Goal: Task Accomplishment & Management: Manage account settings

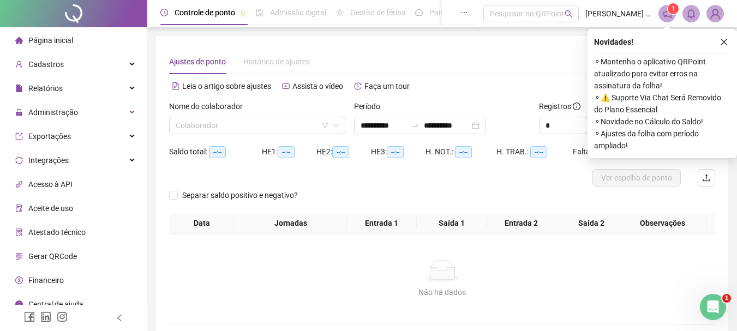
click at [728, 40] on icon "close" at bounding box center [725, 42] width 8 height 8
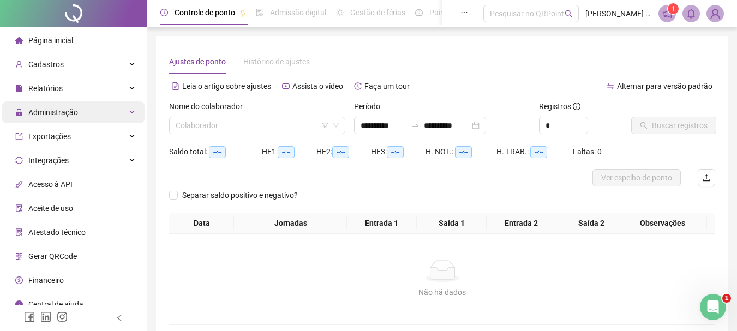
click at [75, 117] on span "Administração" at bounding box center [46, 113] width 63 height 22
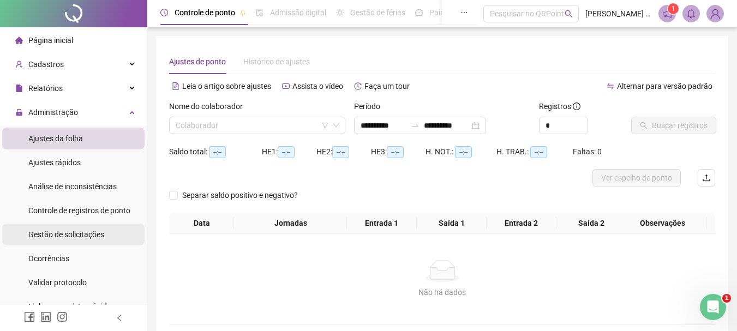
click at [66, 236] on span "Gestão de solicitações" at bounding box center [66, 234] width 76 height 9
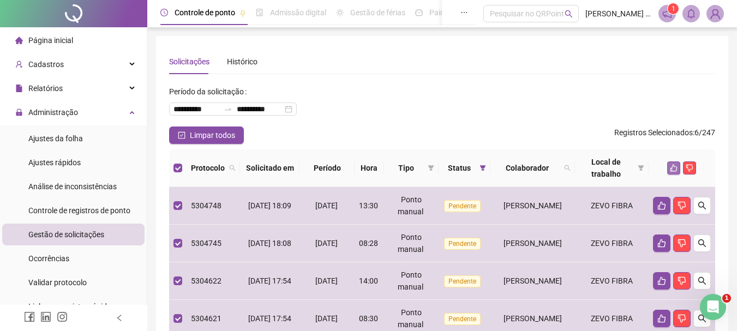
click at [673, 169] on icon "like" at bounding box center [674, 168] width 8 height 8
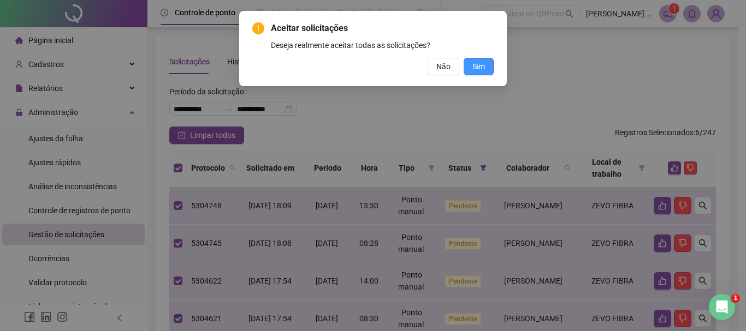
click at [483, 61] on span "Sim" at bounding box center [478, 67] width 13 height 12
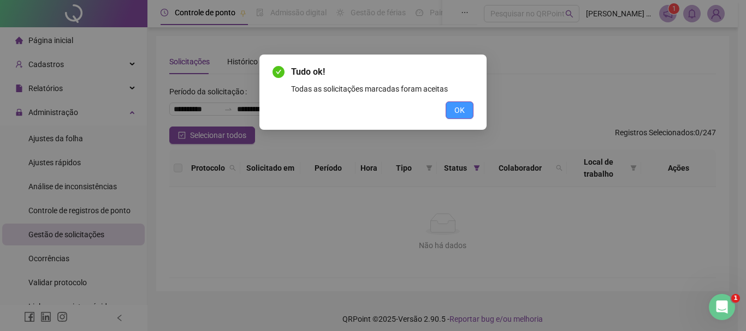
click at [457, 114] on span "OK" at bounding box center [459, 110] width 10 height 12
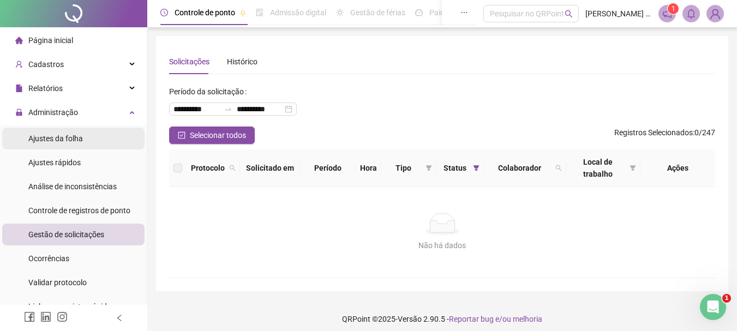
click at [41, 130] on div "Ajustes da folha" at bounding box center [55, 139] width 55 height 22
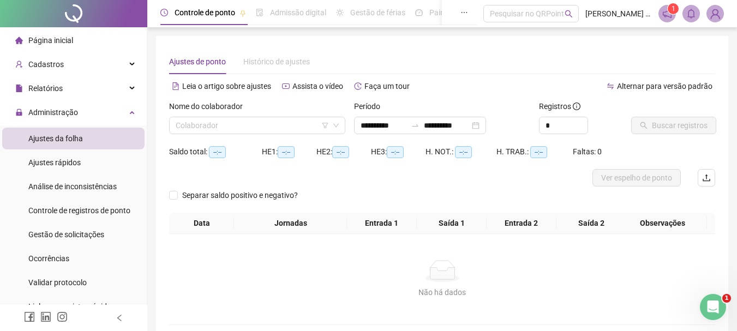
click at [555, 67] on div "Ajustes de ponto Histórico de ajustes" at bounding box center [442, 61] width 546 height 25
click at [240, 126] on input "search" at bounding box center [252, 125] width 153 height 16
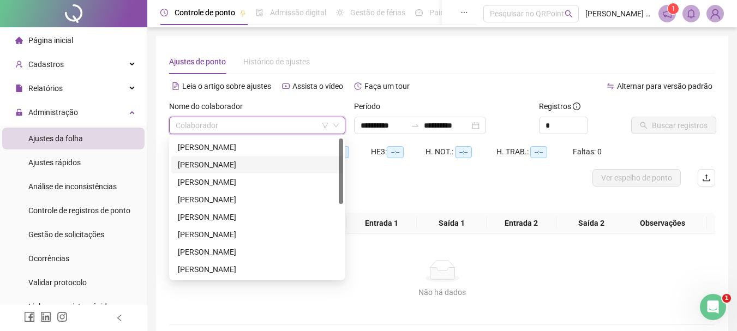
click at [237, 164] on div "[PERSON_NAME]" at bounding box center [257, 165] width 159 height 12
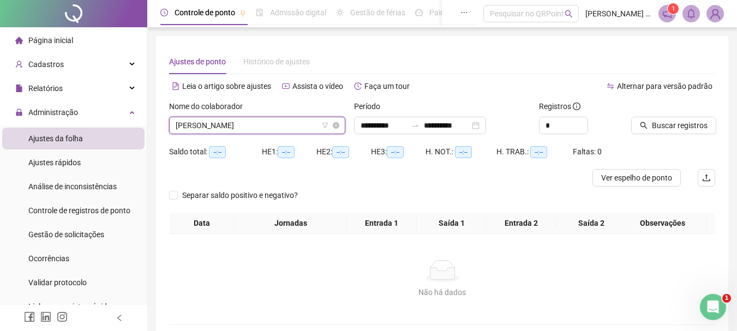
click at [269, 129] on span "[PERSON_NAME]" at bounding box center [257, 125] width 163 height 16
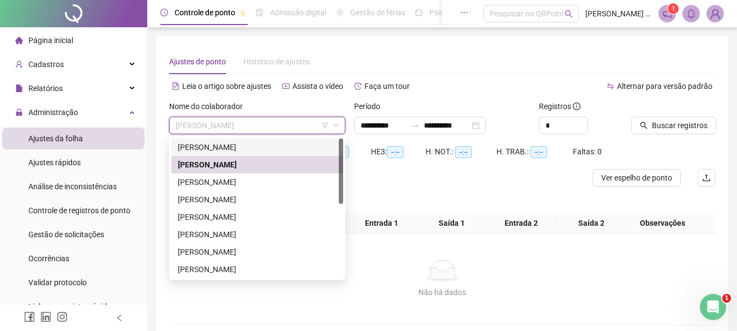
click at [255, 149] on div "[PERSON_NAME]" at bounding box center [257, 147] width 159 height 12
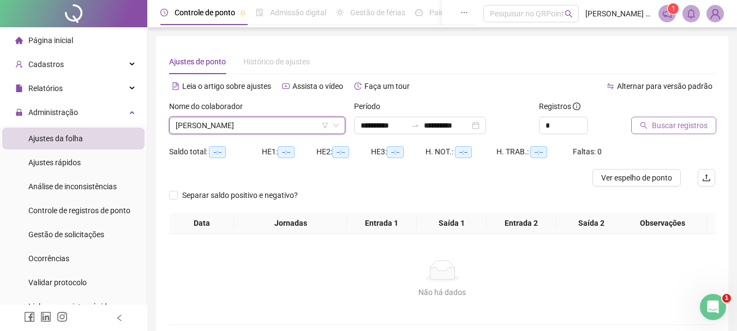
click at [687, 128] on span "Buscar registros" at bounding box center [680, 126] width 56 height 12
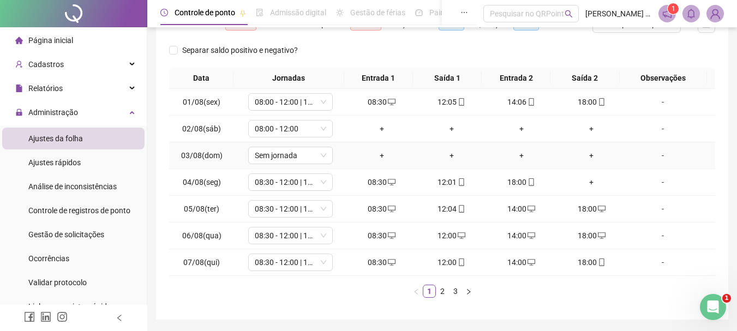
scroll to position [189, 0]
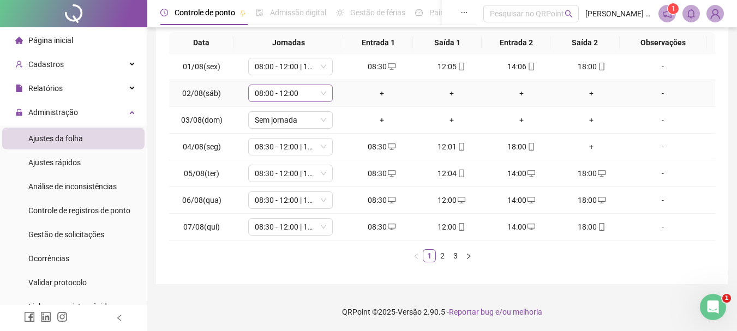
click at [312, 91] on span "08:00 - 12:00" at bounding box center [291, 93] width 72 height 16
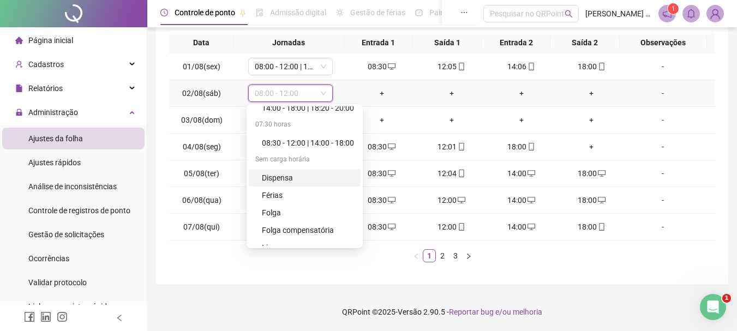
scroll to position [262, 0]
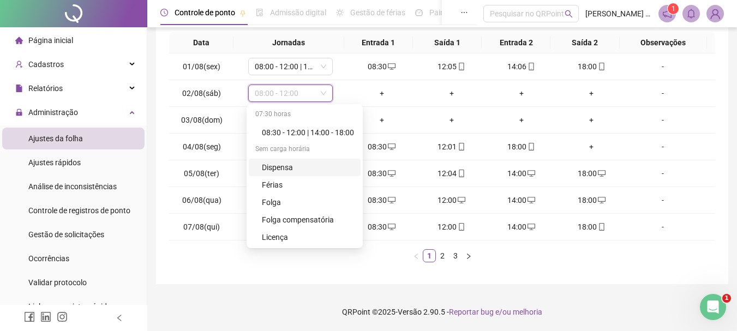
click at [648, 280] on div "**********" at bounding box center [442, 66] width 573 height 438
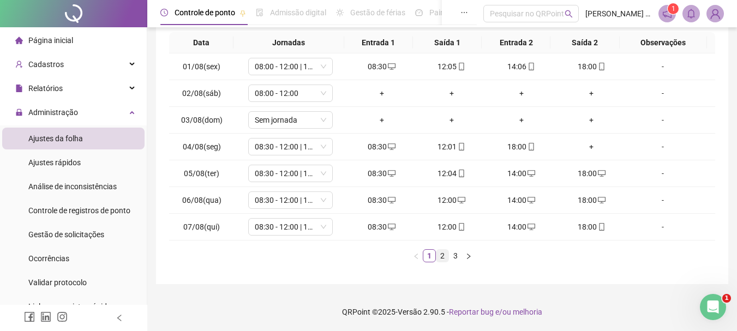
click at [440, 255] on link "2" at bounding box center [443, 256] width 12 height 12
click at [459, 256] on link "3" at bounding box center [456, 256] width 12 height 12
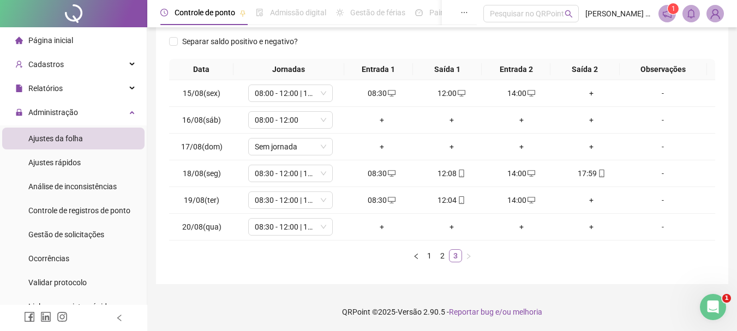
scroll to position [163, 0]
click at [72, 114] on span "Administração" at bounding box center [53, 112] width 50 height 9
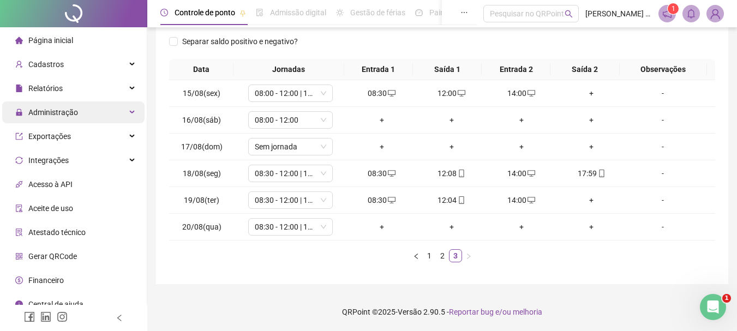
click at [72, 114] on span "Administração" at bounding box center [53, 112] width 50 height 9
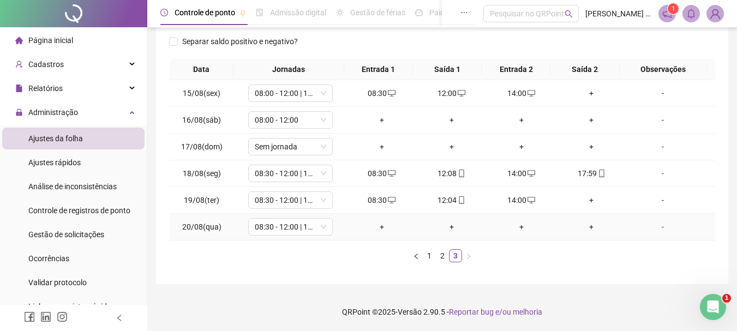
scroll to position [0, 0]
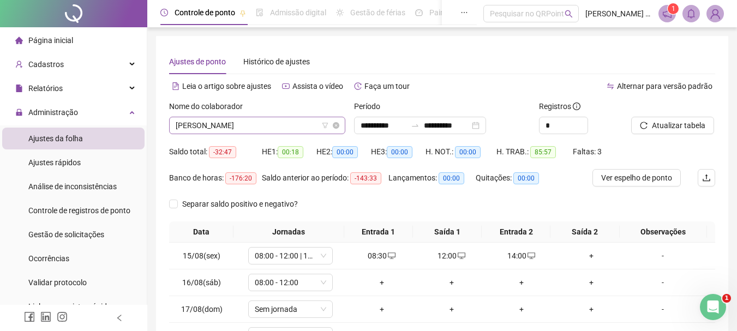
click at [222, 126] on span "[PERSON_NAME]" at bounding box center [257, 125] width 163 height 16
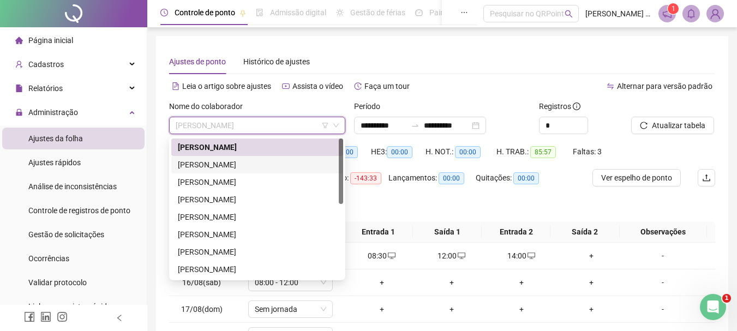
click at [217, 163] on div "[PERSON_NAME]" at bounding box center [257, 165] width 159 height 12
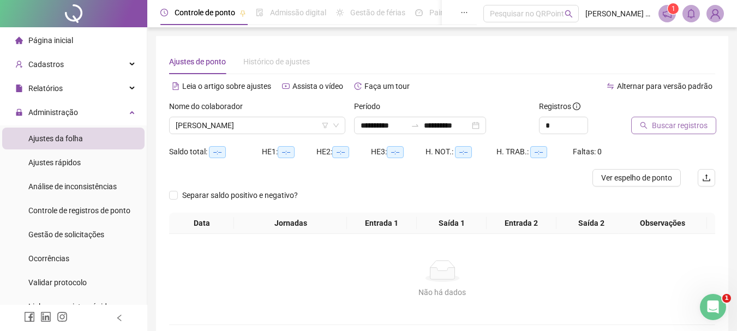
click at [688, 130] on span "Buscar registros" at bounding box center [680, 126] width 56 height 12
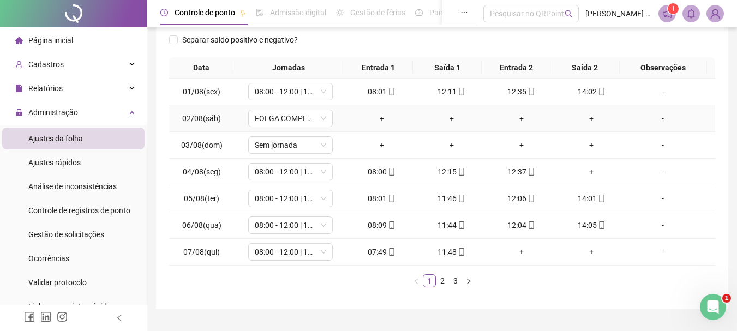
scroll to position [189, 0]
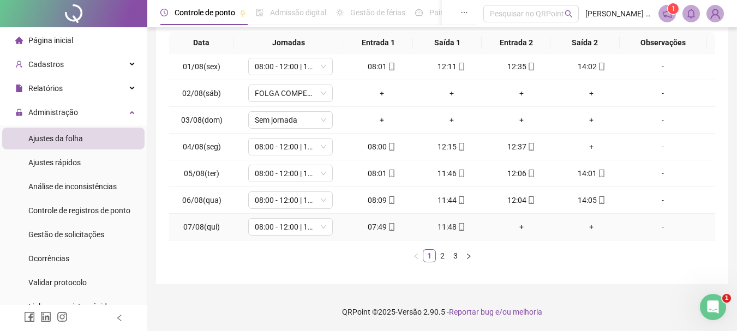
click at [459, 228] on icon "mobile" at bounding box center [462, 227] width 8 height 8
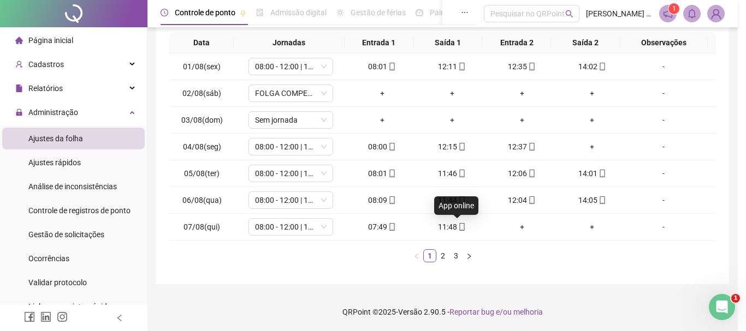
type input "**********"
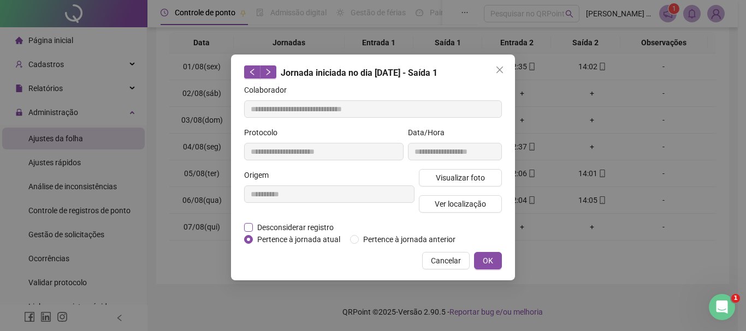
click at [255, 226] on span "Desconsiderar registro" at bounding box center [295, 228] width 85 height 12
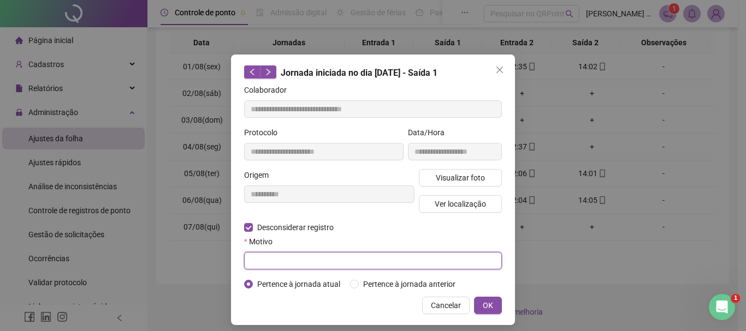
click at [278, 260] on input "text" at bounding box center [373, 260] width 258 height 17
type input "****"
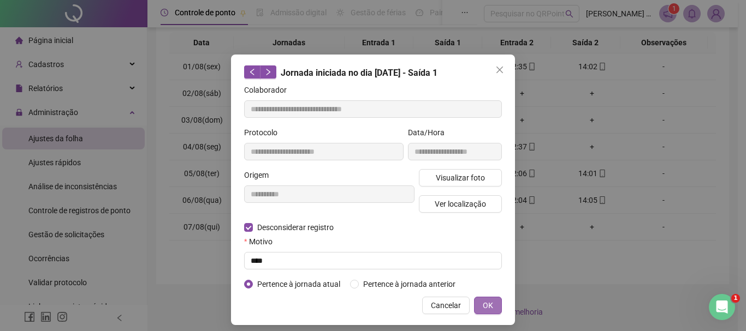
click at [483, 307] on span "OK" at bounding box center [488, 306] width 10 height 12
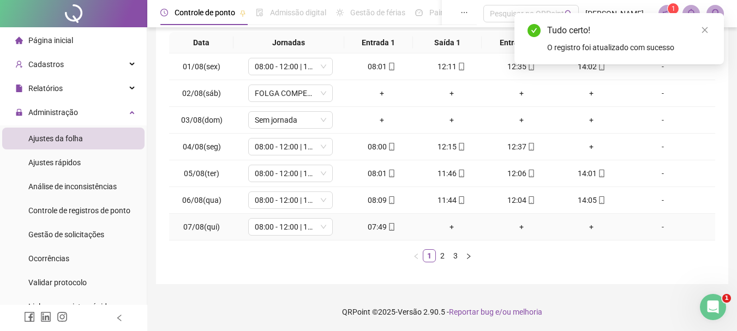
click at [448, 229] on div "+" at bounding box center [451, 227] width 61 height 12
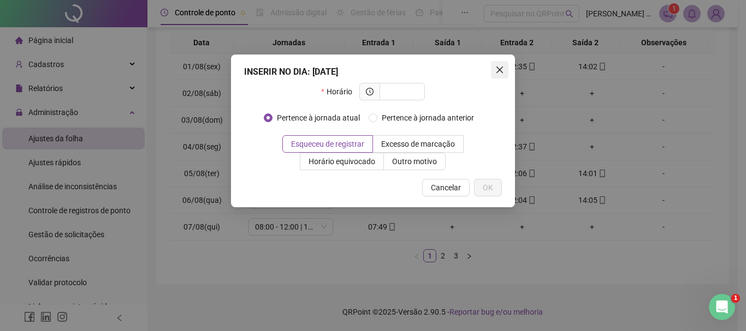
click at [495, 71] on icon "close" at bounding box center [499, 70] width 9 height 9
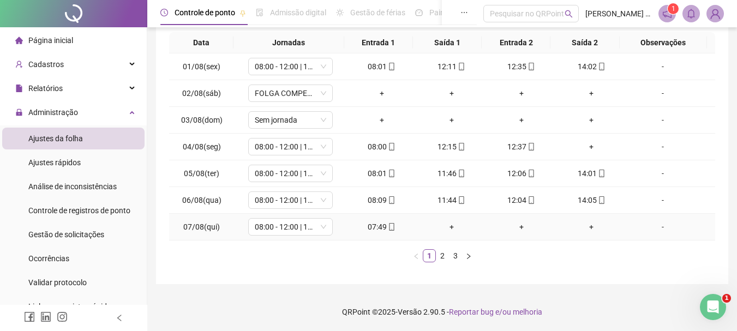
click at [447, 229] on div "+" at bounding box center [451, 227] width 61 height 12
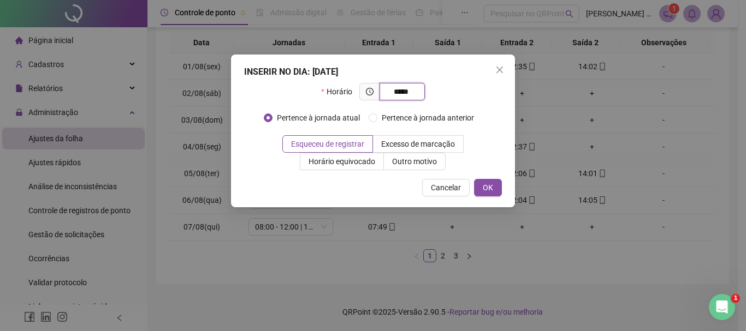
type input "*****"
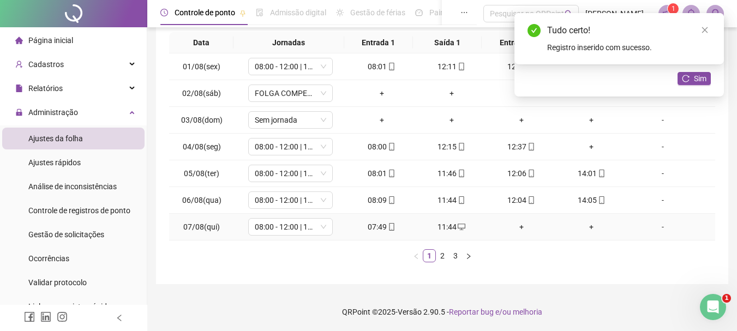
click at [519, 228] on div "+" at bounding box center [521, 227] width 61 height 12
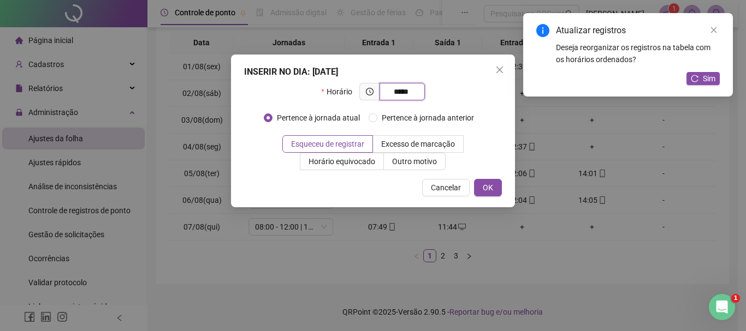
type input "*****"
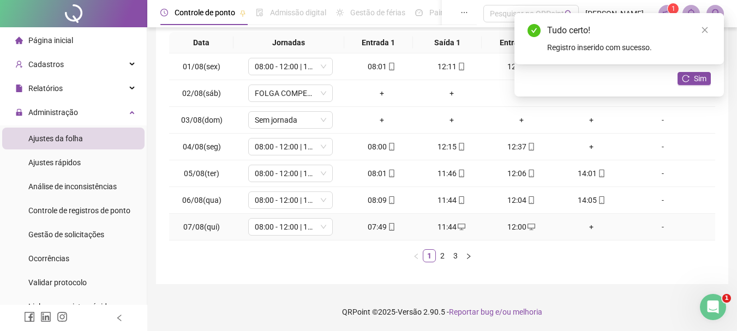
click at [582, 227] on div "+" at bounding box center [591, 227] width 61 height 12
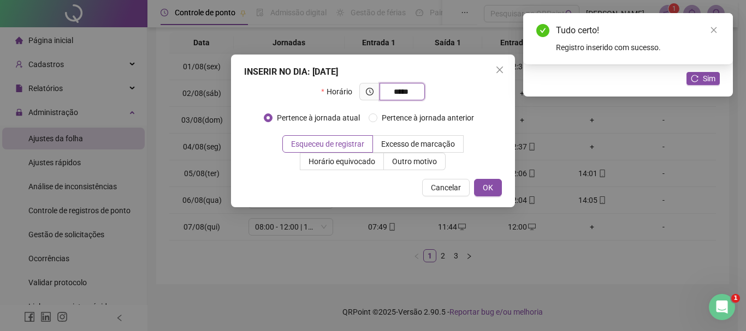
type input "*****"
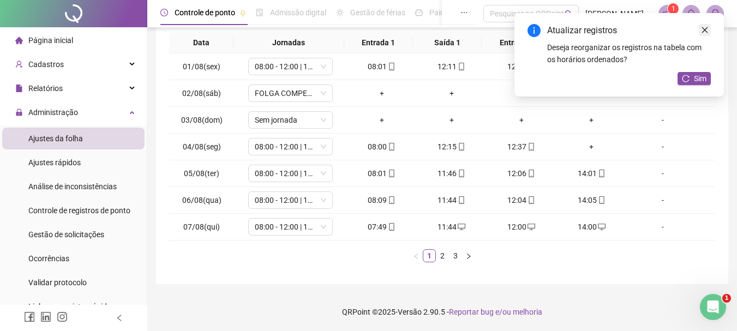
click at [703, 32] on icon "close" at bounding box center [706, 30] width 6 height 6
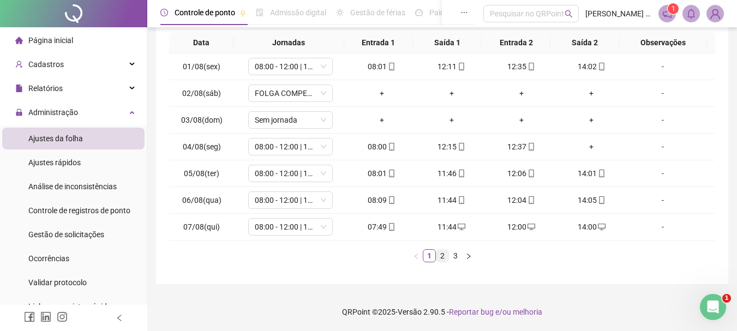
click at [441, 257] on link "2" at bounding box center [443, 256] width 12 height 12
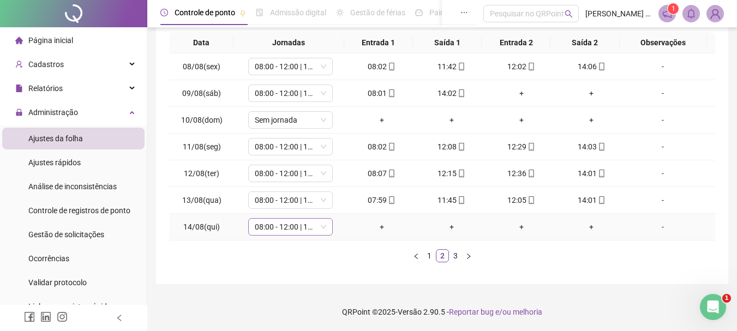
click at [323, 227] on icon "down" at bounding box center [323, 227] width 7 height 7
click at [317, 228] on span "08:00 - 12:00 | 12:20 - 14:00" at bounding box center [291, 227] width 72 height 16
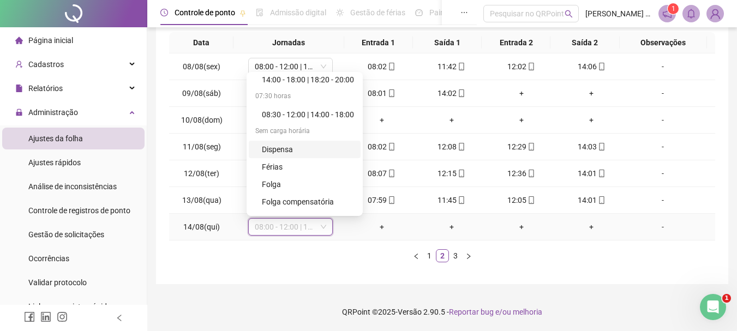
scroll to position [262, 0]
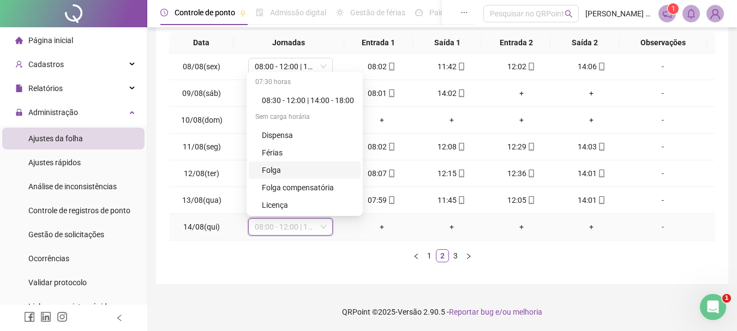
click at [274, 170] on div "Folga" at bounding box center [308, 170] width 92 height 12
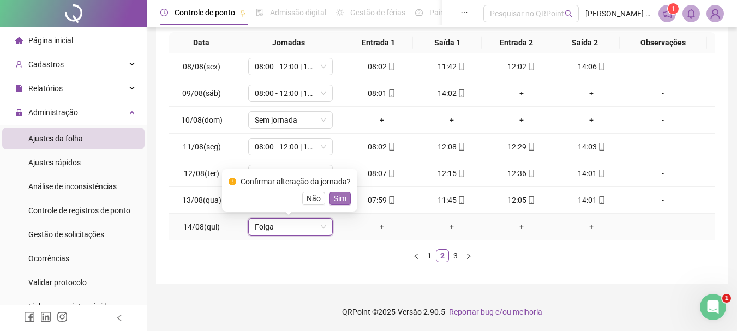
click at [338, 197] on span "Sim" at bounding box center [340, 199] width 13 height 12
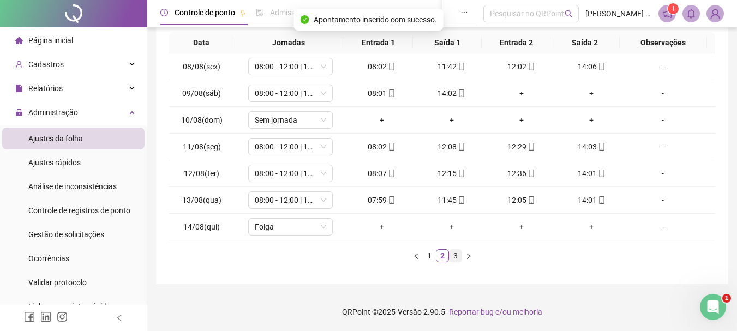
click at [456, 258] on link "3" at bounding box center [456, 256] width 12 height 12
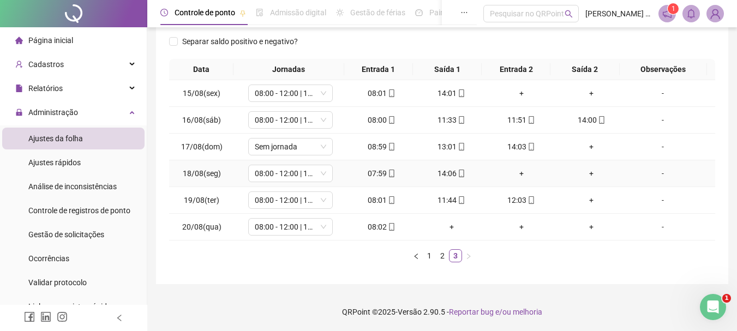
scroll to position [0, 0]
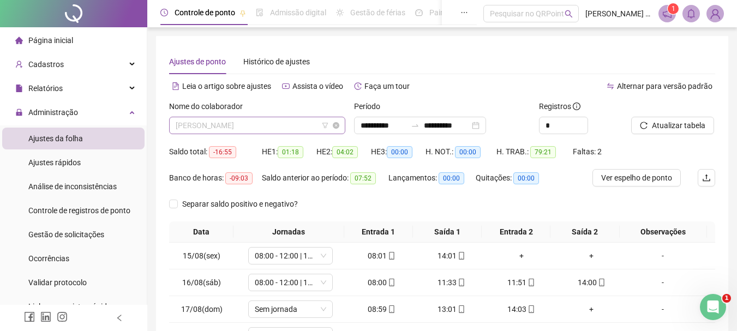
click at [240, 124] on span "[PERSON_NAME]" at bounding box center [257, 125] width 163 height 16
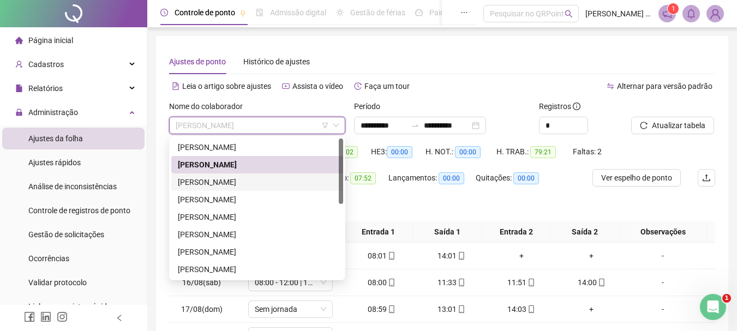
click at [238, 182] on div "[PERSON_NAME]" at bounding box center [257, 182] width 159 height 12
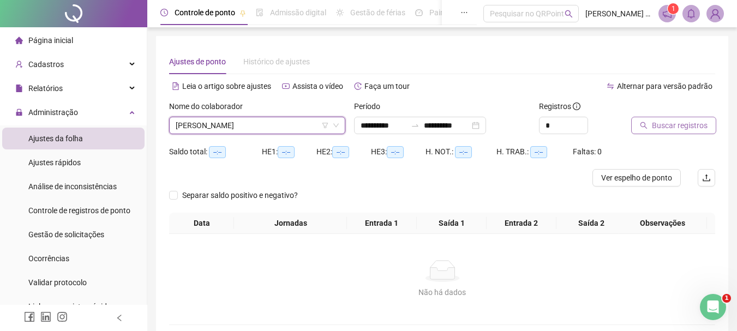
click at [678, 129] on span "Buscar registros" at bounding box center [680, 126] width 56 height 12
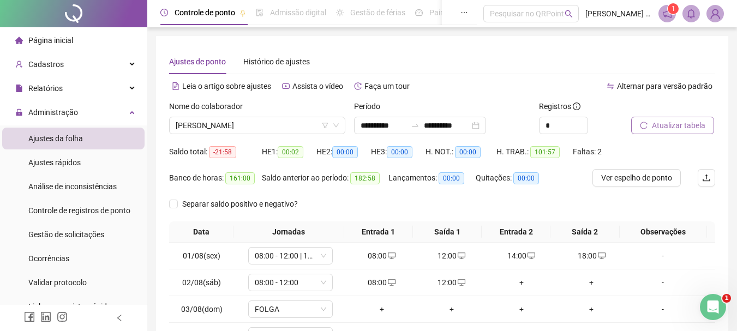
click at [678, 129] on span "Atualizar tabela" at bounding box center [678, 126] width 53 height 12
click at [483, 94] on div "Alternar para versão padrão" at bounding box center [579, 86] width 273 height 17
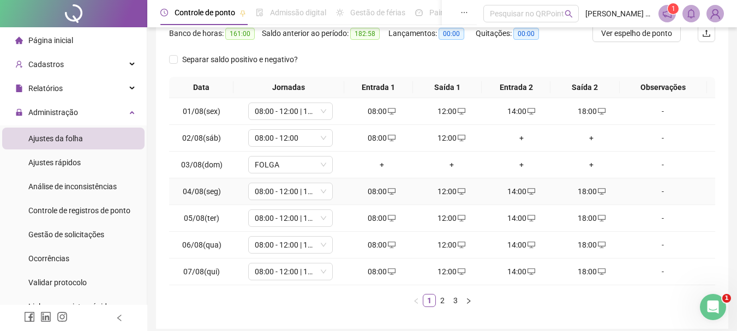
scroll to position [164, 0]
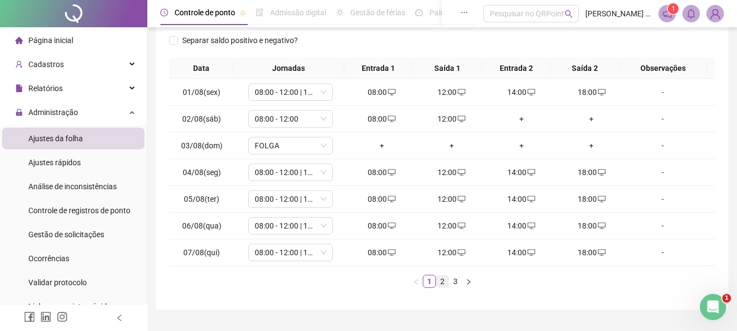
click at [445, 282] on link "2" at bounding box center [443, 282] width 12 height 12
click at [453, 282] on link "3" at bounding box center [456, 282] width 12 height 12
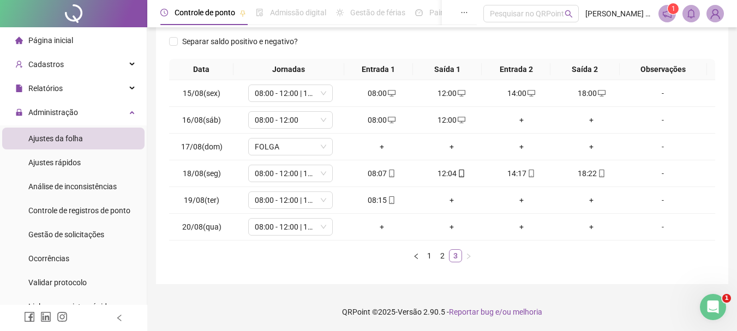
scroll to position [163, 0]
click at [443, 273] on div "**********" at bounding box center [442, 78] width 573 height 411
click at [444, 273] on div "**********" at bounding box center [442, 78] width 573 height 411
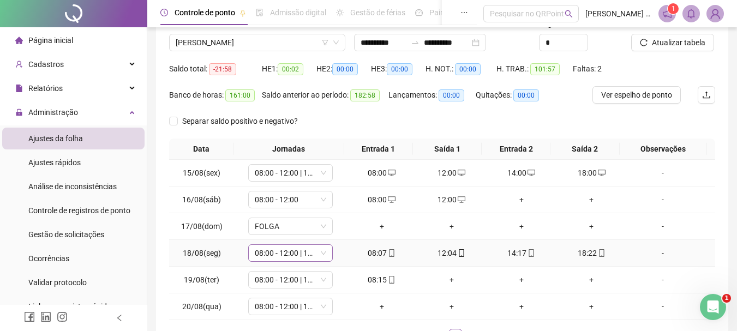
scroll to position [0, 0]
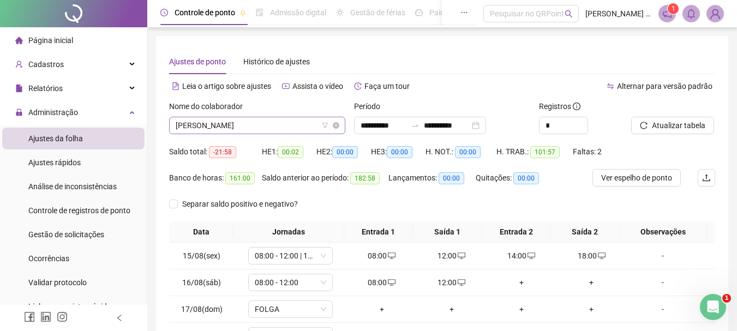
click at [251, 126] on span "[PERSON_NAME]" at bounding box center [257, 125] width 163 height 16
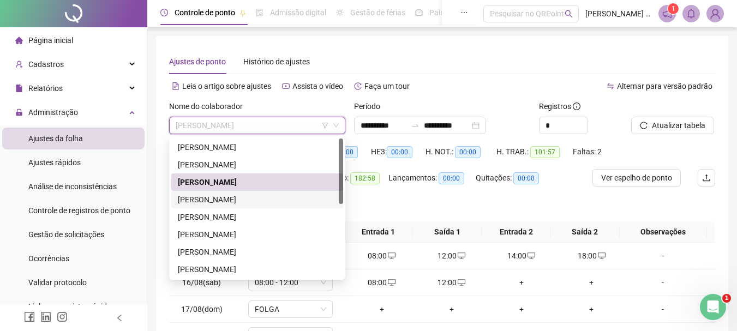
click at [201, 201] on div "[PERSON_NAME]" at bounding box center [257, 200] width 159 height 12
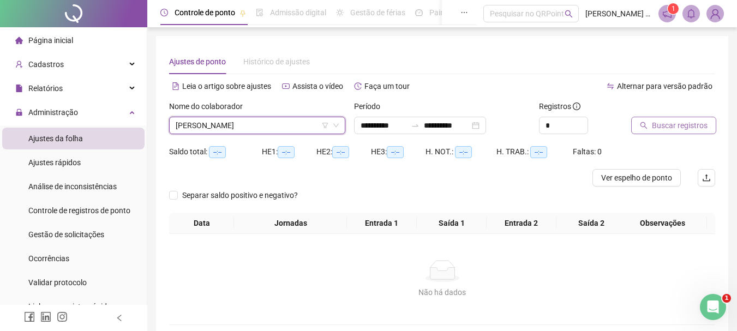
click at [685, 126] on span "Buscar registros" at bounding box center [680, 126] width 56 height 12
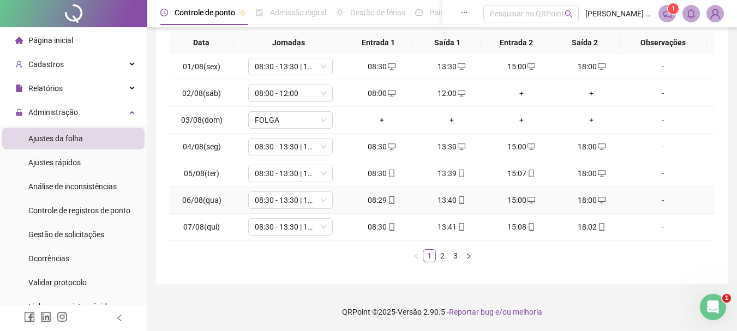
scroll to position [80, 0]
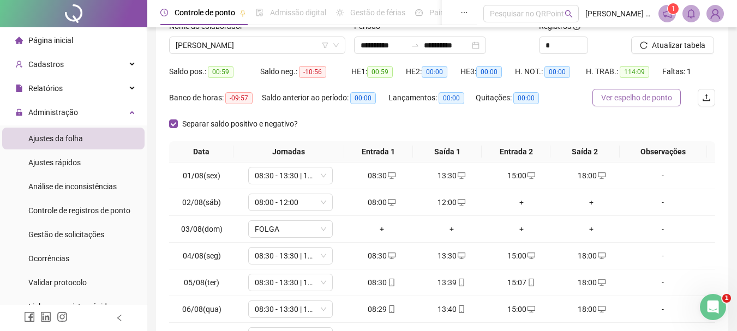
click at [659, 97] on span "Ver espelho de ponto" at bounding box center [637, 98] width 71 height 12
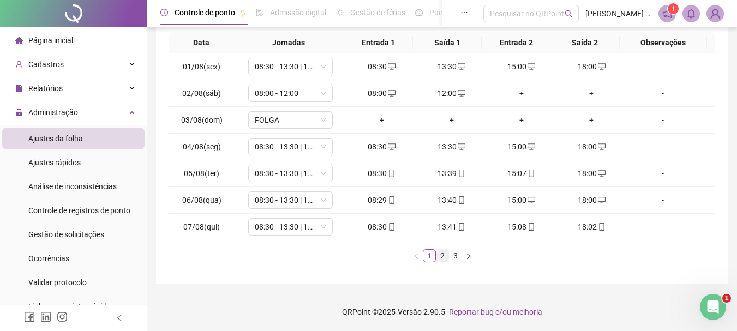
click at [443, 257] on link "2" at bounding box center [443, 256] width 12 height 12
click at [457, 256] on link "3" at bounding box center [456, 256] width 12 height 12
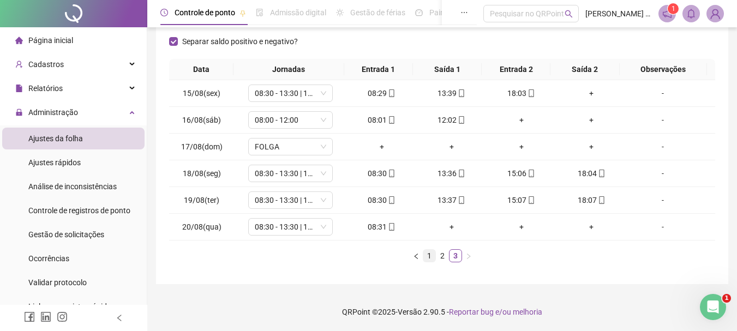
click at [428, 259] on link "1" at bounding box center [430, 256] width 12 height 12
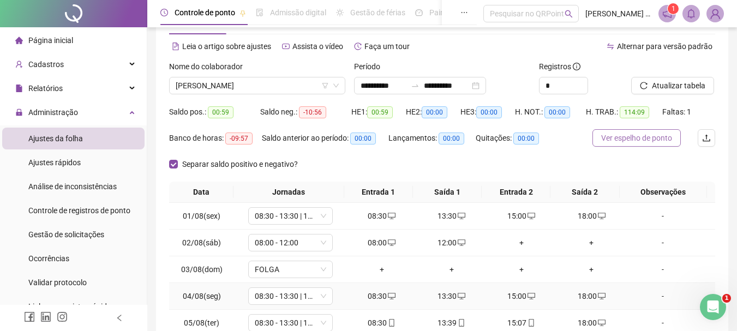
scroll to position [0, 0]
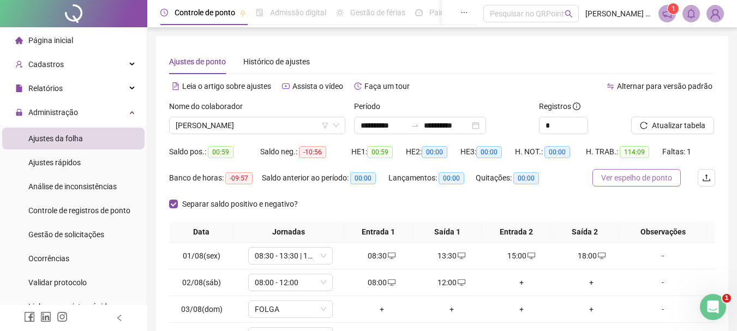
click at [653, 176] on span "Ver espelho de ponto" at bounding box center [637, 178] width 71 height 12
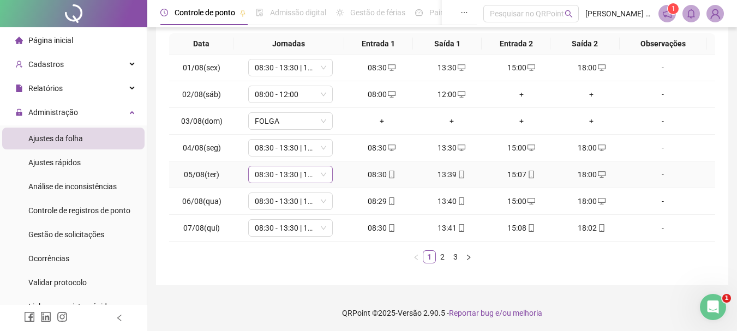
scroll to position [189, 0]
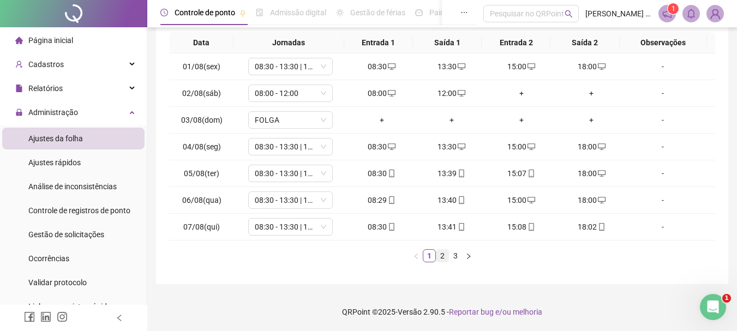
click at [444, 258] on link "2" at bounding box center [443, 256] width 12 height 12
click at [456, 257] on link "3" at bounding box center [456, 256] width 12 height 12
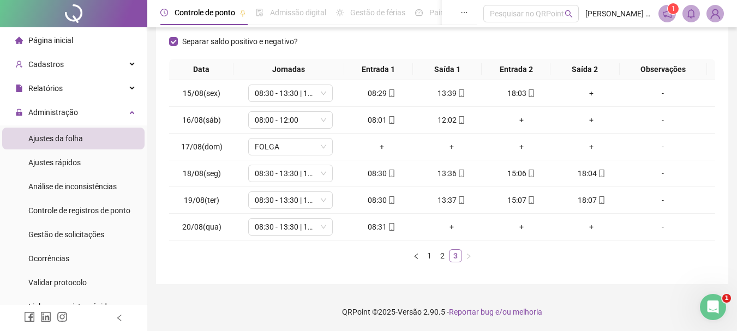
scroll to position [163, 0]
click at [528, 91] on icon "mobile" at bounding box center [532, 94] width 8 height 8
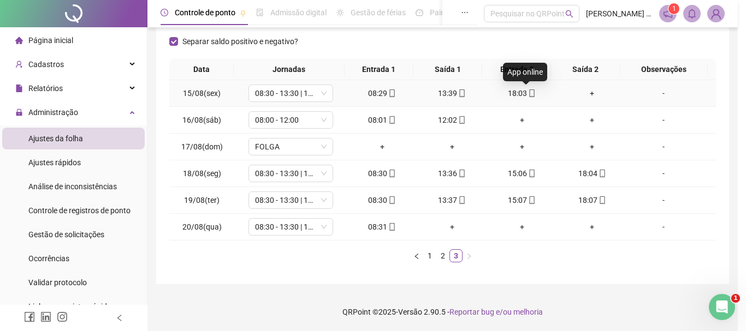
type input "**********"
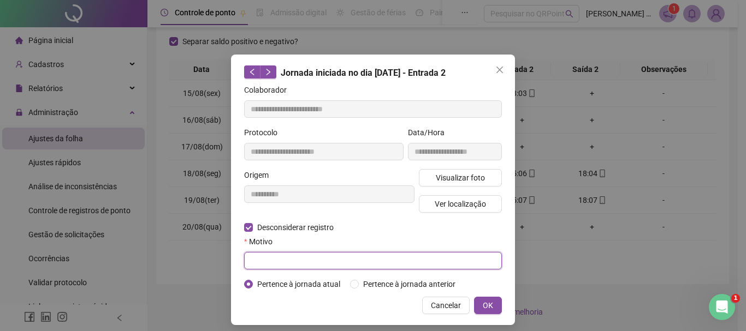
click at [303, 262] on input "text" at bounding box center [373, 260] width 258 height 17
type input "****"
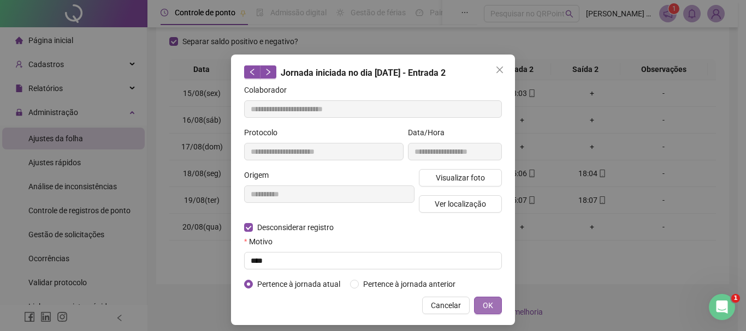
click at [485, 304] on span "OK" at bounding box center [488, 306] width 10 height 12
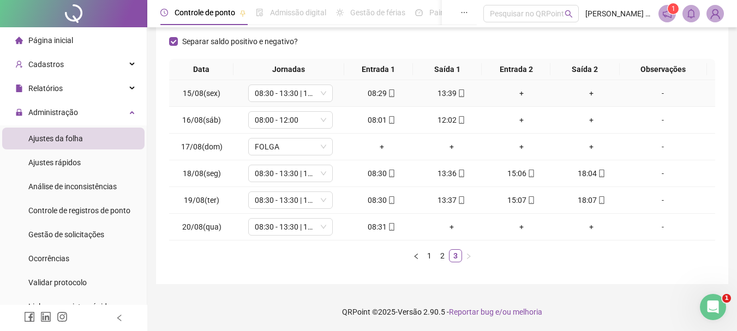
click at [520, 92] on div "+" at bounding box center [521, 93] width 61 height 12
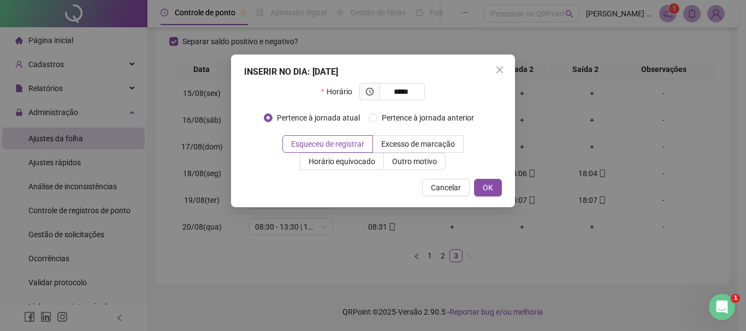
type input "*****"
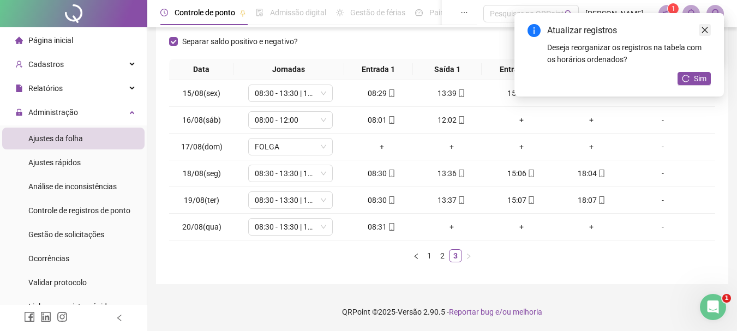
click at [707, 29] on icon "close" at bounding box center [705, 30] width 8 height 8
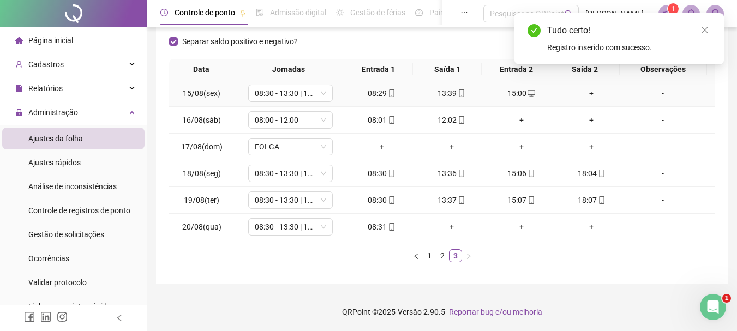
click at [592, 94] on div "+" at bounding box center [591, 93] width 61 height 12
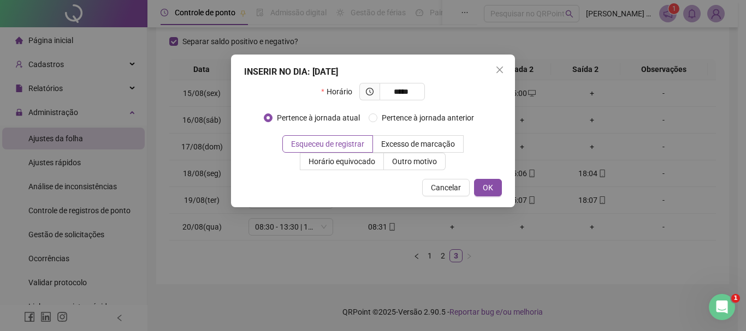
type input "*****"
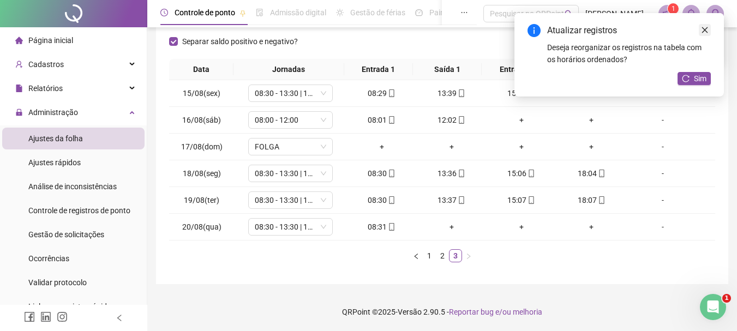
click at [704, 29] on icon "close" at bounding box center [705, 30] width 8 height 8
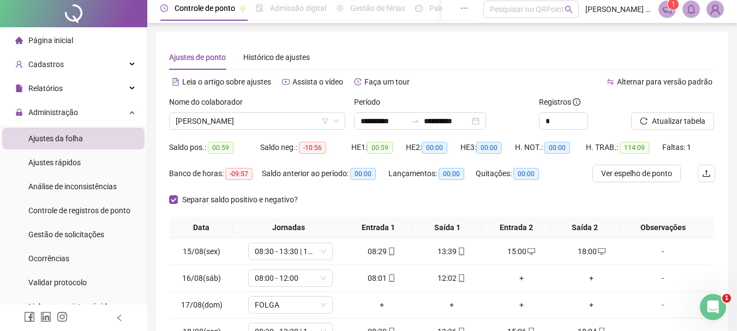
scroll to position [0, 0]
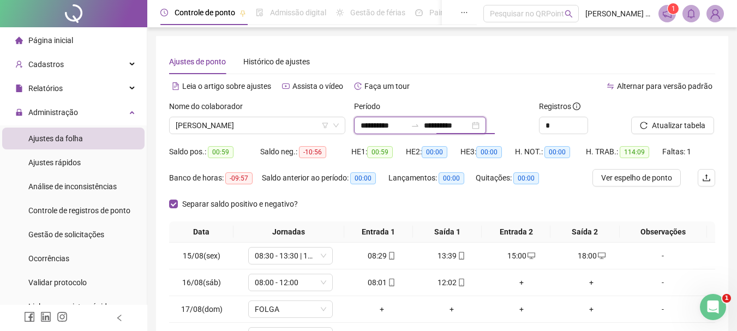
click at [441, 123] on input "**********" at bounding box center [447, 126] width 46 height 12
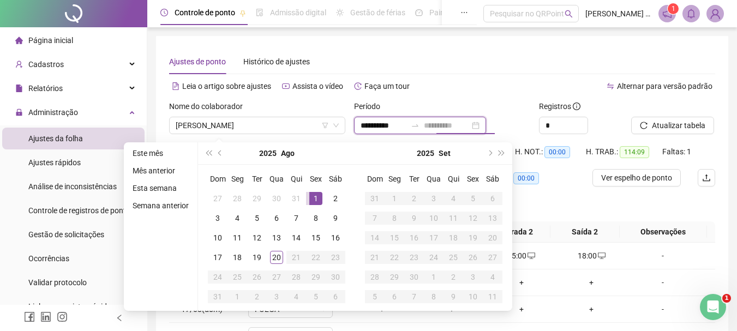
type input "**********"
click at [309, 195] on div "1" at bounding box center [315, 198] width 13 height 13
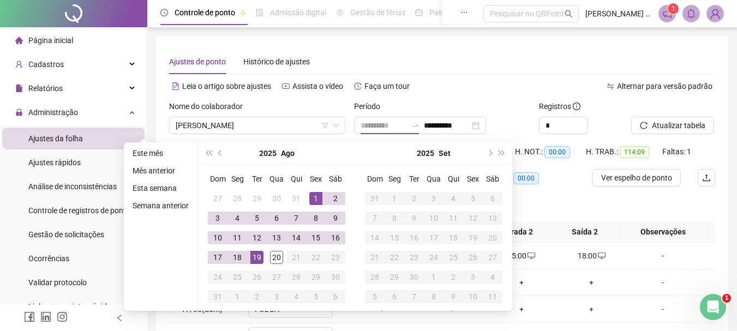
click at [251, 259] on div "19" at bounding box center [257, 257] width 13 height 13
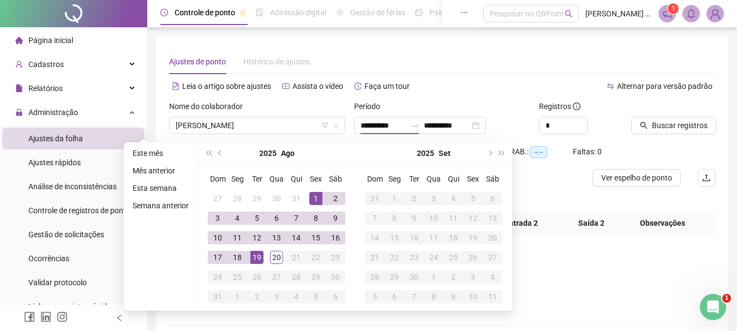
type input "**********"
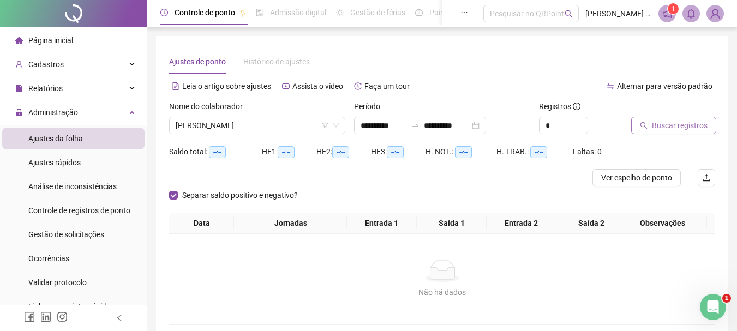
click at [669, 123] on span "Buscar registros" at bounding box center [680, 126] width 56 height 12
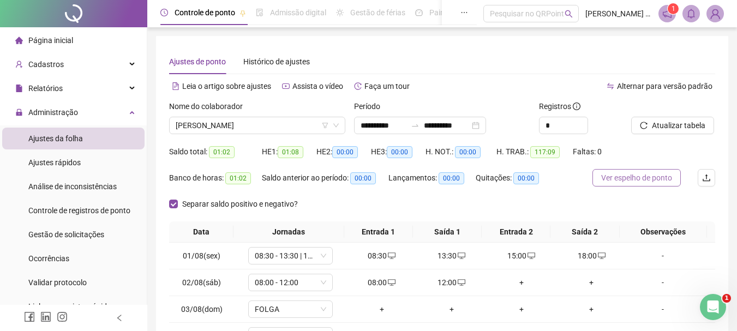
click at [636, 177] on span "Ver espelho de ponto" at bounding box center [637, 178] width 71 height 12
click at [243, 124] on span "[PERSON_NAME]" at bounding box center [257, 125] width 163 height 16
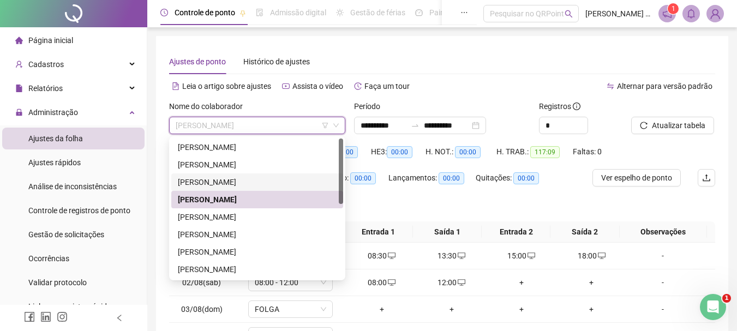
click at [217, 182] on div "[PERSON_NAME]" at bounding box center [257, 182] width 159 height 12
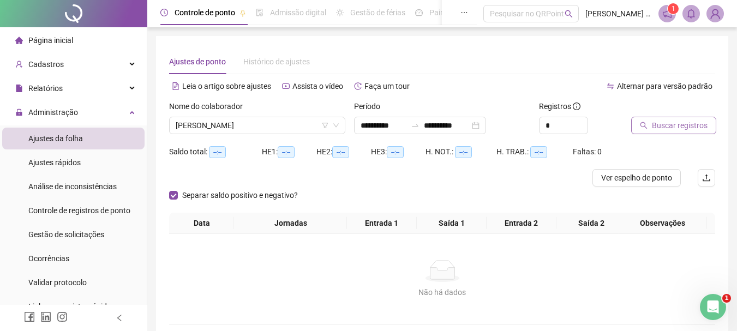
click at [671, 126] on span "Buscar registros" at bounding box center [680, 126] width 56 height 12
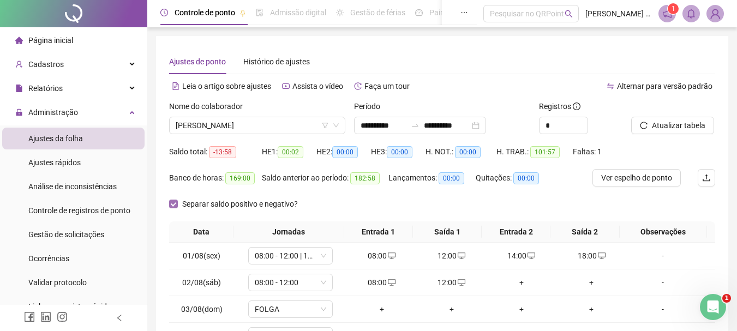
click at [181, 205] on span "Separar saldo positivo e negativo?" at bounding box center [240, 204] width 124 height 12
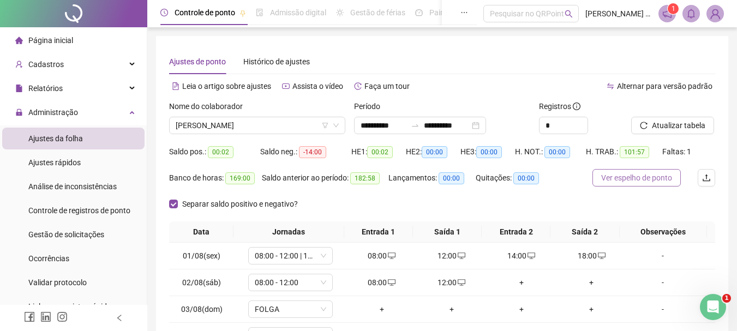
click at [609, 178] on span "Ver espelho de ponto" at bounding box center [637, 178] width 71 height 12
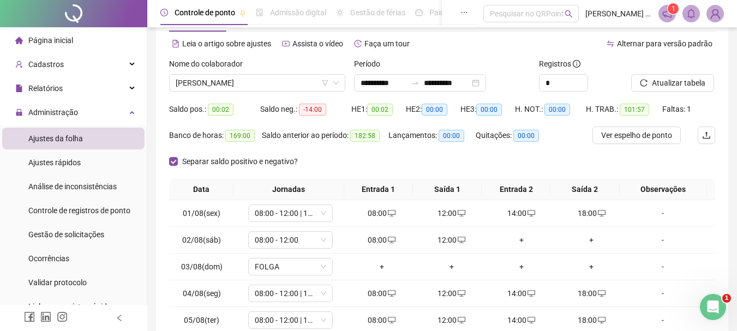
scroll to position [55, 0]
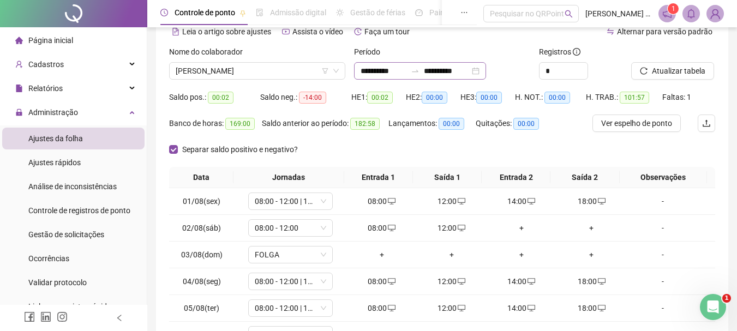
click at [486, 71] on div "**********" at bounding box center [420, 70] width 132 height 17
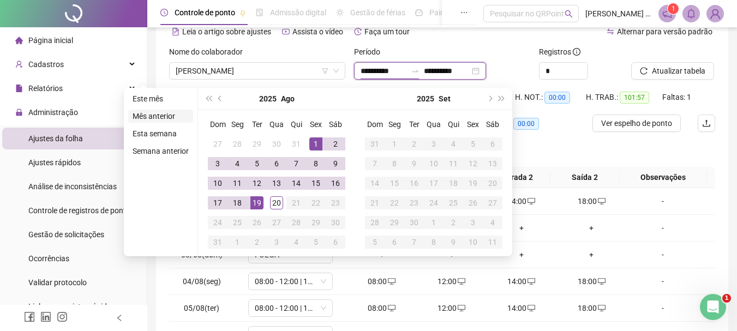
type input "**********"
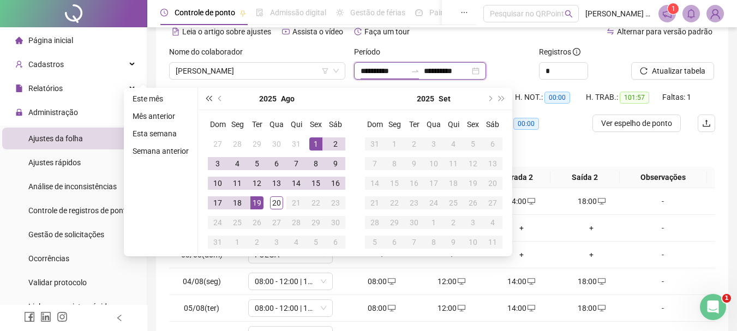
type input "**********"
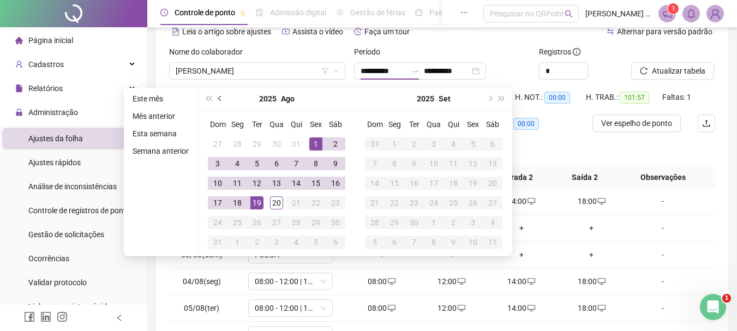
click at [221, 101] on button "prev-year" at bounding box center [221, 99] width 12 height 22
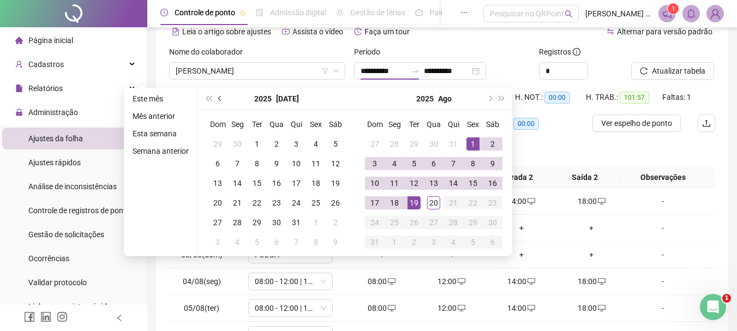
click at [221, 101] on button "prev-year" at bounding box center [221, 99] width 12 height 22
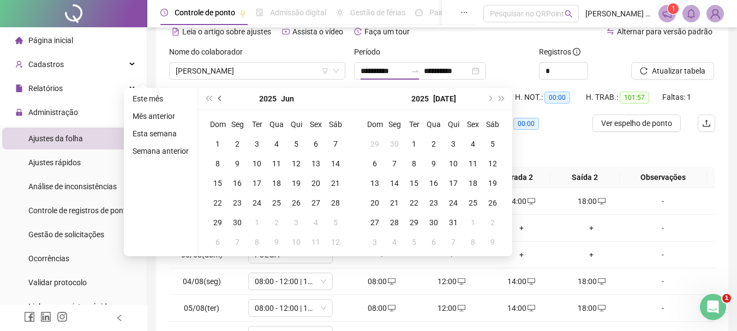
click at [221, 101] on button "prev-year" at bounding box center [221, 99] width 12 height 22
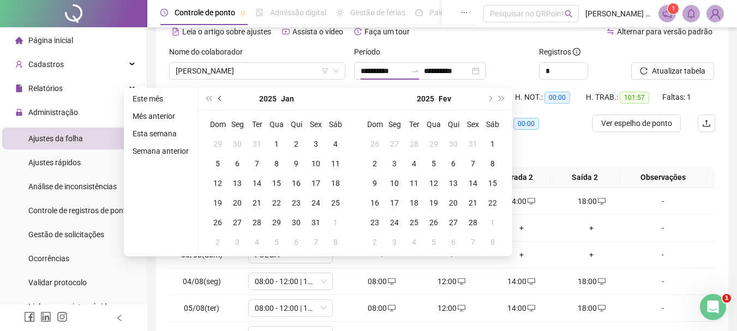
click at [221, 101] on button "prev-year" at bounding box center [221, 99] width 12 height 22
click at [431, 39] on div "Leia o artigo sobre ajustes Assista o vídeo Faça um tour" at bounding box center [305, 31] width 273 height 17
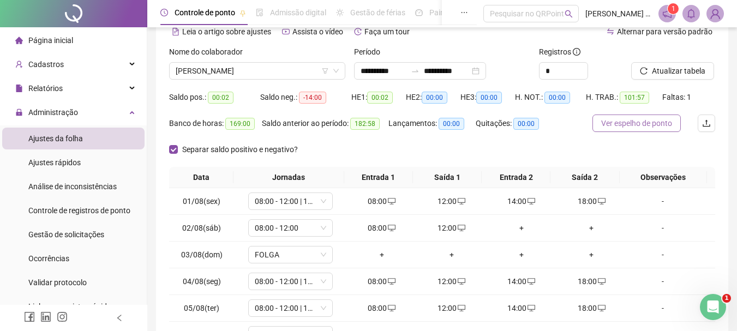
click at [642, 127] on span "Ver espelho de ponto" at bounding box center [637, 123] width 71 height 12
click at [470, 70] on input "**********" at bounding box center [447, 71] width 46 height 12
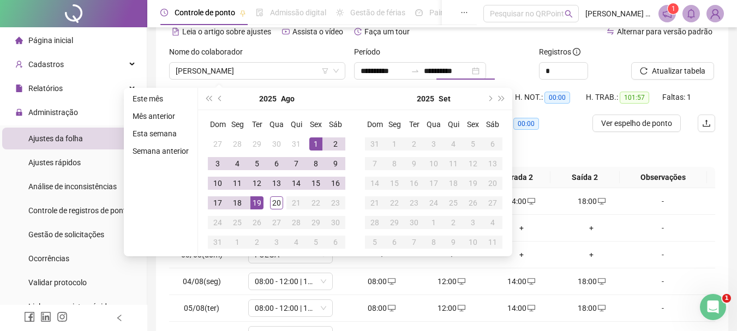
click at [565, 142] on div "Separar saldo positivo e negativo?" at bounding box center [442, 154] width 546 height 26
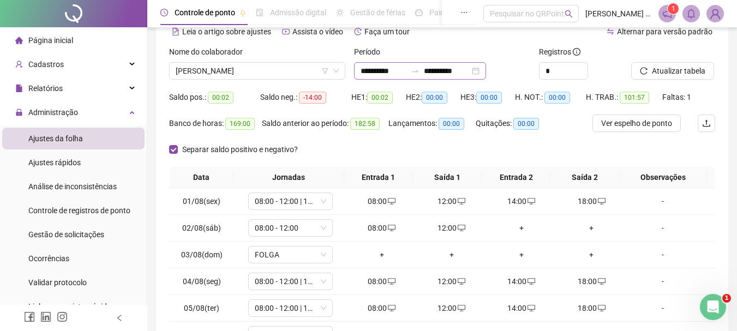
click at [486, 69] on div "**********" at bounding box center [420, 70] width 132 height 17
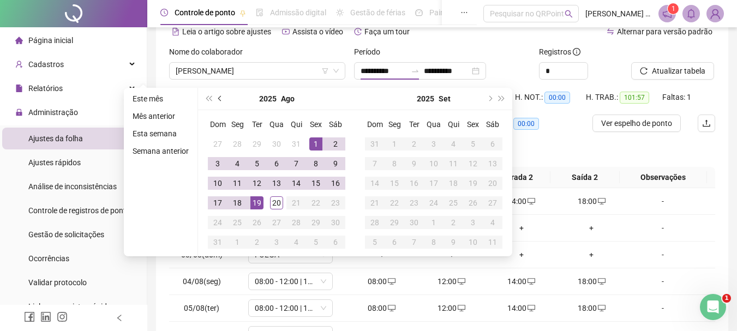
click at [223, 101] on button "prev-year" at bounding box center [221, 99] width 12 height 22
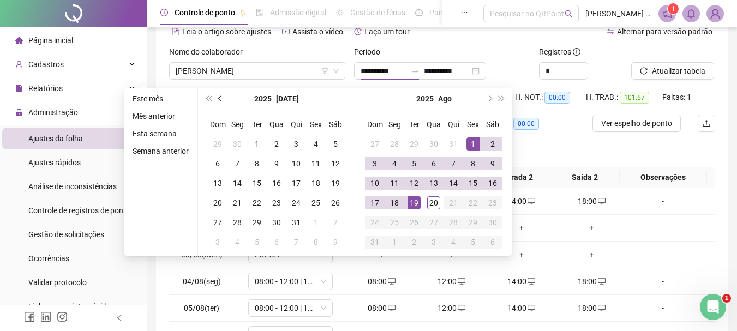
click at [223, 101] on button "prev-year" at bounding box center [221, 99] width 12 height 22
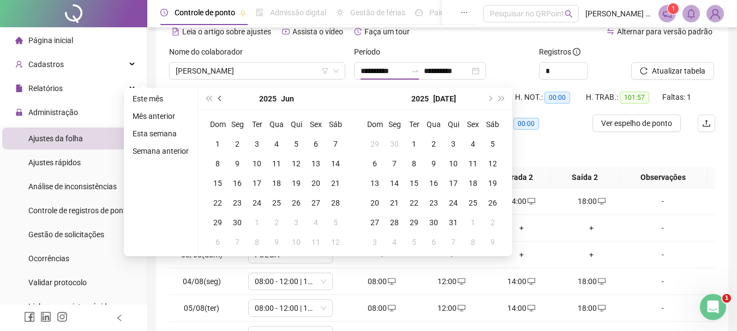
click at [223, 101] on button "prev-year" at bounding box center [221, 99] width 12 height 22
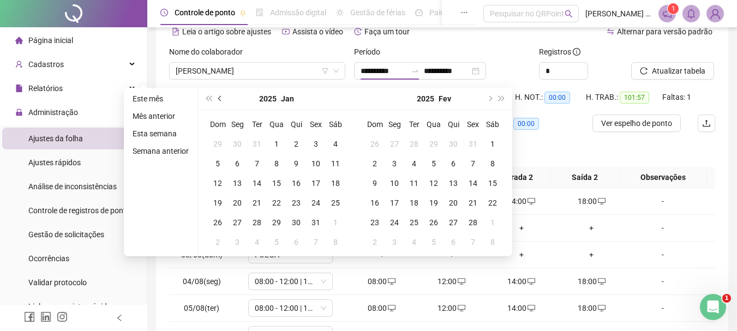
click at [223, 101] on button "prev-year" at bounding box center [221, 99] width 12 height 22
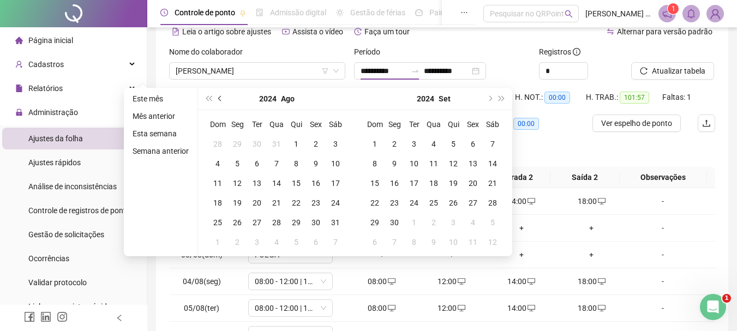
click at [223, 101] on button "prev-year" at bounding box center [221, 99] width 12 height 22
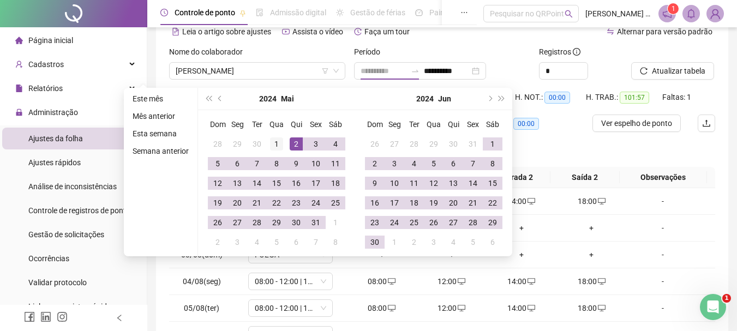
type input "**********"
click at [275, 145] on div "1" at bounding box center [276, 144] width 13 height 13
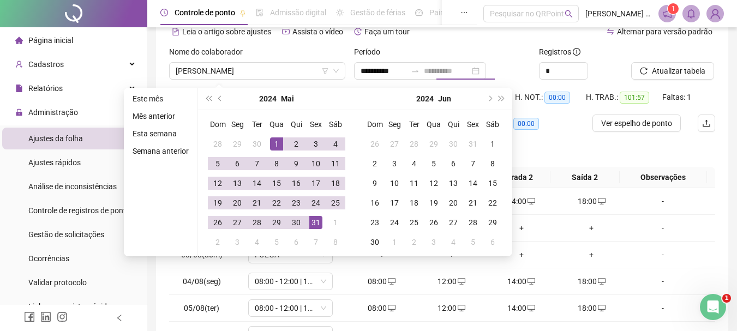
click at [314, 222] on div "31" at bounding box center [315, 222] width 13 height 13
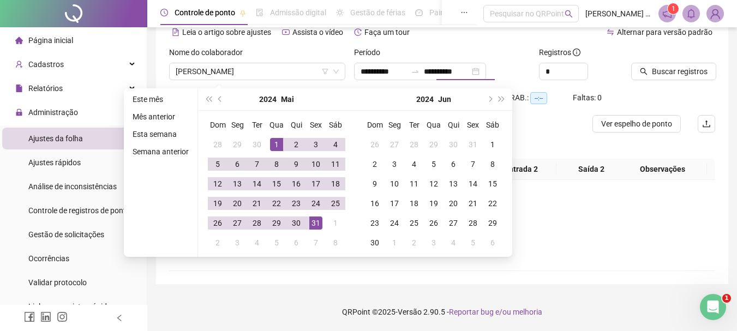
scroll to position [54, 0]
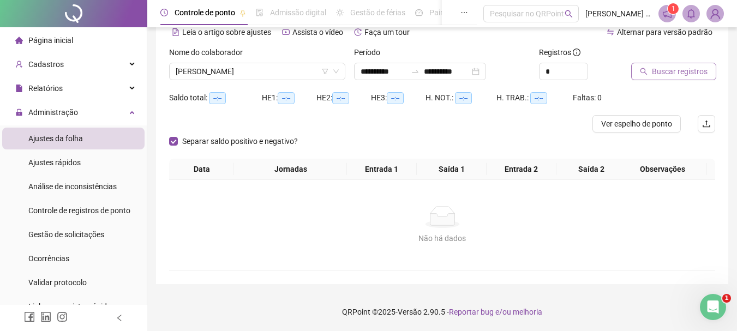
click at [675, 70] on span "Buscar registros" at bounding box center [680, 72] width 56 height 12
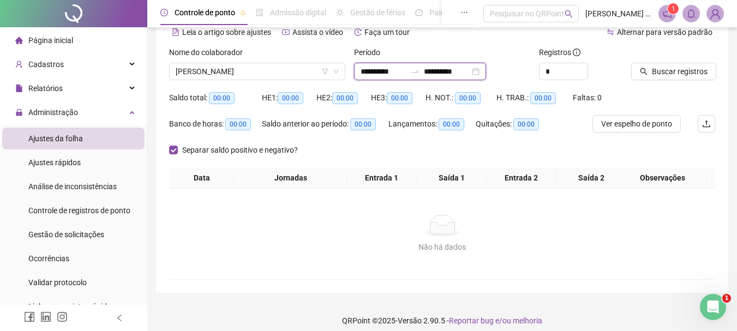
click at [470, 69] on input "**********" at bounding box center [447, 72] width 46 height 12
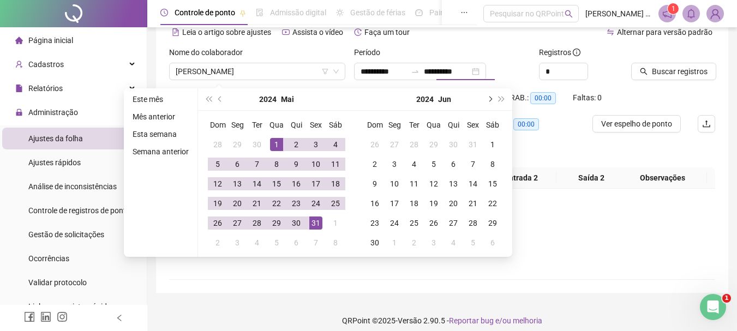
click at [488, 99] on span "next-year" at bounding box center [489, 99] width 5 height 5
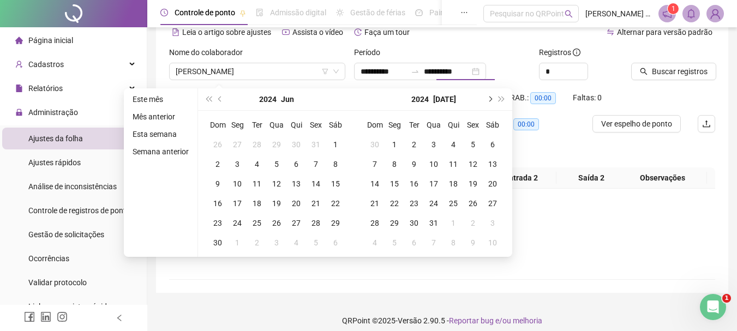
click at [488, 99] on span "next-year" at bounding box center [489, 99] width 5 height 5
type input "**********"
click at [241, 146] on div "1" at bounding box center [237, 144] width 13 height 13
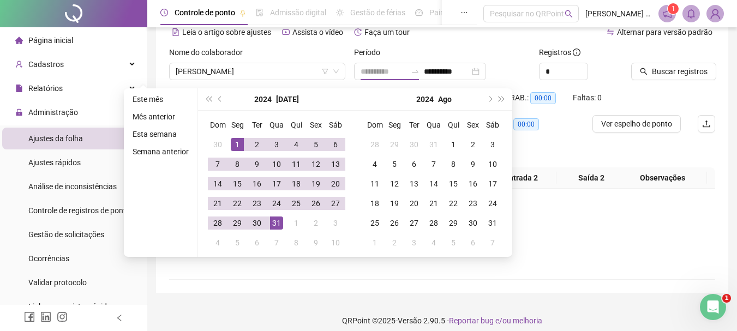
drag, startPoint x: 273, startPoint y: 225, endPoint x: 301, endPoint y: 218, distance: 28.7
click at [273, 225] on div "31" at bounding box center [276, 223] width 13 height 13
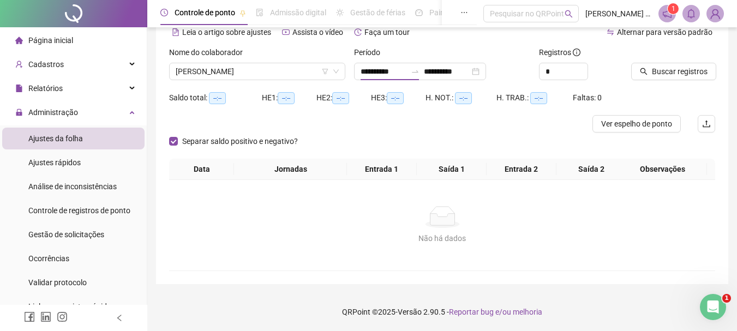
type input "**********"
click at [654, 76] on span "Buscar registros" at bounding box center [680, 72] width 56 height 12
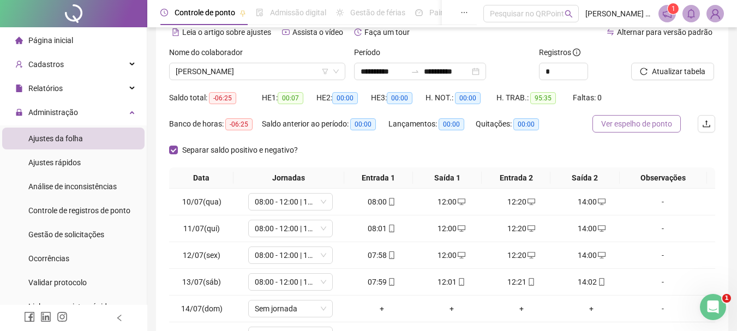
click at [654, 126] on span "Ver espelho de ponto" at bounding box center [637, 124] width 71 height 12
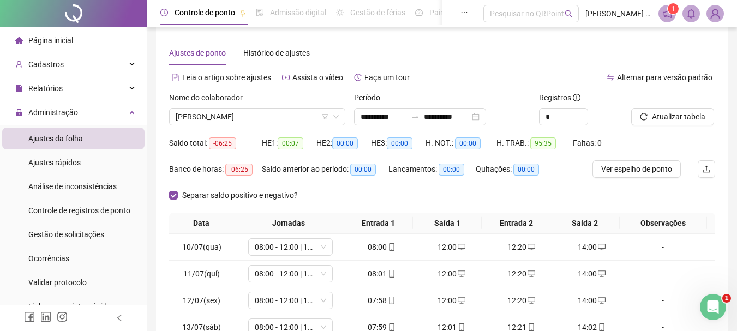
scroll to position [0, 0]
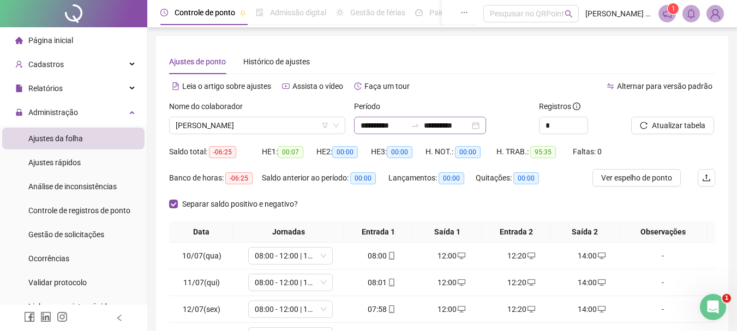
click at [486, 123] on div "**********" at bounding box center [420, 125] width 132 height 17
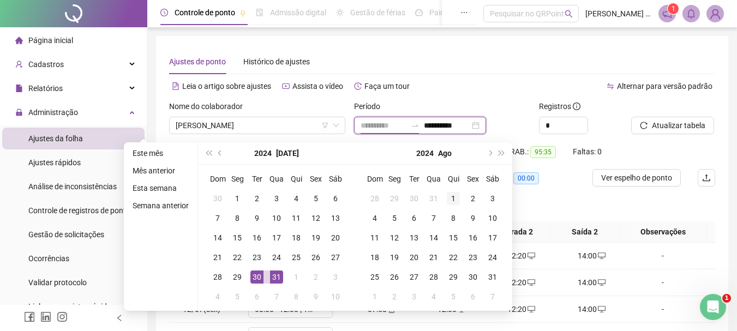
type input "**********"
click at [451, 194] on div "1" at bounding box center [453, 198] width 13 height 13
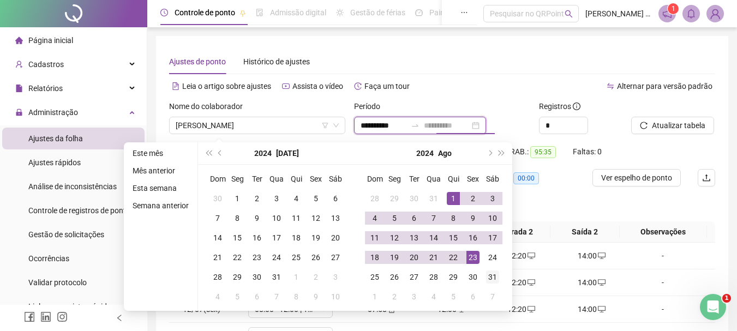
type input "**********"
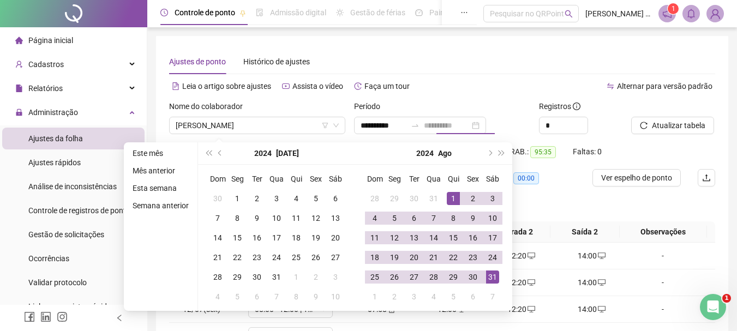
click at [490, 277] on div "31" at bounding box center [492, 277] width 13 height 13
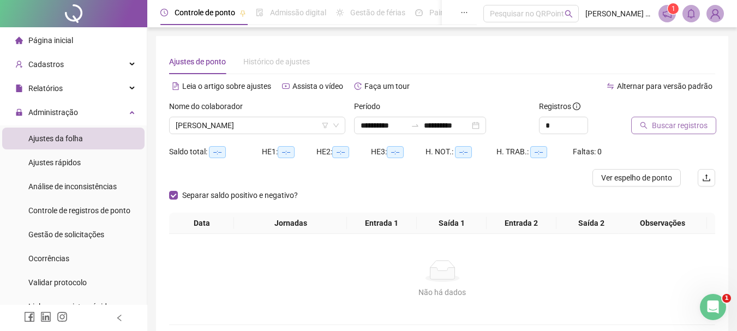
click at [680, 127] on span "Buscar registros" at bounding box center [680, 126] width 56 height 12
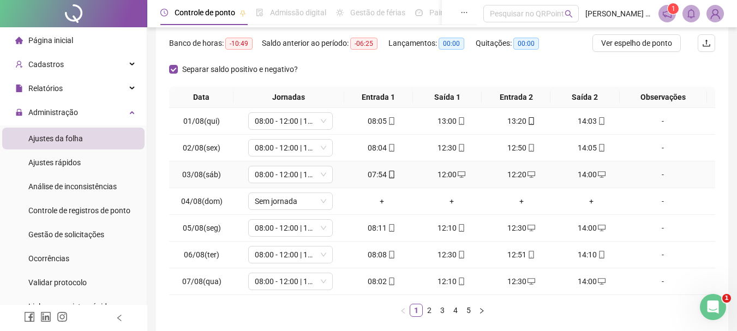
scroll to position [80, 0]
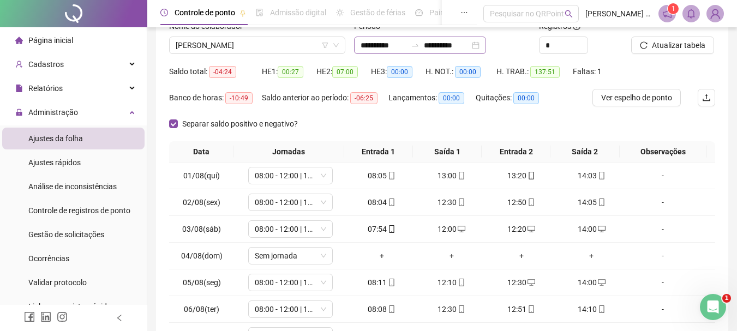
click at [486, 51] on div "**********" at bounding box center [420, 45] width 132 height 17
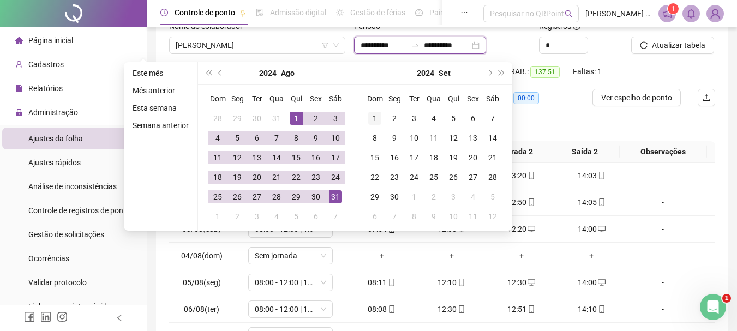
type input "**********"
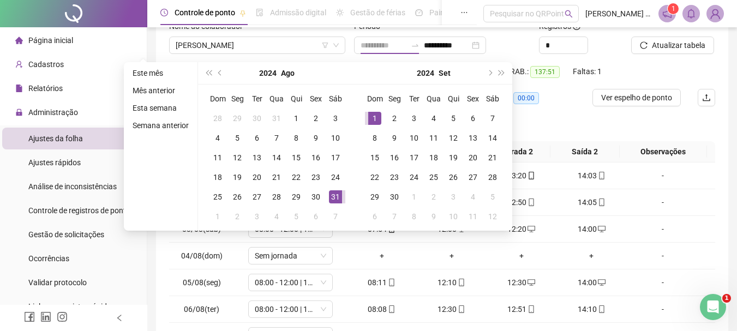
click at [373, 117] on div "1" at bounding box center [374, 118] width 13 height 13
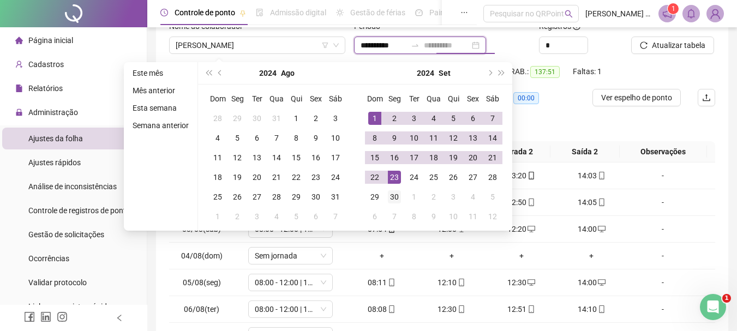
type input "**********"
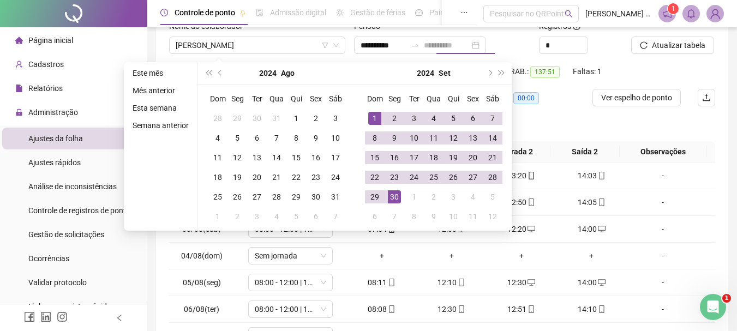
click at [395, 195] on div "30" at bounding box center [394, 197] width 13 height 13
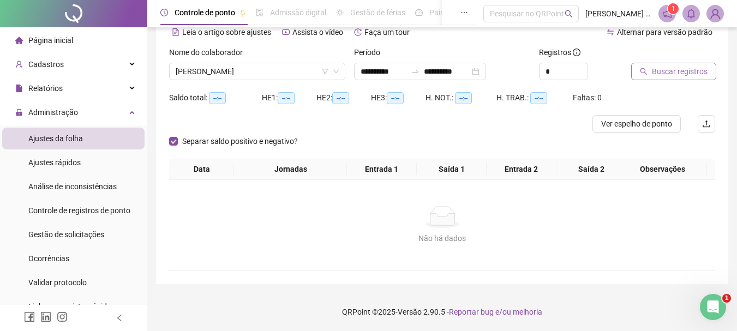
click at [701, 70] on span "Buscar registros" at bounding box center [680, 72] width 56 height 12
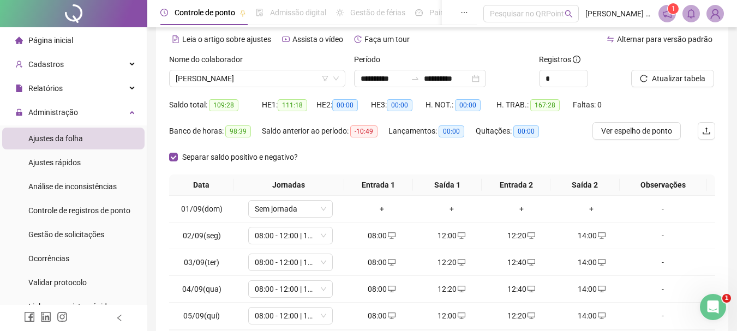
scroll to position [26, 0]
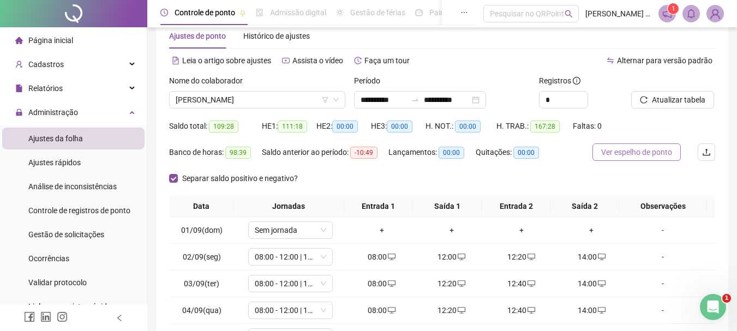
click at [640, 154] on span "Ver espelho de ponto" at bounding box center [637, 152] width 71 height 12
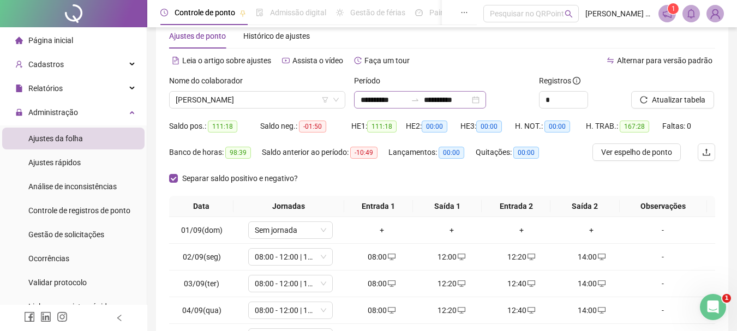
click at [486, 102] on div "**********" at bounding box center [420, 99] width 132 height 17
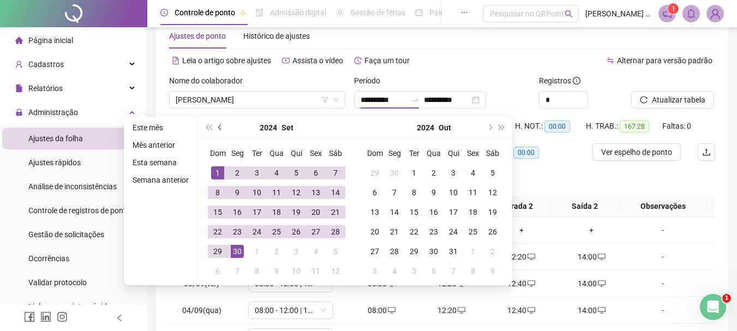
click at [219, 128] on span "prev-year" at bounding box center [220, 127] width 5 height 5
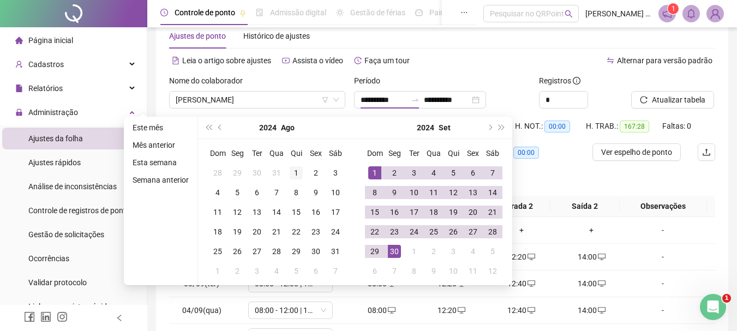
type input "**********"
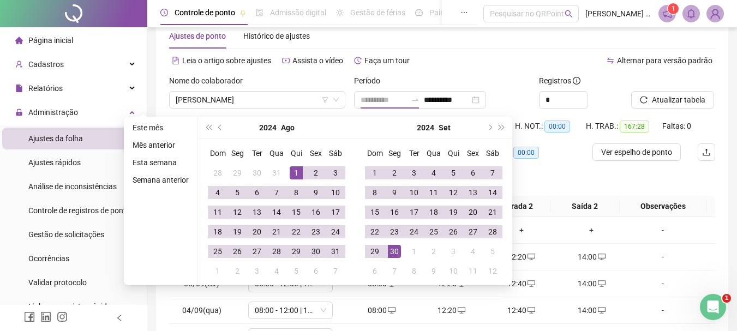
click at [294, 171] on div "1" at bounding box center [296, 172] width 13 height 13
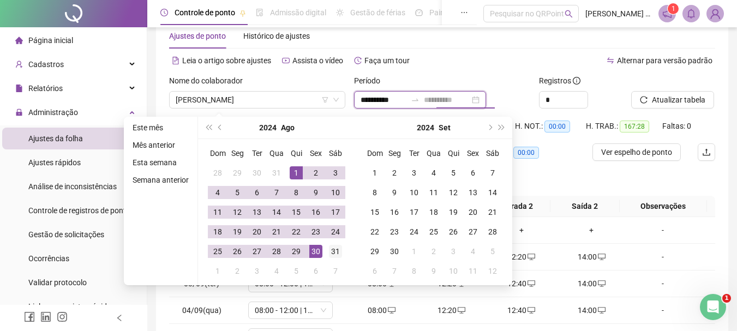
type input "**********"
click at [334, 252] on div "31" at bounding box center [335, 251] width 13 height 13
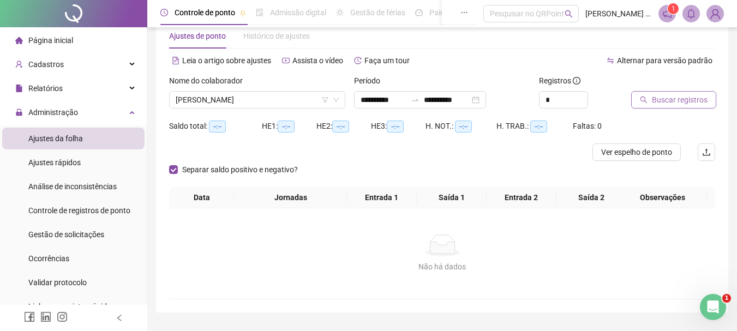
click at [662, 105] on span "Buscar registros" at bounding box center [680, 100] width 56 height 12
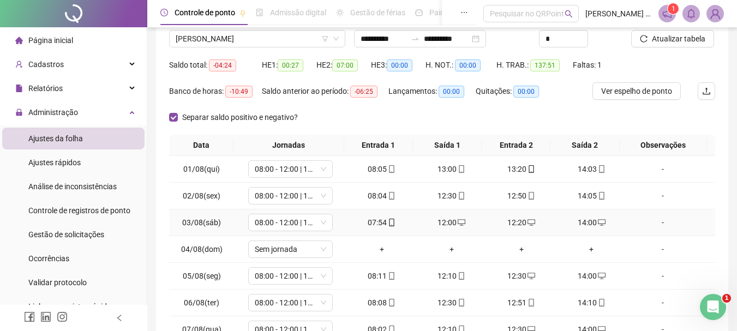
scroll to position [80, 0]
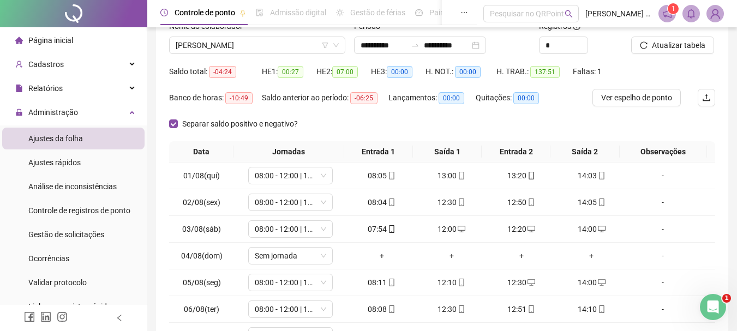
click at [167, 122] on div "**********" at bounding box center [442, 175] width 573 height 438
click at [179, 127] on span "Separar saldo positivo e negativo?" at bounding box center [240, 124] width 124 height 12
click at [486, 46] on div "**********" at bounding box center [420, 45] width 132 height 17
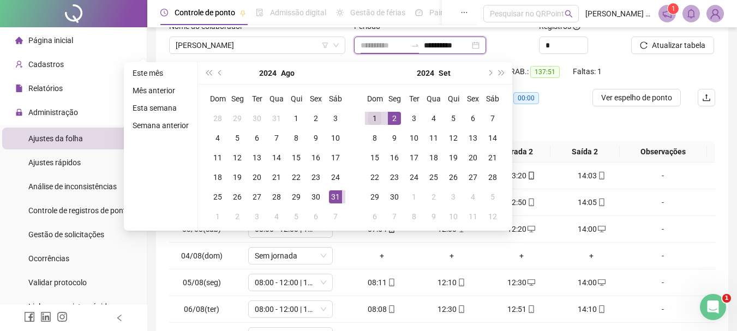
type input "**********"
click at [376, 117] on div "1" at bounding box center [374, 118] width 13 height 13
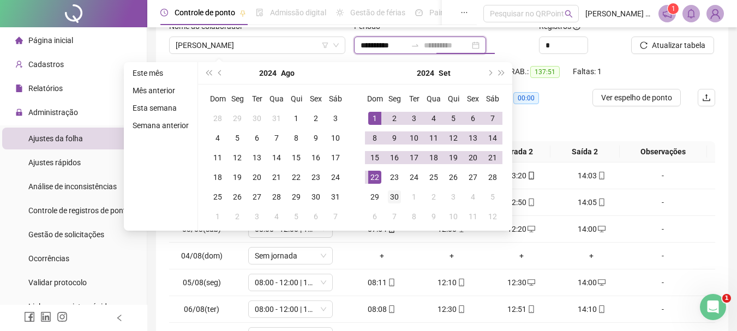
type input "**********"
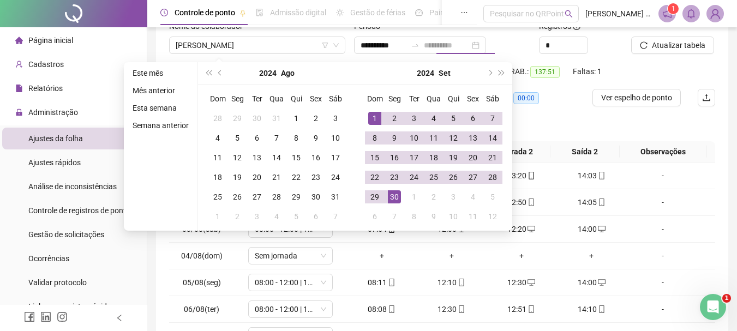
click at [390, 197] on div "30" at bounding box center [394, 197] width 13 height 13
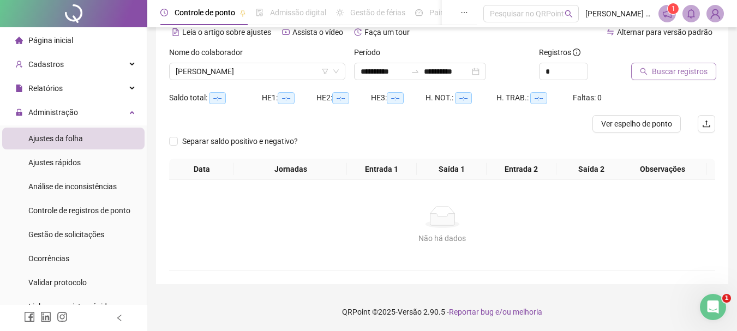
click at [676, 75] on span "Buscar registros" at bounding box center [680, 72] width 56 height 12
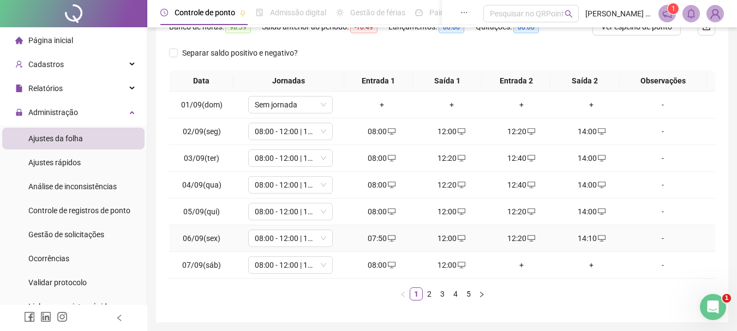
scroll to position [163, 0]
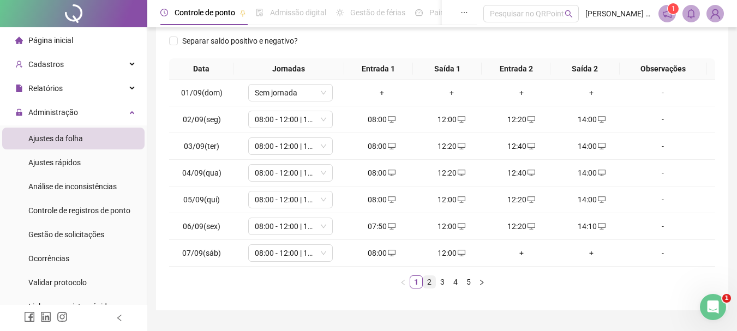
click at [429, 283] on link "2" at bounding box center [430, 282] width 12 height 12
click at [443, 281] on link "3" at bounding box center [443, 282] width 12 height 12
click at [302, 252] on span "FOLGA COMPENSATÓRIA" at bounding box center [291, 253] width 72 height 16
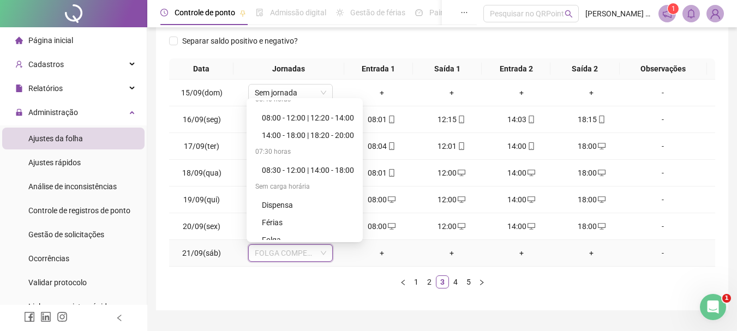
scroll to position [262, 0]
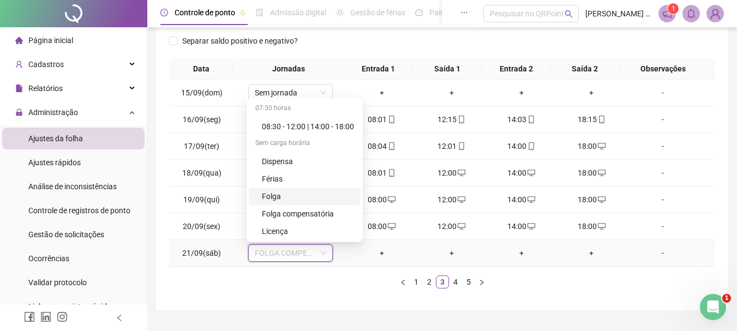
click at [278, 193] on div "Folga" at bounding box center [308, 197] width 92 height 12
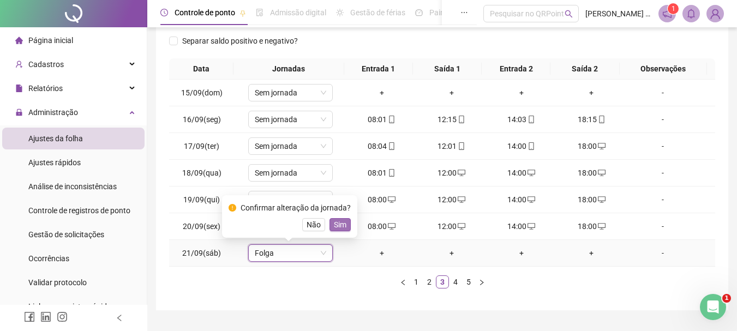
click at [341, 225] on span "Sim" at bounding box center [340, 225] width 13 height 12
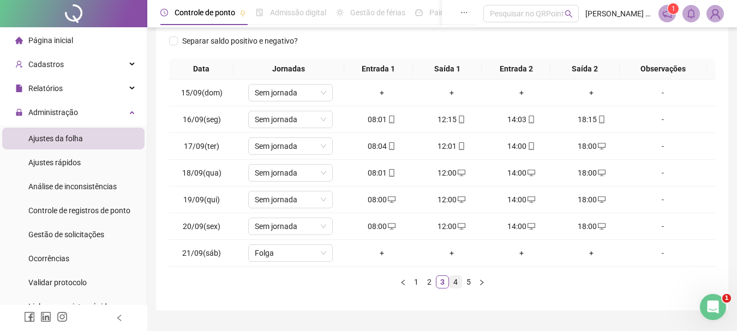
click at [454, 284] on link "4" at bounding box center [456, 282] width 12 height 12
click at [467, 282] on link "5" at bounding box center [469, 282] width 12 height 12
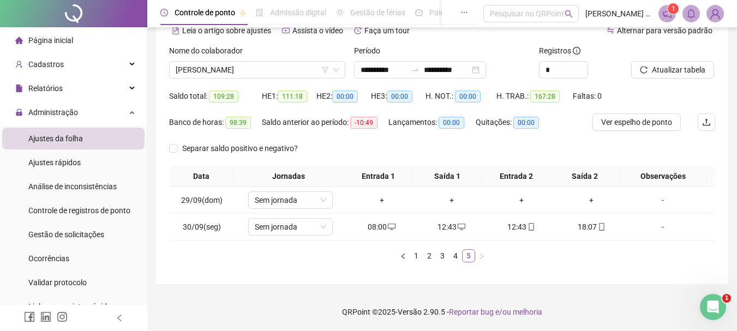
scroll to position [56, 0]
click at [690, 75] on span "Atualizar tabela" at bounding box center [678, 70] width 53 height 12
click at [712, 297] on div "Abrir mensagem da Intercom" at bounding box center [712, 306] width 36 height 36
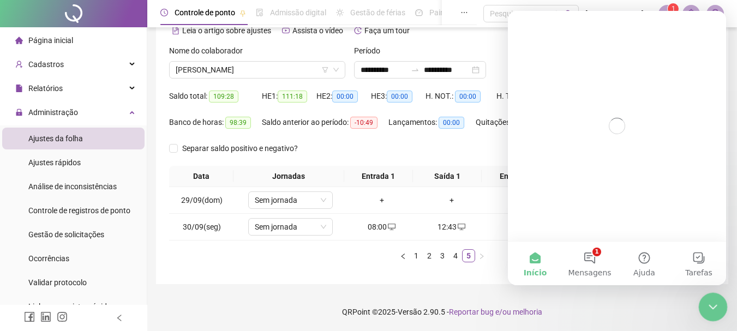
scroll to position [0, 0]
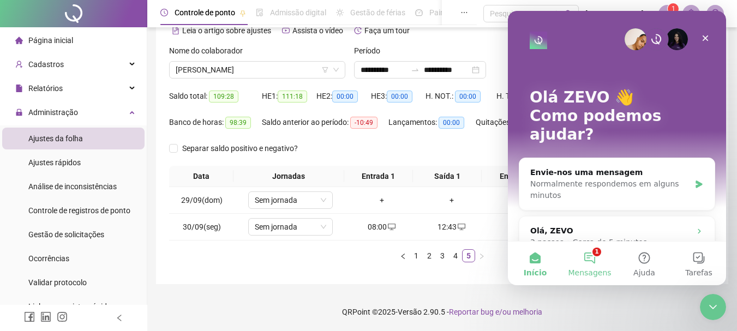
click at [591, 265] on button "1 Mensagens" at bounding box center [590, 264] width 55 height 44
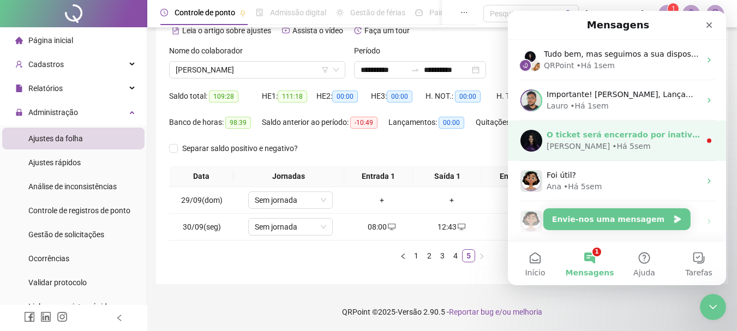
click at [650, 147] on div "Maria • Há 5sem" at bounding box center [624, 146] width 154 height 11
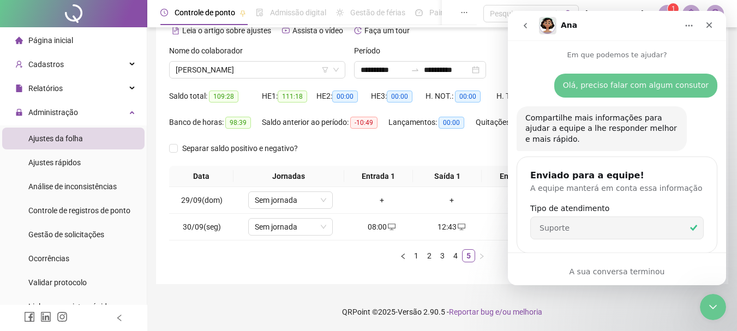
scroll to position [33, 0]
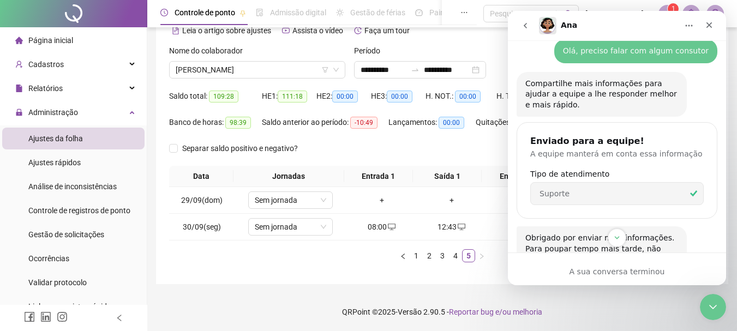
click at [684, 195] on span "Ana diz…" at bounding box center [693, 194] width 19 height 22
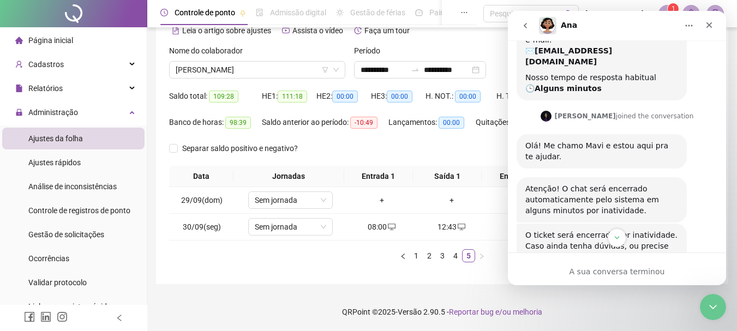
scroll to position [426, 0]
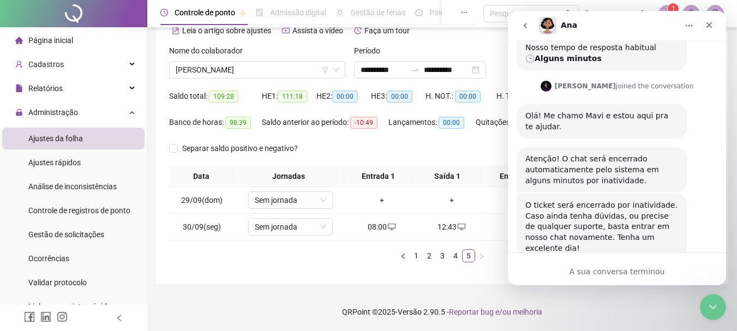
click at [612, 273] on div "A sua conversa terminou" at bounding box center [617, 271] width 218 height 11
click at [555, 26] on img "Messenger da Intercom" at bounding box center [547, 25] width 17 height 17
click at [521, 23] on button "go back" at bounding box center [525, 25] width 21 height 21
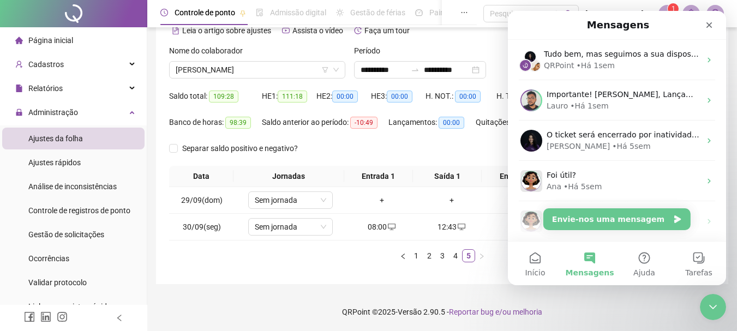
click at [585, 262] on button "Mensagens" at bounding box center [590, 264] width 55 height 44
click at [651, 264] on button "Ajuda" at bounding box center [644, 264] width 55 height 44
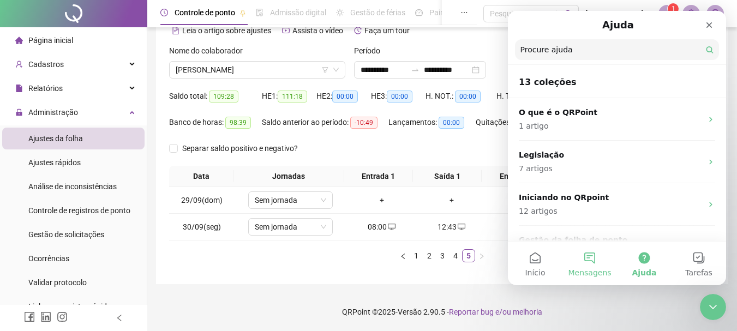
click at [592, 263] on button "Mensagens" at bounding box center [590, 264] width 55 height 44
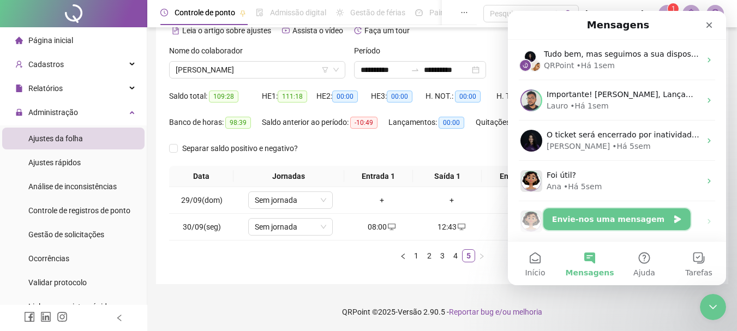
click at [639, 223] on button "Envie-nos uma mensagem" at bounding box center [617, 220] width 147 height 22
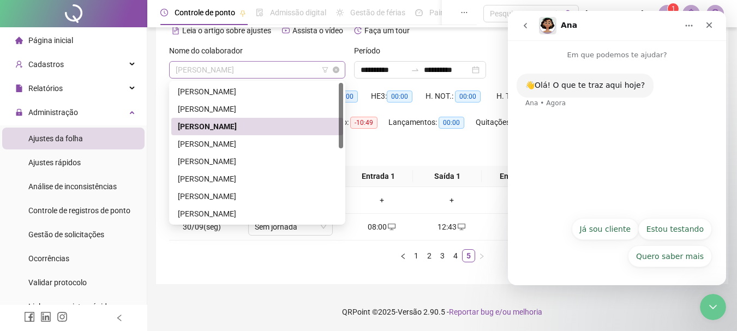
drag, startPoint x: 265, startPoint y: 70, endPoint x: 183, endPoint y: 67, distance: 81.9
click at [183, 67] on span "[PERSON_NAME]" at bounding box center [257, 70] width 163 height 16
click at [462, 167] on th "Saída 1" at bounding box center [447, 176] width 69 height 21
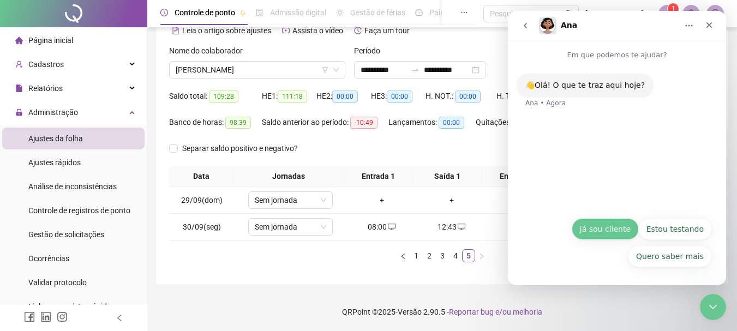
click at [610, 231] on button "Já sou cliente" at bounding box center [605, 229] width 67 height 22
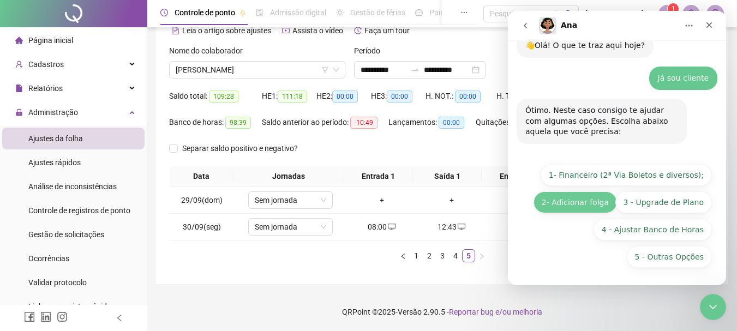
scroll to position [40, 0]
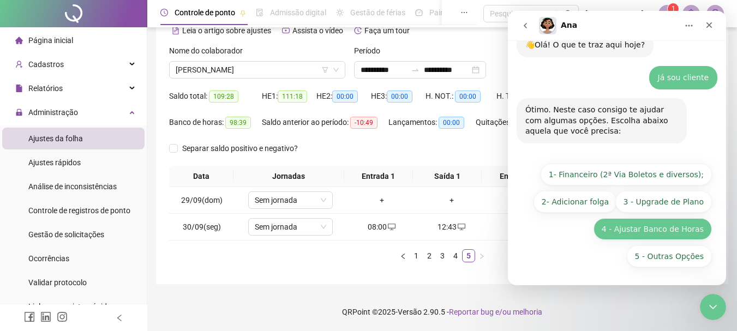
click at [689, 236] on button "4 - Ajustar Banco de Horas" at bounding box center [653, 229] width 118 height 22
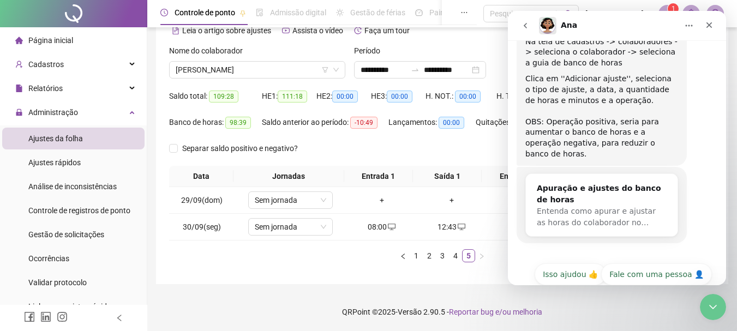
scroll to position [204, 0]
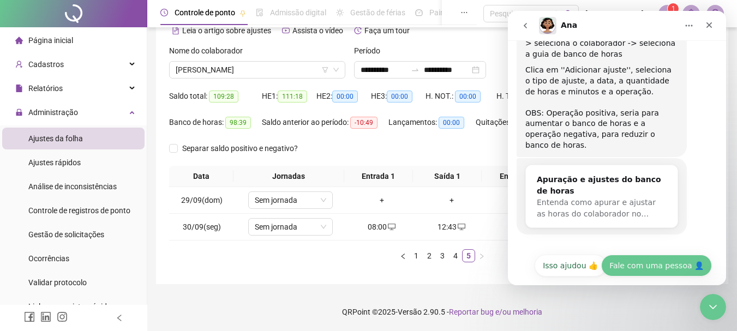
click at [653, 255] on button "Fale com uma pessoa 👤" at bounding box center [657, 266] width 111 height 22
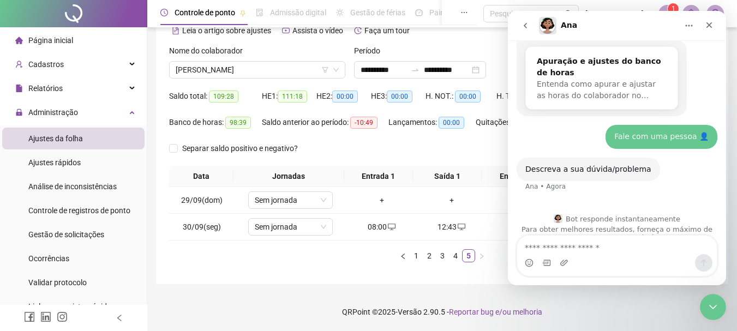
scroll to position [330, 0]
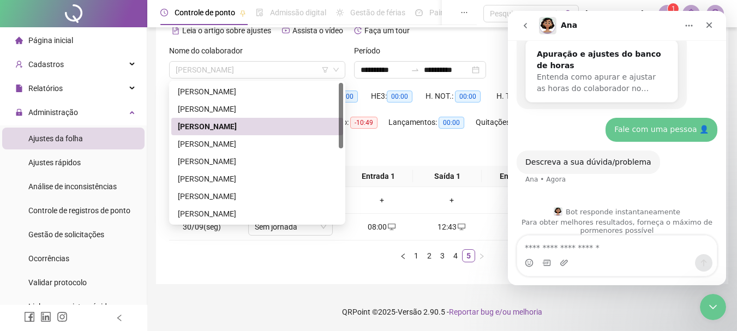
drag, startPoint x: 262, startPoint y: 75, endPoint x: 168, endPoint y: 74, distance: 93.9
click at [168, 74] on div "Nome do colaborador ELAINE SOUSA DUTRA" at bounding box center [257, 66] width 185 height 43
click at [158, 76] on div "**********" at bounding box center [442, 132] width 573 height 304
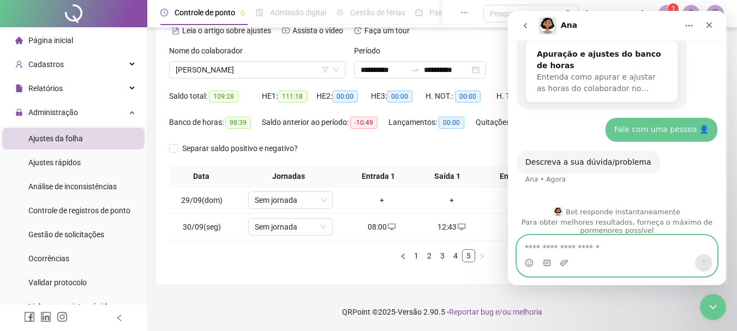
click at [581, 249] on textarea "Envie uma mensagem..." at bounding box center [617, 245] width 200 height 19
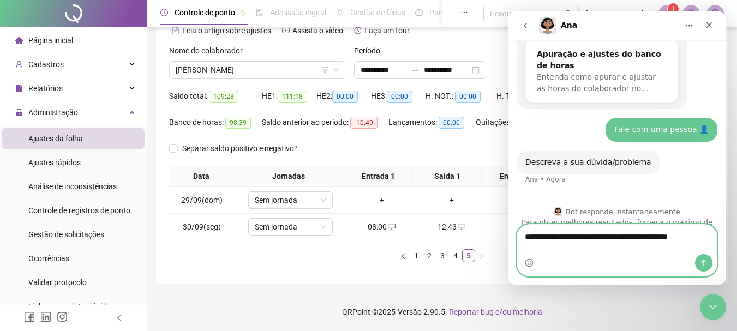
scroll to position [341, 0]
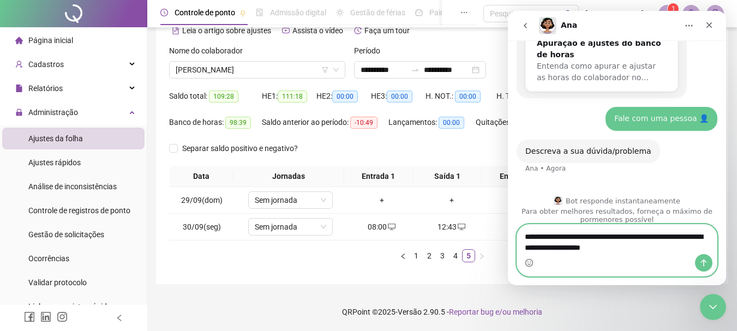
type textarea "**********"
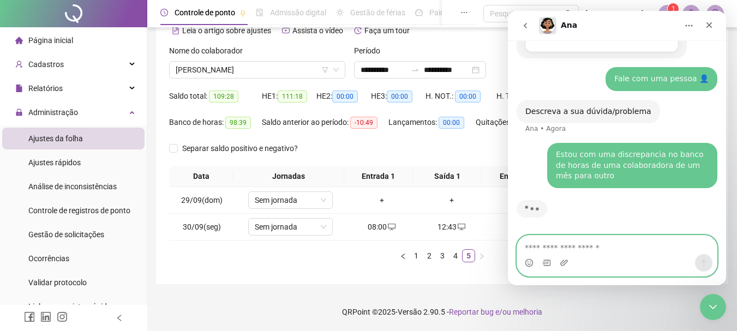
scroll to position [370, 0]
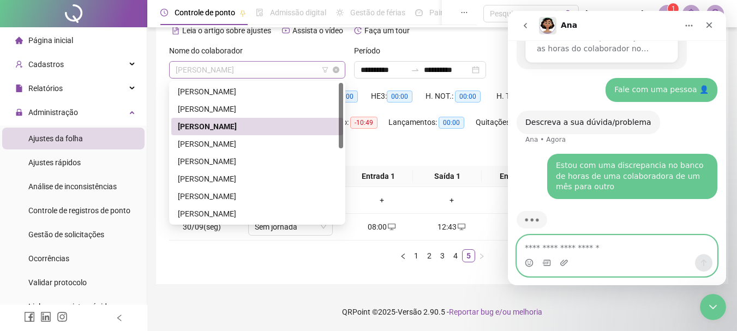
drag, startPoint x: 272, startPoint y: 71, endPoint x: 186, endPoint y: 78, distance: 86.0
click at [186, 78] on div "[PERSON_NAME]" at bounding box center [257, 69] width 176 height 17
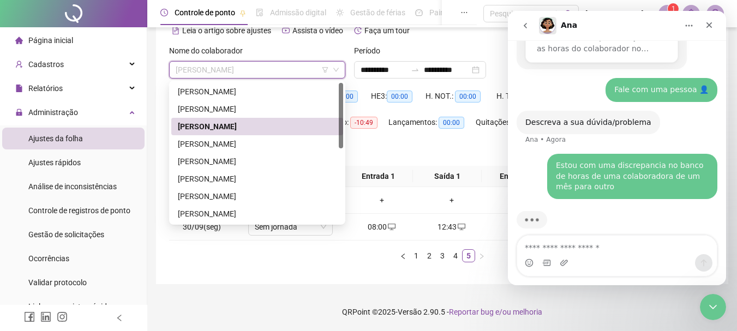
scroll to position [383, 0]
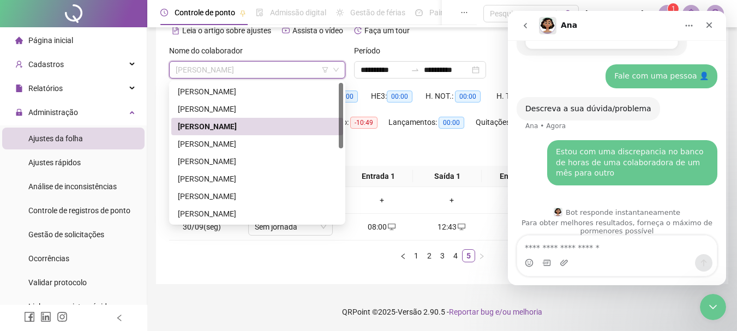
click at [260, 123] on div "[PERSON_NAME]" at bounding box center [257, 127] width 159 height 12
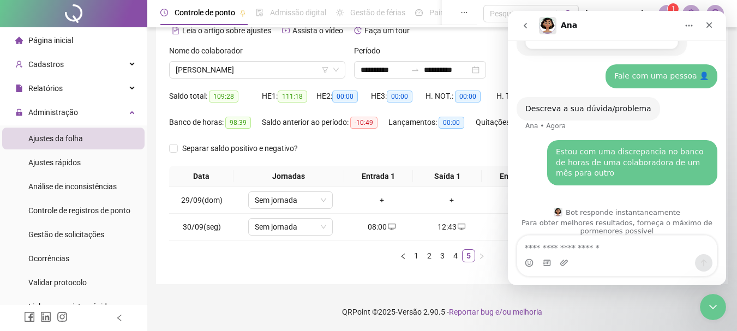
click at [260, 123] on div "Banco de horas: 98:39" at bounding box center [215, 122] width 93 height 13
click at [257, 72] on span "[PERSON_NAME]" at bounding box center [257, 70] width 163 height 16
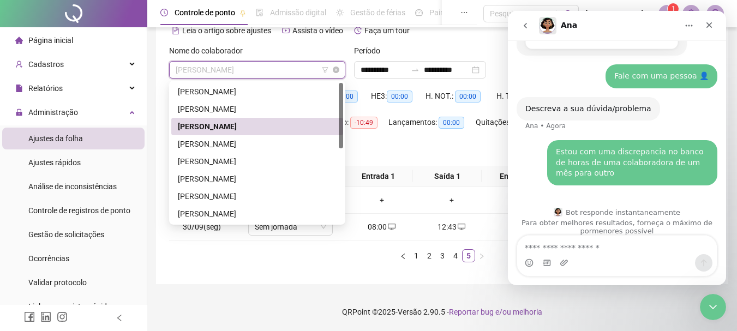
click at [257, 72] on span "[PERSON_NAME]" at bounding box center [257, 70] width 163 height 16
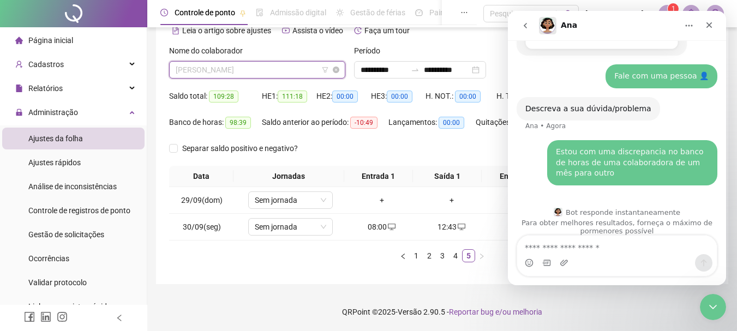
click at [257, 72] on span "[PERSON_NAME]" at bounding box center [257, 70] width 163 height 16
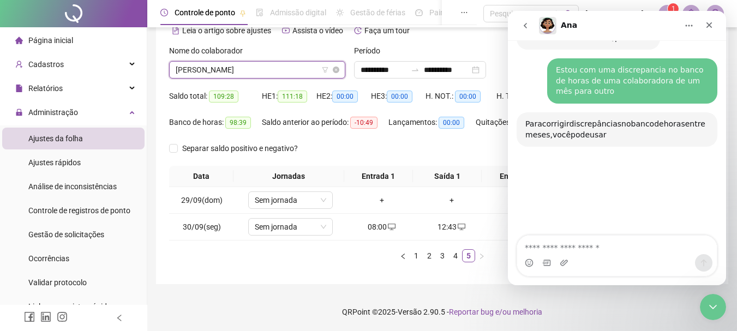
scroll to position [464, 0]
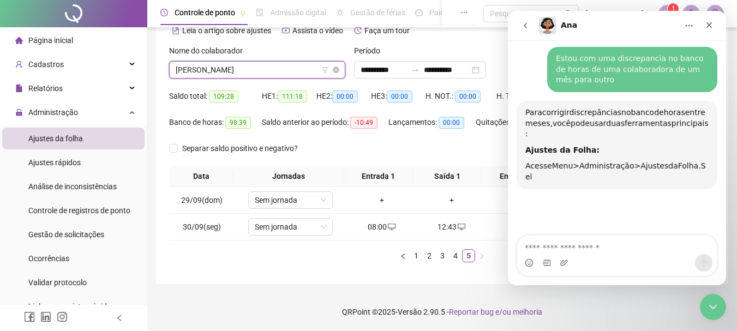
drag, startPoint x: 257, startPoint y: 72, endPoint x: 181, endPoint y: 72, distance: 75.3
click at [181, 72] on span "[PERSON_NAME]" at bounding box center [257, 70] width 163 height 16
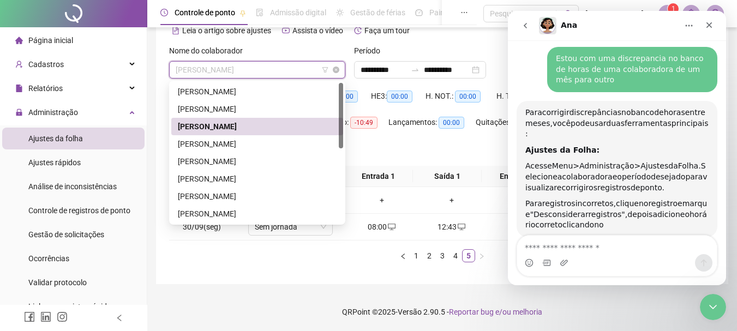
drag, startPoint x: 174, startPoint y: 68, endPoint x: 275, endPoint y: 70, distance: 101.0
click at [267, 69] on div "[PERSON_NAME]" at bounding box center [257, 69] width 176 height 17
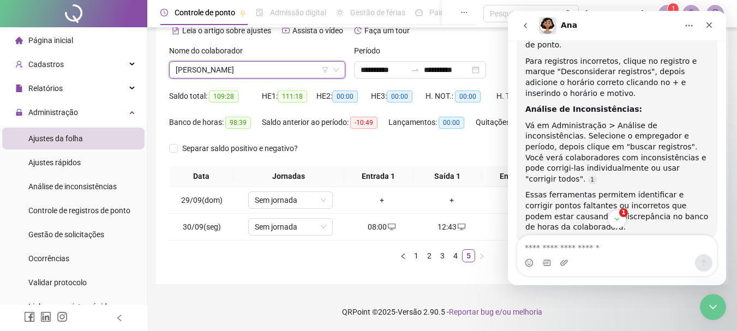
scroll to position [646, 0]
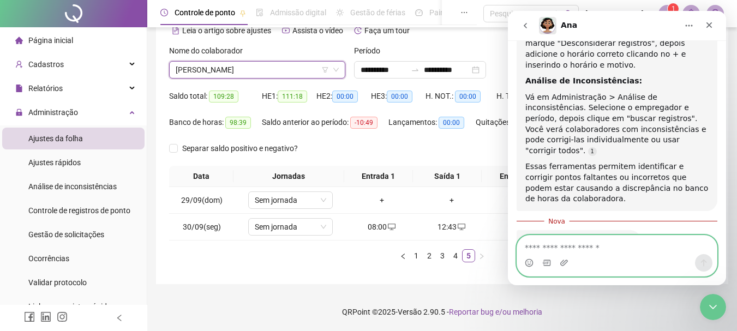
click at [596, 243] on textarea "Envie uma mensagem..." at bounding box center [617, 245] width 200 height 19
type textarea "*"
type textarea "***"
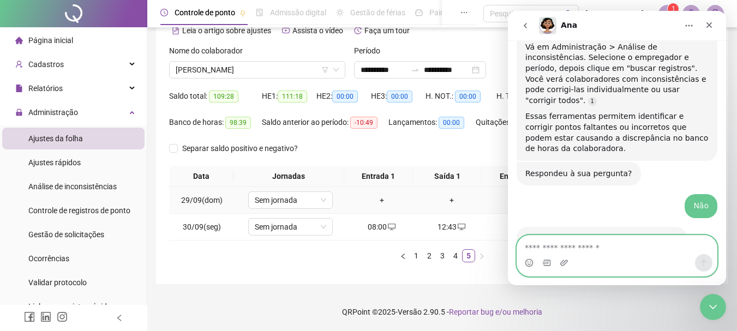
scroll to position [725, 0]
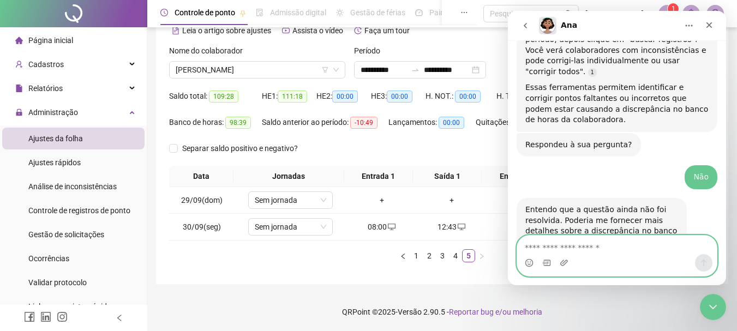
click at [573, 245] on textarea "Envie uma mensagem..." at bounding box center [617, 245] width 200 height 19
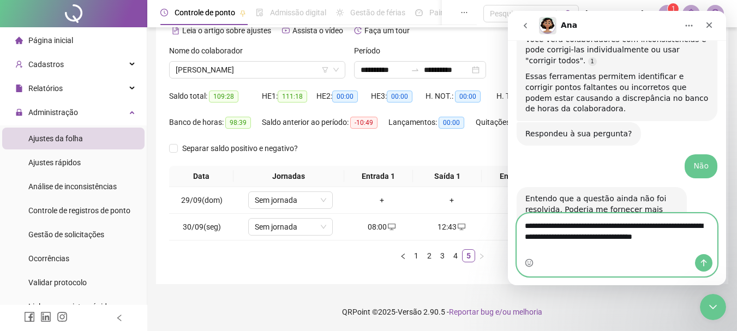
scroll to position [747, 0]
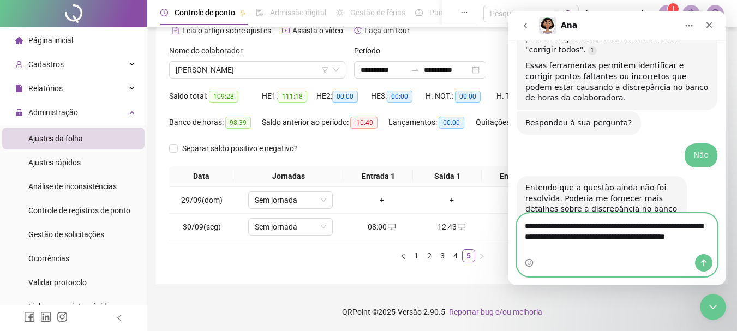
type textarea "**********"
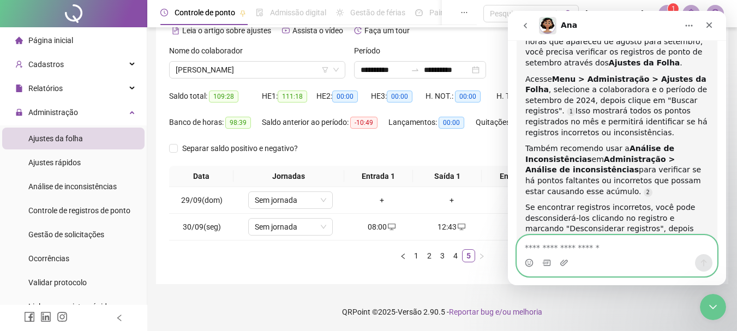
scroll to position [1045, 0]
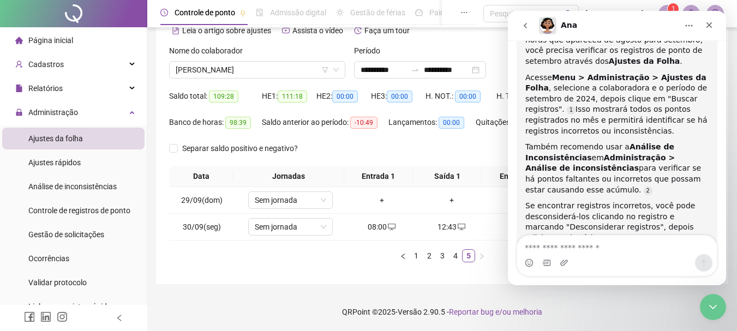
click at [634, 257] on div "Messenger da Intercom" at bounding box center [617, 262] width 200 height 17
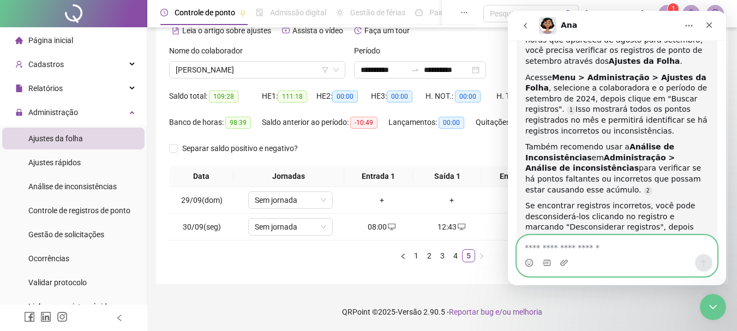
click at [598, 243] on textarea "Envie uma mensagem..." at bounding box center [617, 245] width 200 height 19
type textarea "***"
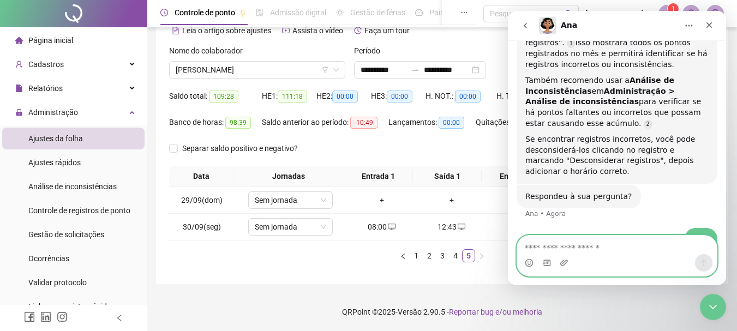
scroll to position [1113, 0]
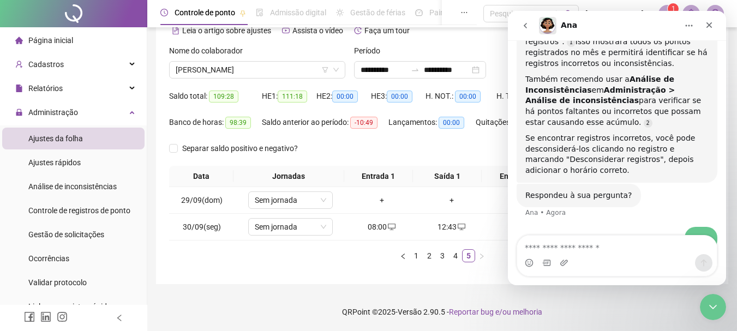
click at [475, 145] on div "Separar saldo positivo e negativo?" at bounding box center [442, 153] width 546 height 26
click at [707, 307] on icon "Fechar mensagem da Intercom" at bounding box center [711, 305] width 13 height 13
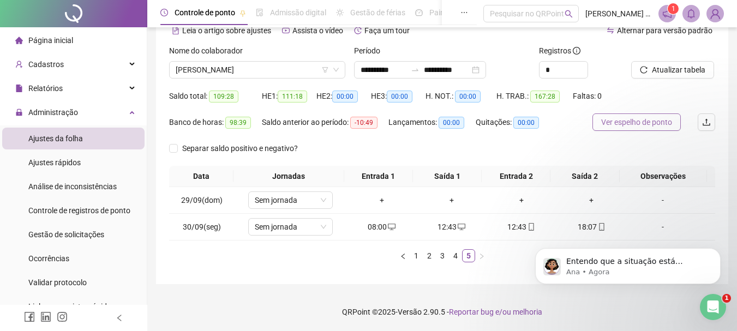
scroll to position [1153, 0]
click at [657, 117] on span "Ver espelho de ponto" at bounding box center [637, 122] width 71 height 12
click at [656, 269] on p "Ana • Agora" at bounding box center [637, 272] width 141 height 10
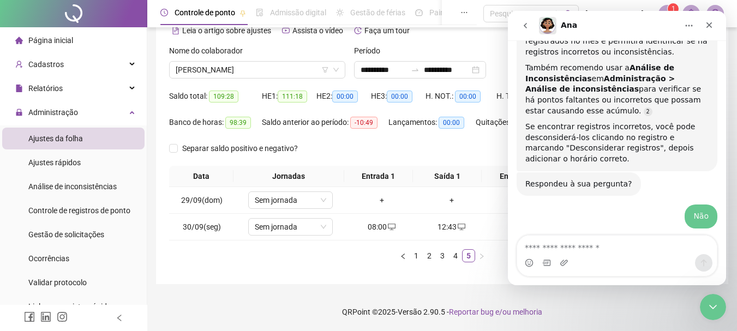
scroll to position [1171, 0]
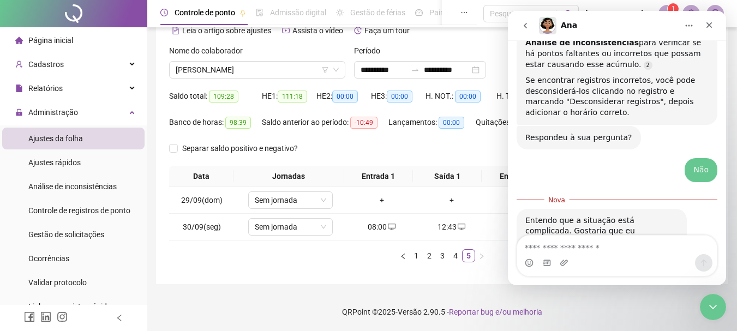
click at [606, 252] on textarea "Envie uma mensagem..." at bounding box center [617, 245] width 200 height 19
type textarea "*"
type textarea "**********"
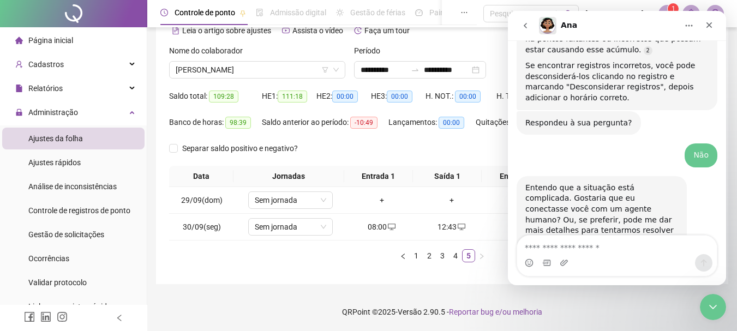
scroll to position [1221, 0]
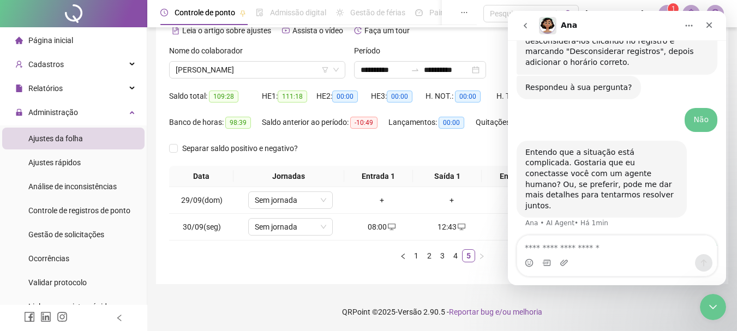
click at [321, 275] on div "**********" at bounding box center [442, 132] width 573 height 304
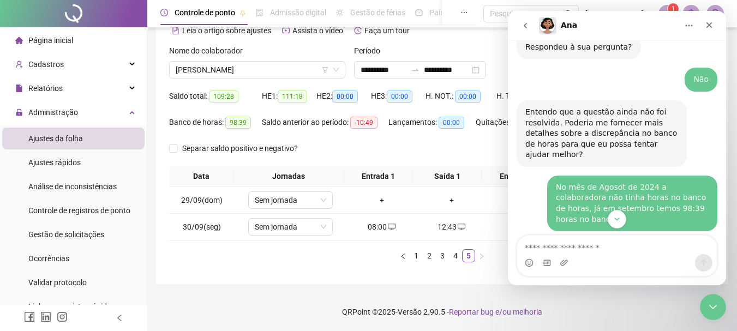
scroll to position [805, 0]
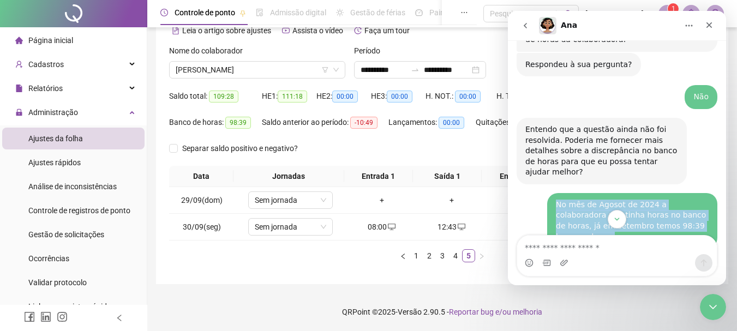
drag, startPoint x: 681, startPoint y: 168, endPoint x: 545, endPoint y: 154, distance: 136.7
click at [547, 193] on div "No mês de Agosot de 2024 a colaboradora não tinha horas no banco de horas, já e…" at bounding box center [632, 221] width 170 height 56
copy div "No mês de Agosot de 2024 a colaboradora não tinha horas no banco de horas, já e…"
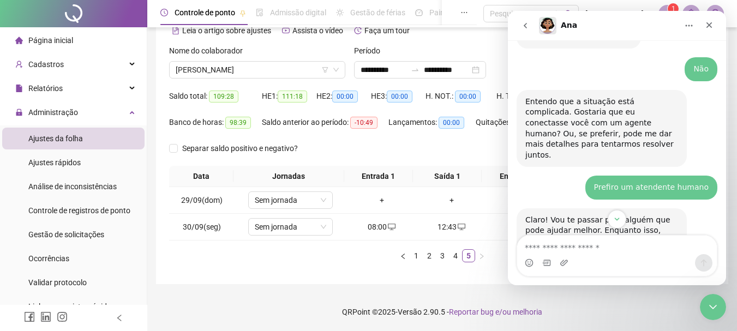
scroll to position [1296, 0]
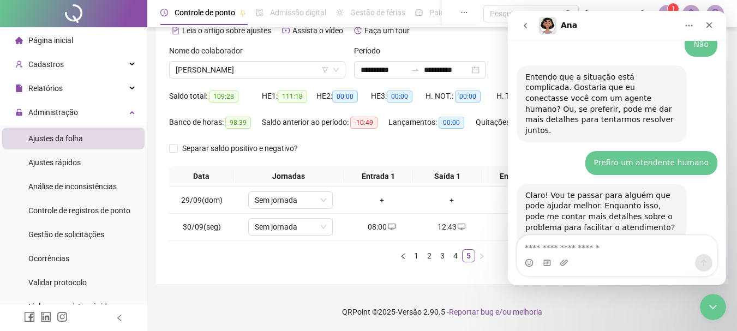
click at [603, 260] on div "Messenger da Intercom" at bounding box center [617, 262] width 200 height 17
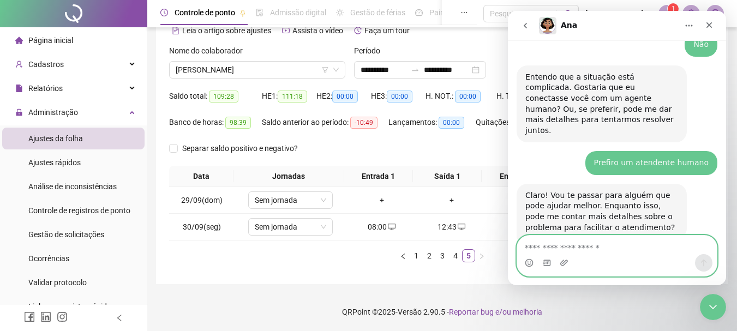
click at [601, 248] on textarea "Envie uma mensagem..." at bounding box center [617, 245] width 200 height 19
paste textarea "**********"
click at [601, 248] on textarea "**********" at bounding box center [617, 245] width 200 height 19
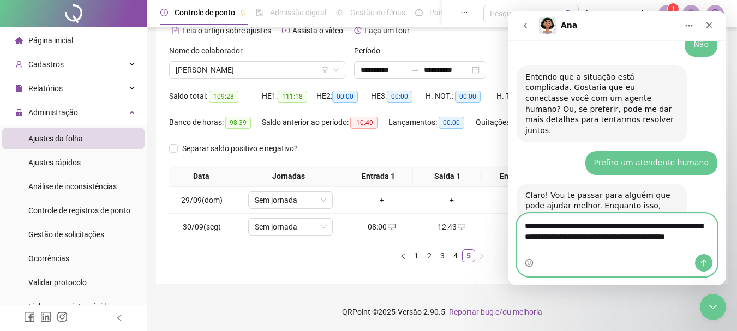
scroll to position [1318, 0]
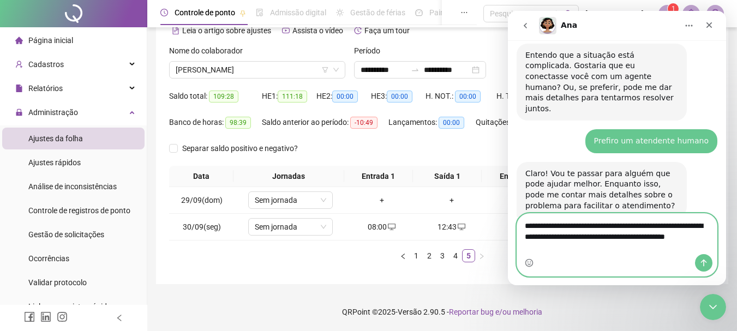
type textarea "**********"
click at [700, 261] on icon "Enviar mensagem…" at bounding box center [704, 263] width 9 height 9
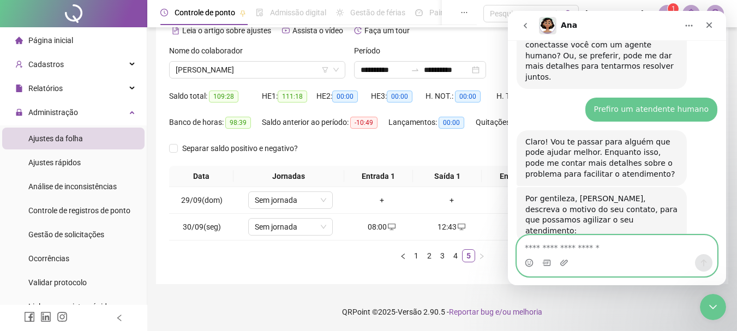
scroll to position [1350, 0]
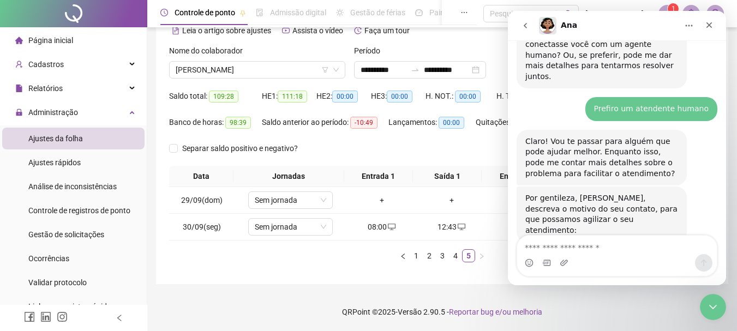
click at [260, 272] on div "**********" at bounding box center [442, 132] width 573 height 304
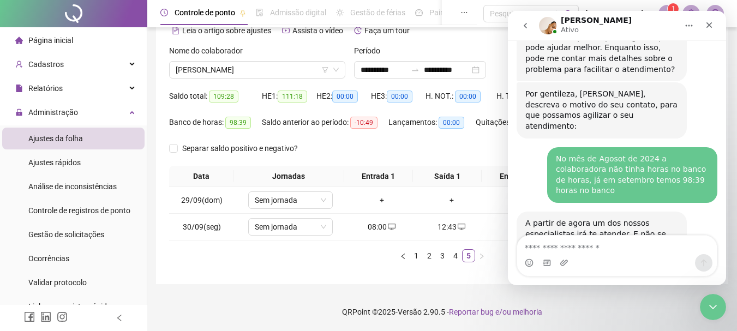
scroll to position [1533, 0]
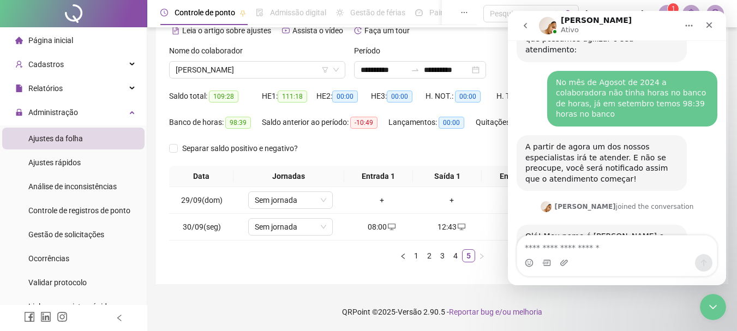
click at [353, 142] on div "Separar saldo positivo e negativo?" at bounding box center [442, 153] width 546 height 26
click at [420, 41] on div "Leia o artigo sobre ajustes Assista o vídeo Faça um tour" at bounding box center [305, 35] width 273 height 17
drag, startPoint x: 714, startPoint y: 306, endPoint x: 1347, endPoint y: 373, distance: 636.2
click at [714, 305] on icon "Fechar mensagem da Intercom" at bounding box center [711, 305] width 13 height 13
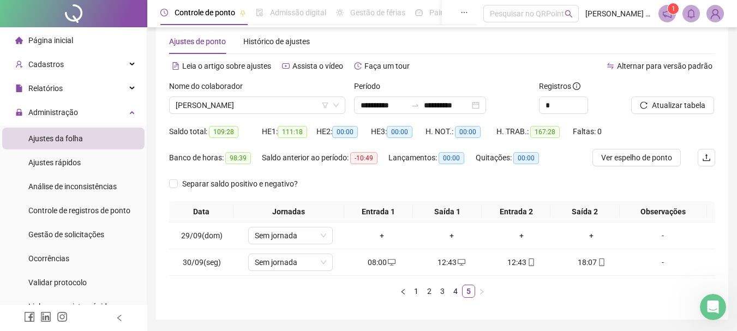
scroll to position [1, 0]
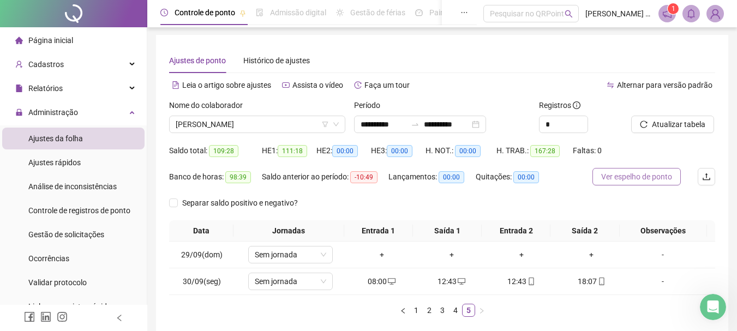
click at [635, 178] on span "Ver espelho de ponto" at bounding box center [637, 177] width 71 height 12
click at [709, 301] on icon "Abrir mensagem da Intercom" at bounding box center [712, 306] width 18 height 18
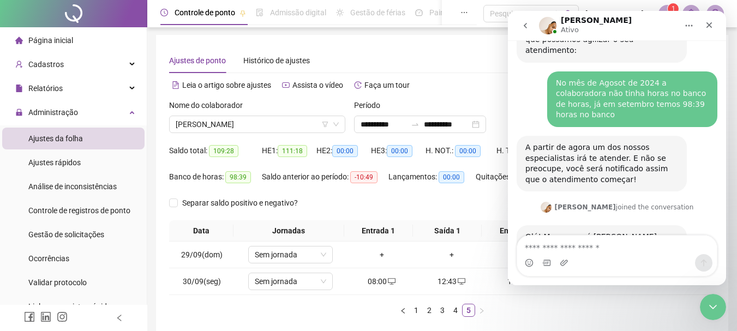
scroll to position [1533, 0]
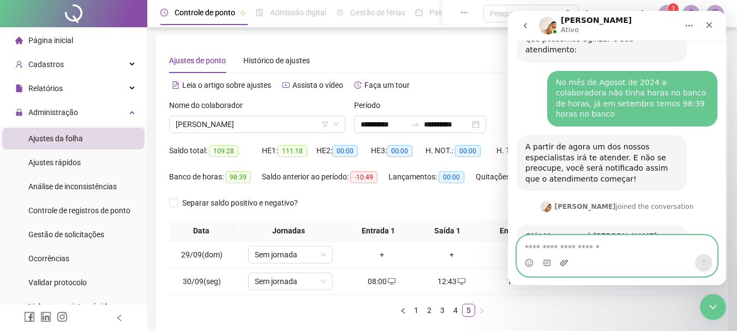
click at [562, 261] on icon "Carregar anexo" at bounding box center [565, 263] width 8 height 6
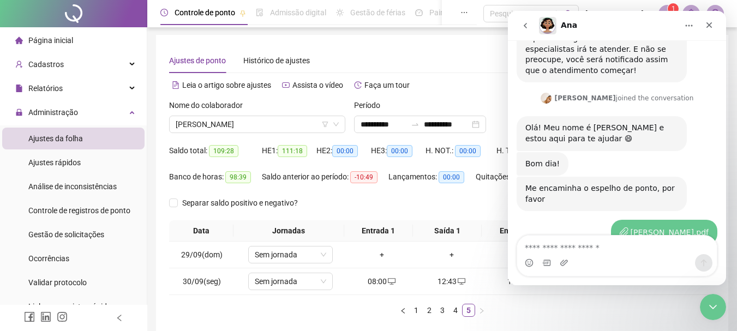
scroll to position [1678, 0]
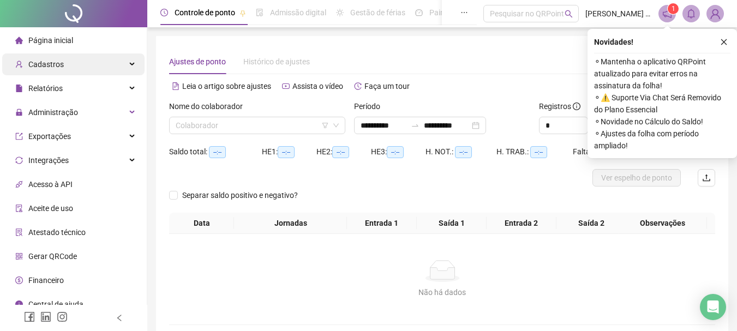
click at [56, 61] on span "Cadastros" at bounding box center [45, 64] width 35 height 9
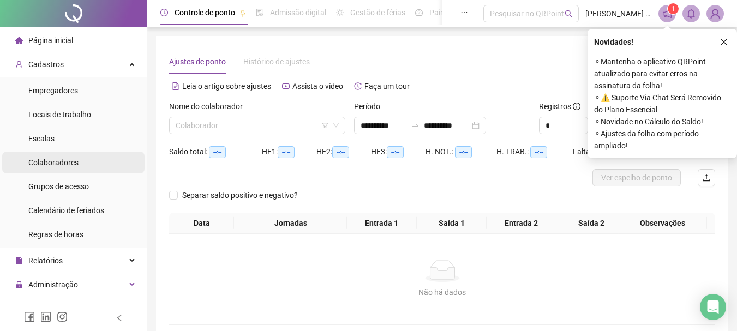
click at [77, 163] on span "Colaboradores" at bounding box center [53, 162] width 50 height 9
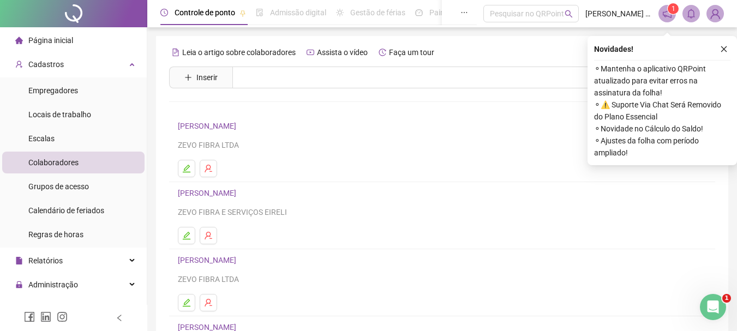
scroll to position [109, 0]
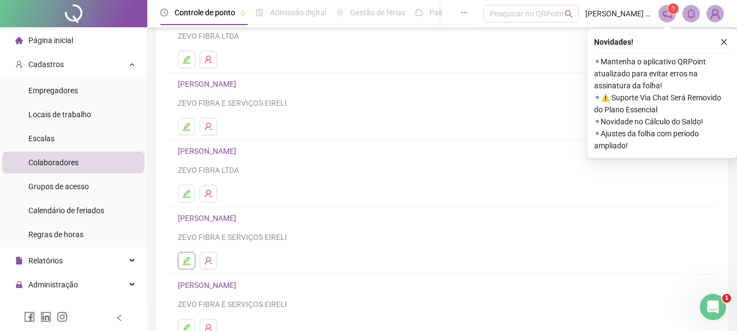
click at [188, 269] on button "button" at bounding box center [186, 260] width 17 height 17
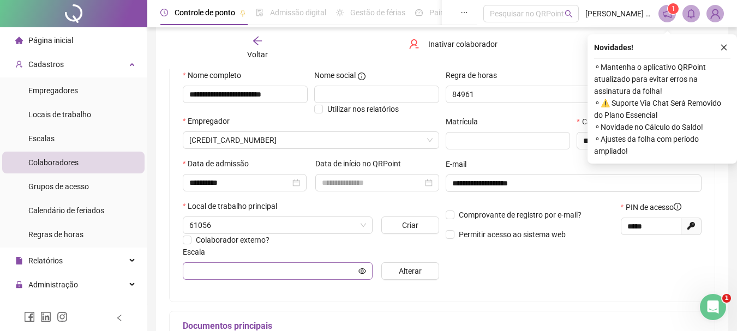
scroll to position [115, 0]
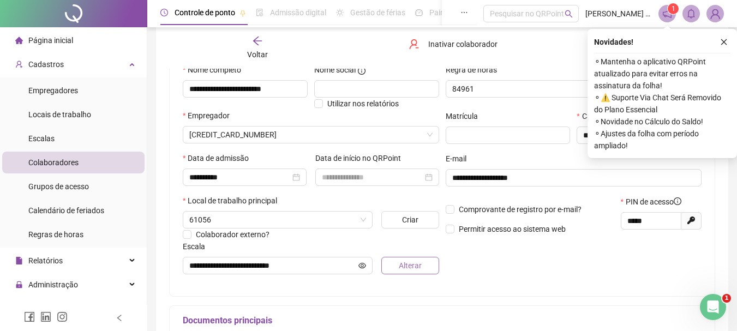
type input "**********"
click at [727, 40] on icon "close" at bounding box center [725, 42] width 8 height 8
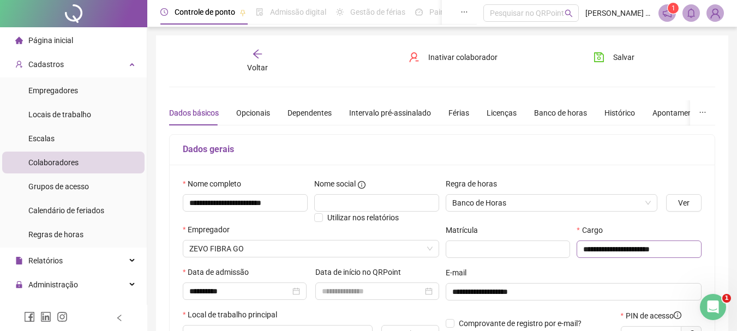
scroll to position [0, 0]
click at [261, 115] on div "Opcionais" at bounding box center [253, 114] width 34 height 12
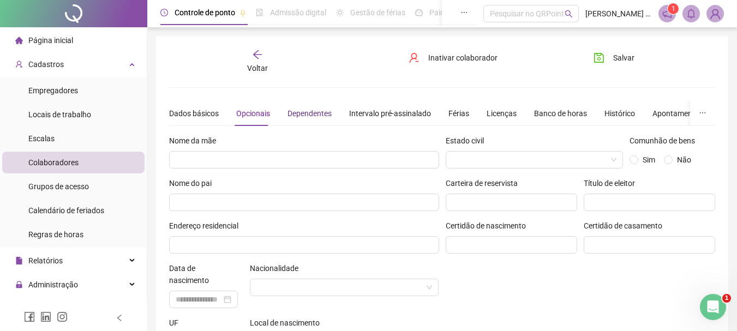
click at [308, 115] on div "Dependentes" at bounding box center [310, 114] width 44 height 12
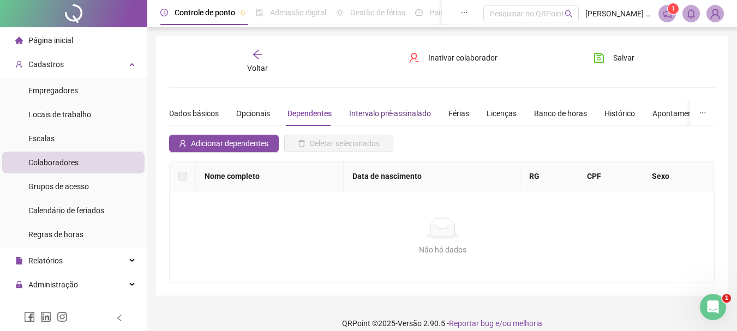
click at [396, 114] on div "Intervalo pré-assinalado" at bounding box center [390, 114] width 82 height 12
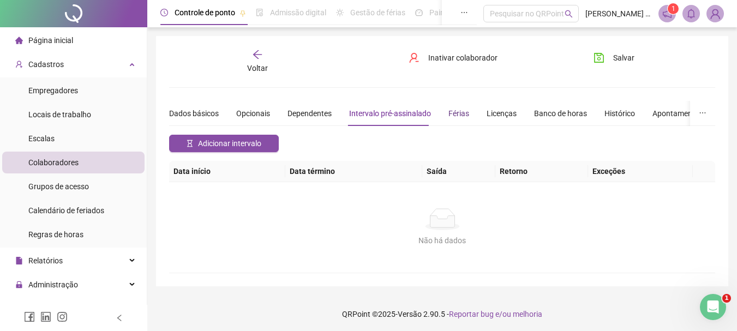
click at [457, 117] on div "Férias" at bounding box center [459, 114] width 21 height 12
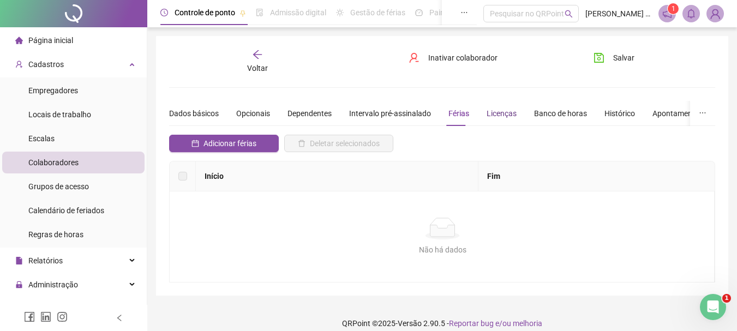
click at [503, 115] on div "Licenças" at bounding box center [502, 114] width 30 height 12
click at [555, 115] on div "Banco de horas" at bounding box center [560, 114] width 53 height 12
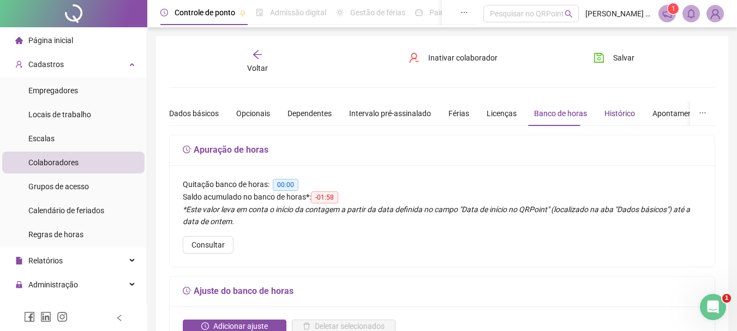
click at [606, 115] on div "Histórico" at bounding box center [620, 114] width 31 height 12
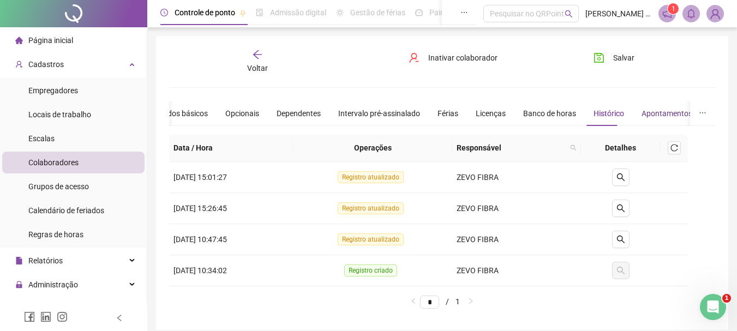
click at [670, 116] on div "Apontamentos" at bounding box center [667, 114] width 51 height 12
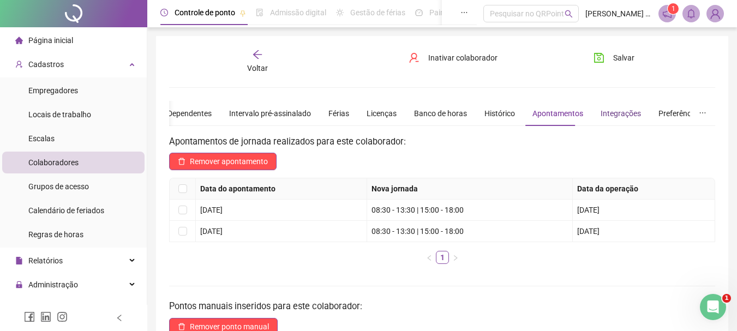
click at [620, 111] on div "Integrações" at bounding box center [621, 114] width 40 height 12
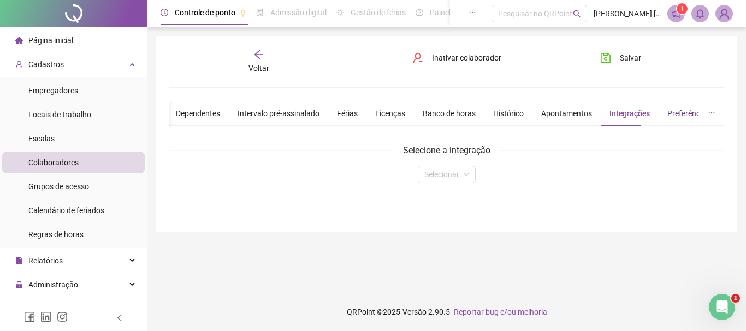
click at [683, 115] on div "Preferências" at bounding box center [688, 114] width 43 height 12
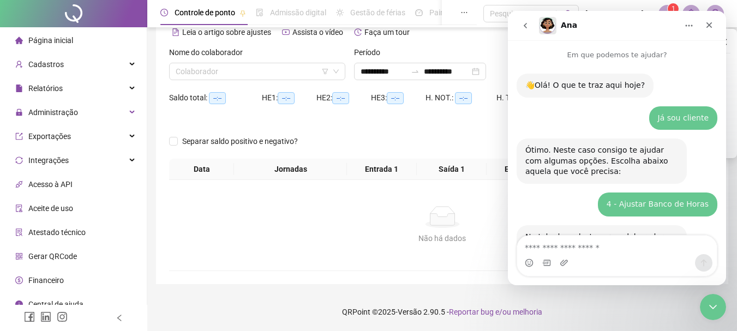
scroll to position [628, 0]
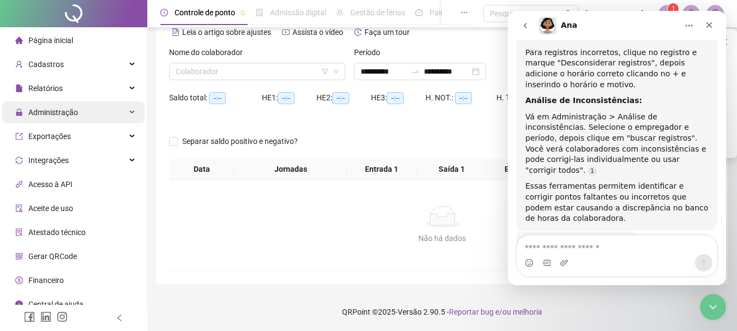
click at [49, 108] on span "Administração" at bounding box center [53, 112] width 50 height 9
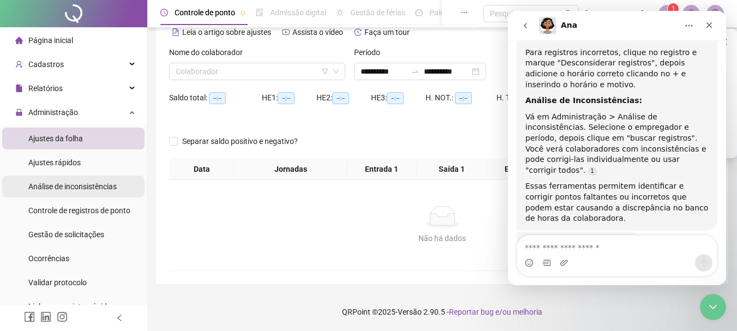
click at [66, 191] on span "Análise de inconsistências" at bounding box center [72, 186] width 88 height 9
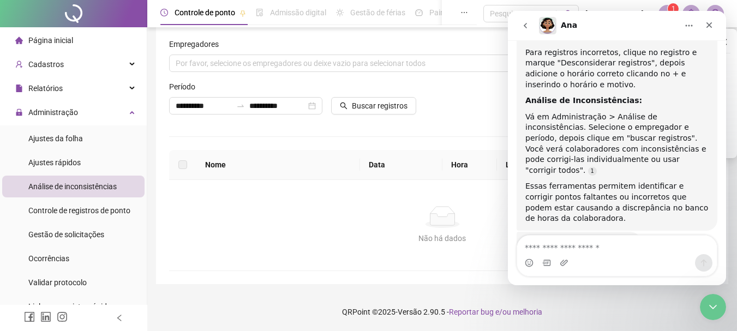
scroll to position [11, 0]
click at [194, 56] on div "Por favor, selecione os empregadores ou deixe vazio para selecionar todos" at bounding box center [442, 63] width 546 height 17
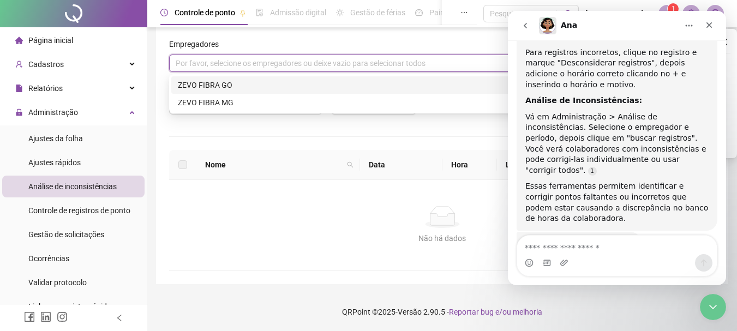
click at [203, 85] on div "ZEVO FIBRA GO" at bounding box center [442, 85] width 529 height 12
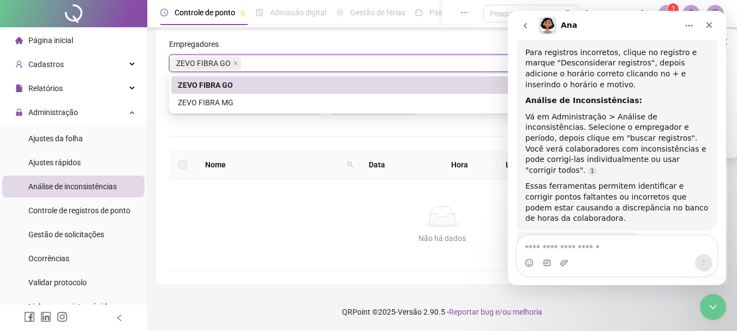
click at [225, 88] on div "ZEVO FIBRA GO" at bounding box center [438, 85] width 521 height 12
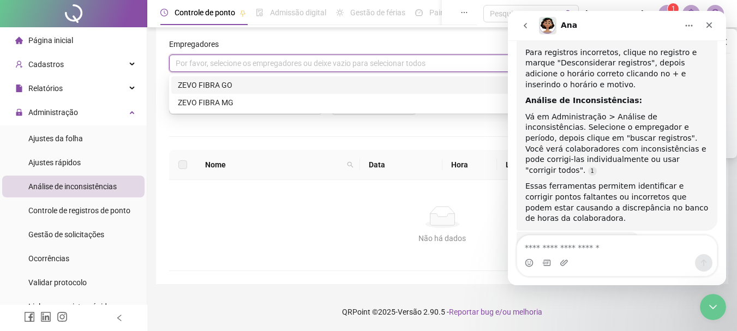
click at [205, 82] on div "ZEVO FIBRA GO" at bounding box center [442, 85] width 529 height 12
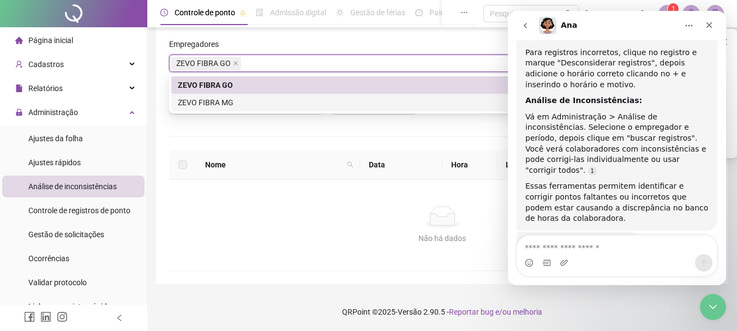
click at [284, 137] on div "**********" at bounding box center [442, 154] width 546 height 233
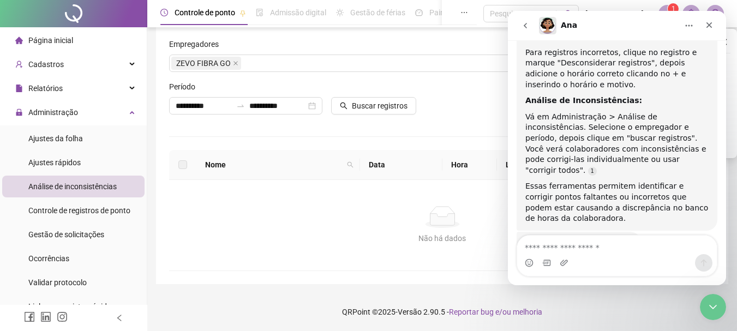
click at [188, 165] on th at bounding box center [182, 165] width 27 height 30
click at [281, 106] on input "**********" at bounding box center [277, 106] width 56 height 12
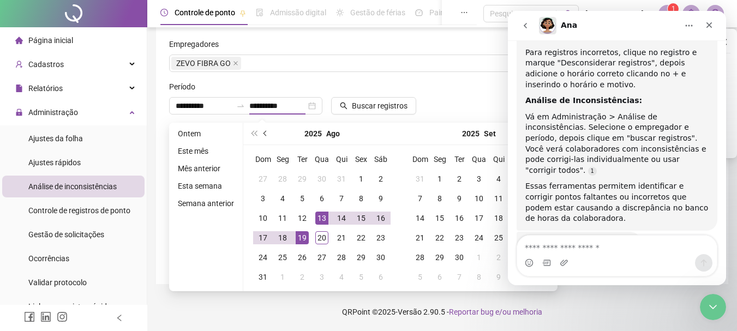
click at [260, 132] on button "prev-year" at bounding box center [266, 134] width 12 height 22
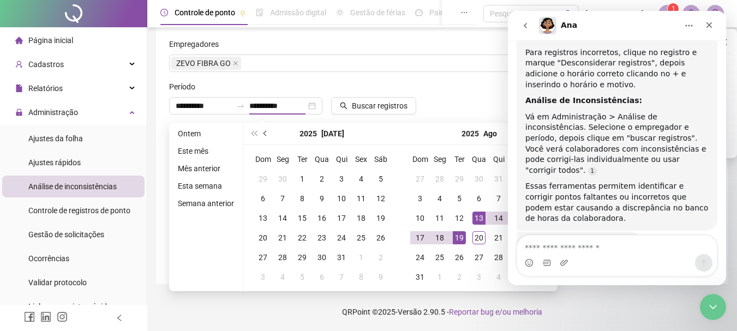
click at [260, 132] on button "prev-year" at bounding box center [266, 134] width 12 height 22
click at [714, 305] on icon "Fechar mensagem da Intercom" at bounding box center [712, 305] width 8 height 4
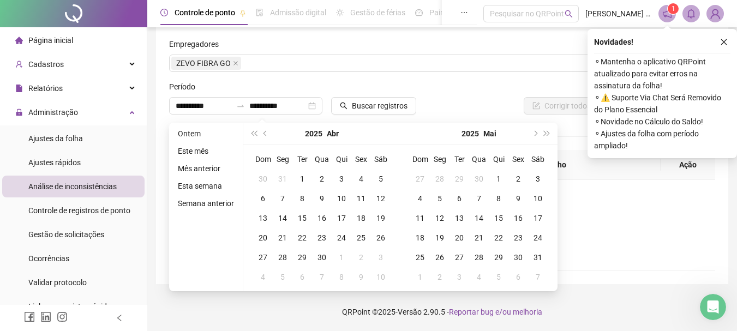
scroll to position [628, 0]
click at [538, 130] on button "next-year" at bounding box center [535, 134] width 12 height 22
click at [265, 134] on span "prev-year" at bounding box center [266, 133] width 5 height 5
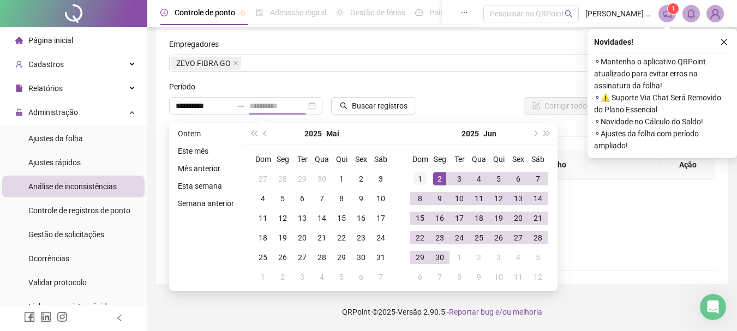
type input "**********"
click at [422, 177] on div "1" at bounding box center [420, 178] width 13 height 13
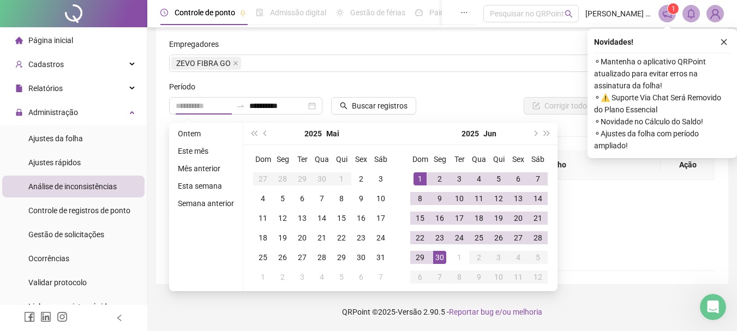
click at [442, 260] on div "30" at bounding box center [439, 257] width 13 height 13
type input "**********"
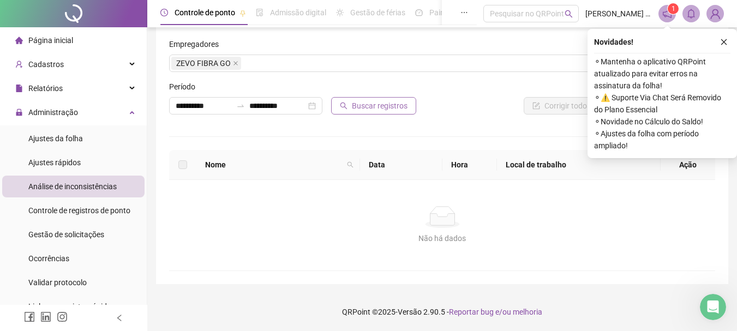
click at [381, 105] on span "Buscar registros" at bounding box center [380, 106] width 56 height 12
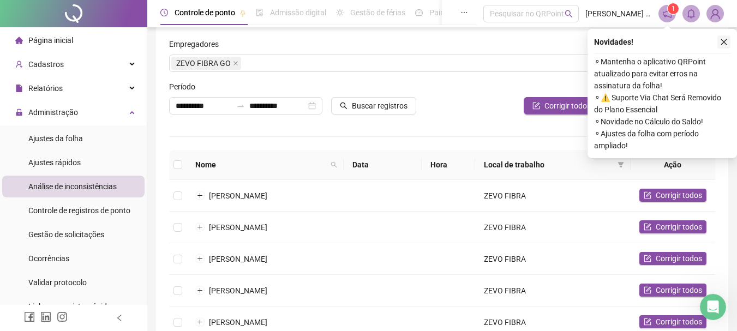
click at [728, 42] on icon "close" at bounding box center [725, 42] width 8 height 8
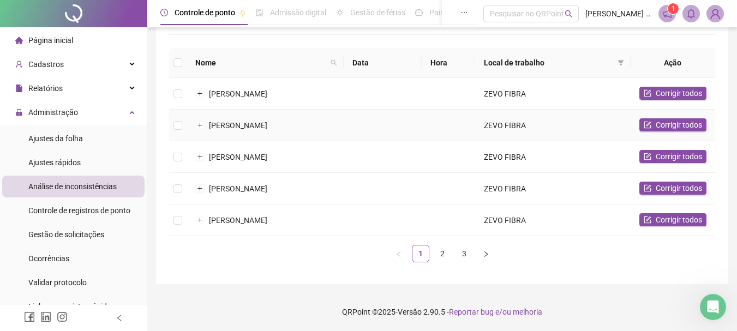
scroll to position [134, 0]
click at [443, 259] on link "2" at bounding box center [442, 254] width 16 height 16
click at [465, 258] on link "3" at bounding box center [464, 254] width 16 height 16
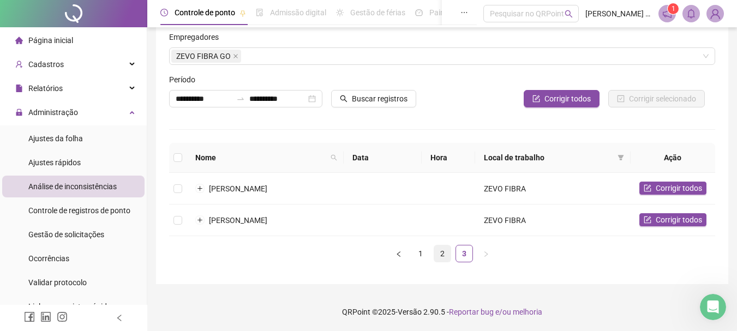
click at [440, 254] on link "2" at bounding box center [442, 254] width 16 height 16
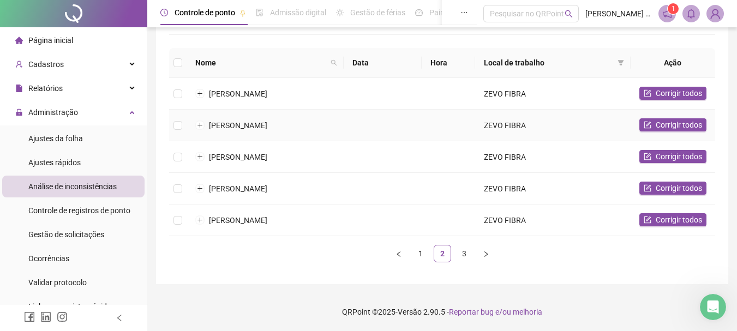
scroll to position [134, 0]
click at [459, 255] on link "3" at bounding box center [464, 254] width 16 height 16
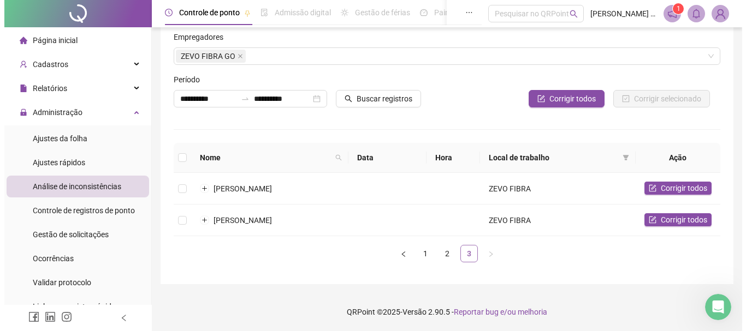
scroll to position [18, 0]
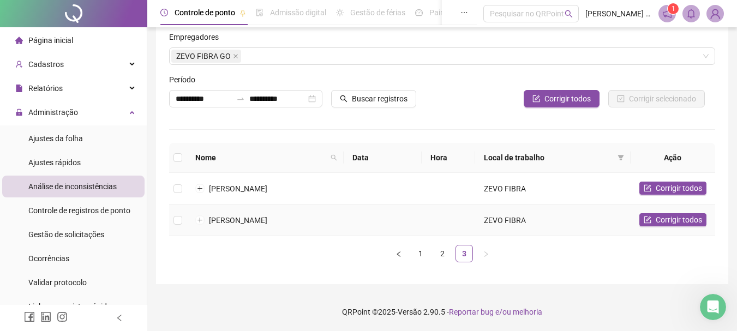
click at [267, 221] on span "[PERSON_NAME]" at bounding box center [238, 220] width 58 height 9
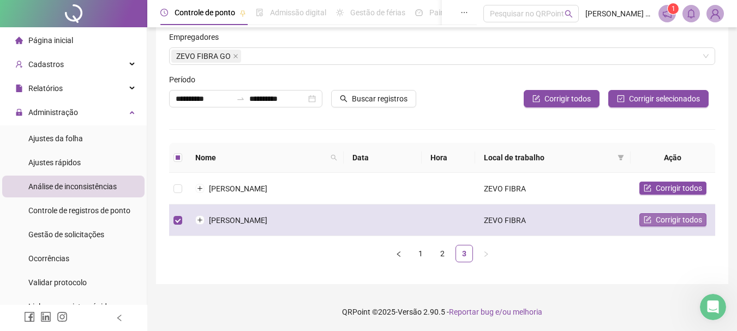
click at [670, 218] on span "Corrigir todos" at bounding box center [679, 220] width 46 height 12
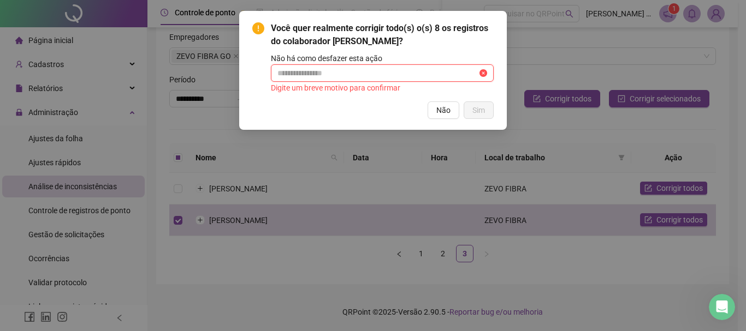
click at [403, 74] on input "text" at bounding box center [377, 73] width 200 height 12
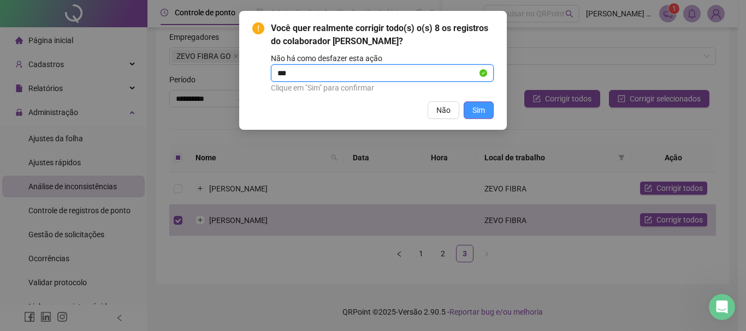
type input "***"
click at [478, 110] on span "Sim" at bounding box center [478, 110] width 13 height 12
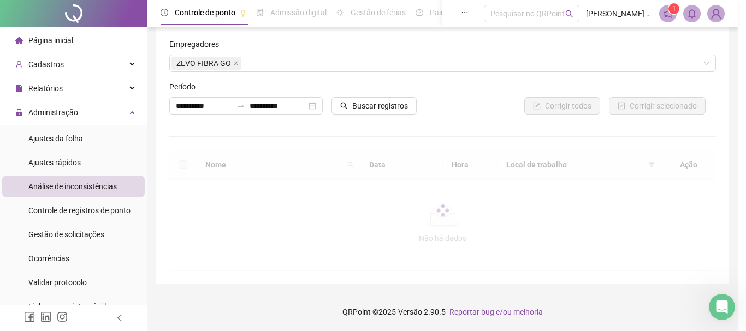
scroll to position [11, 0]
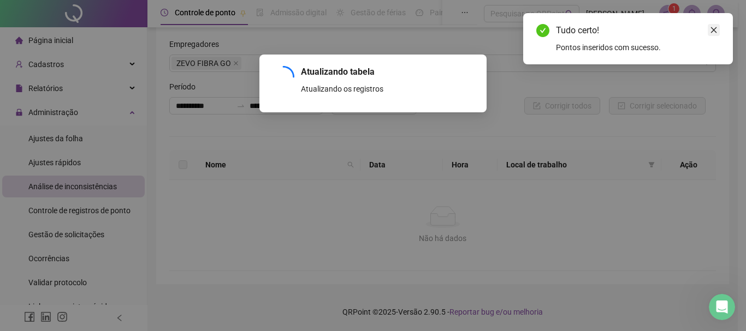
click at [711, 28] on icon "close" at bounding box center [714, 30] width 8 height 8
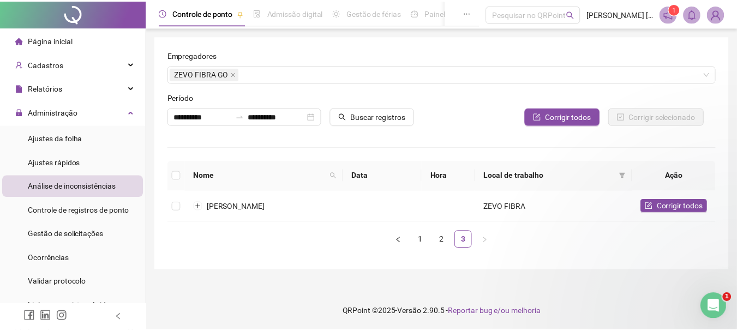
scroll to position [953, 0]
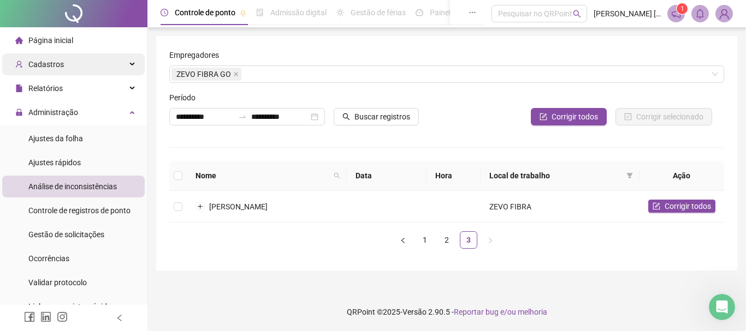
click at [66, 58] on div "Cadastros" at bounding box center [73, 64] width 142 height 22
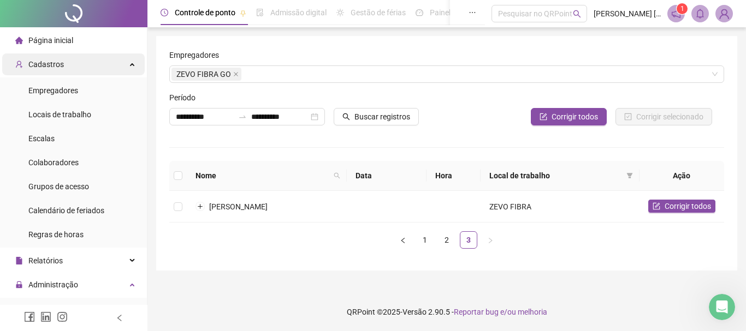
click at [72, 68] on div "Cadastros" at bounding box center [73, 64] width 142 height 22
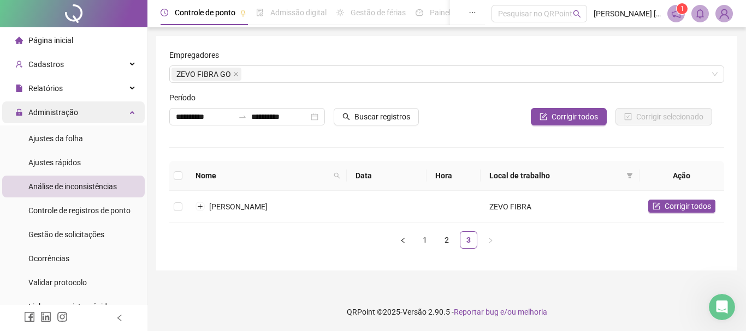
click at [70, 117] on span "Administração" at bounding box center [46, 113] width 63 height 22
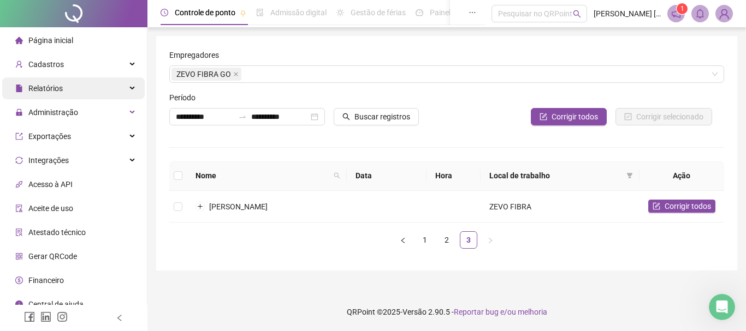
click at [77, 92] on div "Relatórios" at bounding box center [73, 89] width 142 height 22
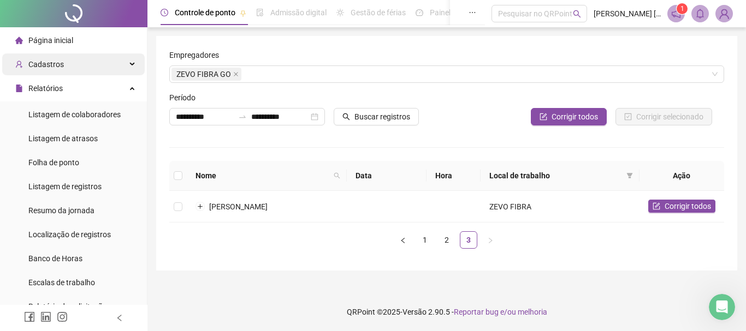
click at [65, 66] on div "Cadastros" at bounding box center [73, 64] width 142 height 22
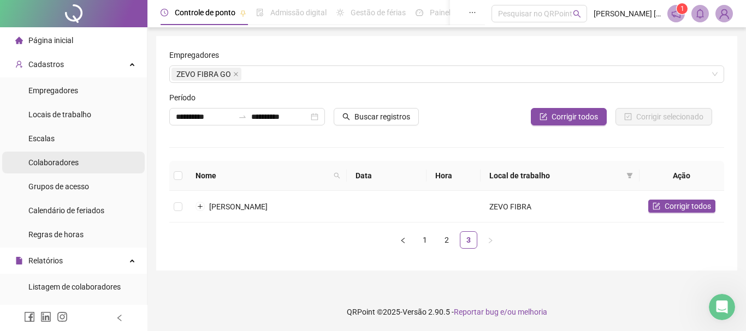
click at [58, 160] on span "Colaboradores" at bounding box center [53, 162] width 50 height 9
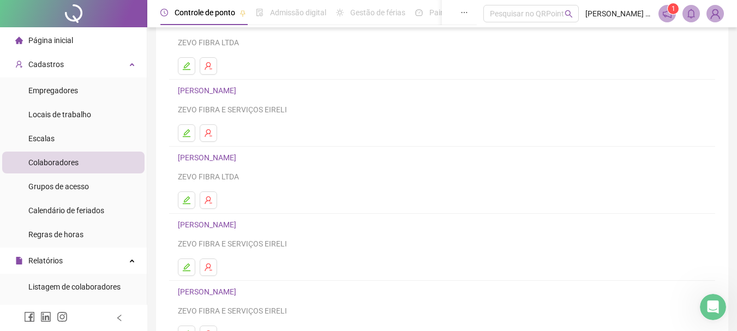
scroll to position [109, 0]
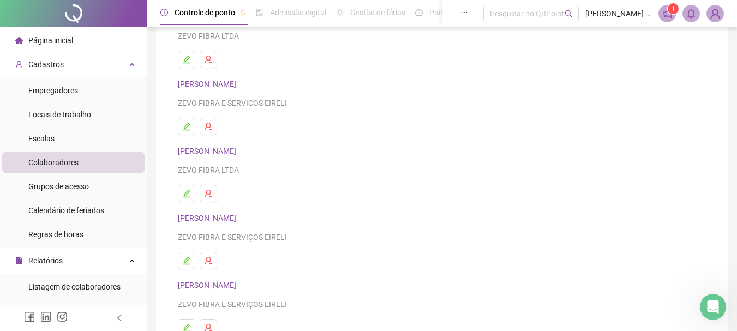
click at [211, 152] on link "[PERSON_NAME]" at bounding box center [209, 151] width 62 height 9
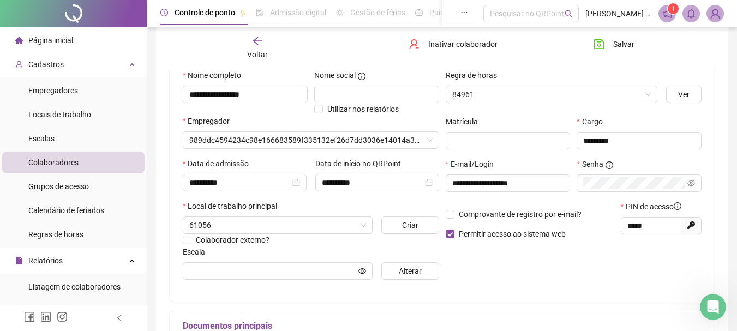
scroll to position [115, 0]
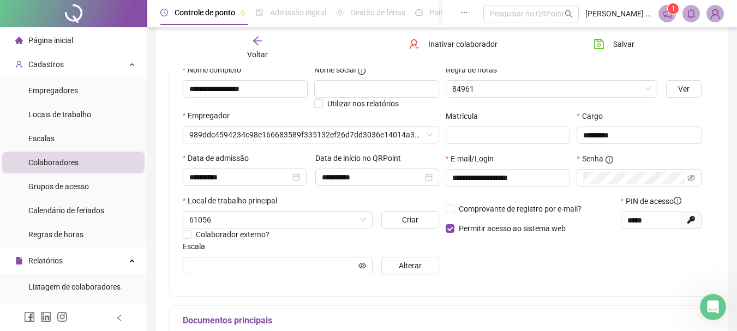
type input "*********"
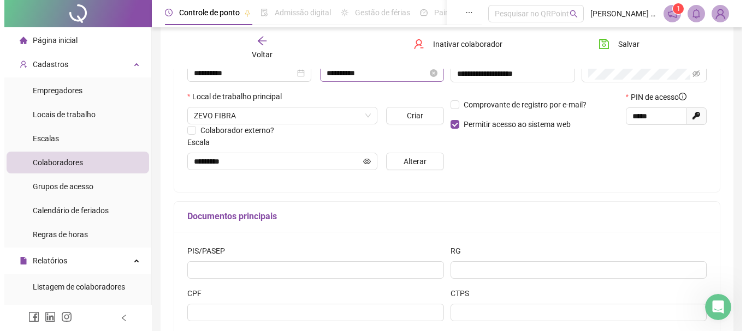
scroll to position [224, 0]
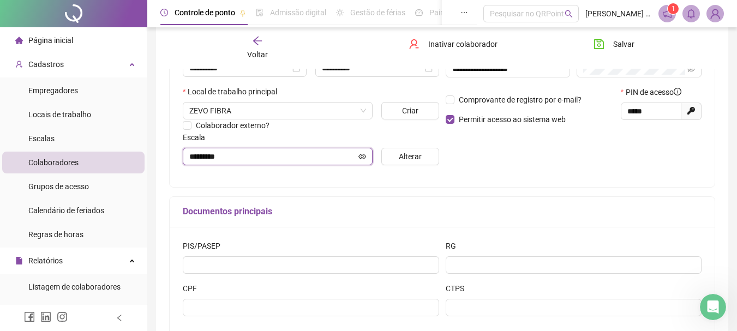
click at [332, 157] on input "*********" at bounding box center [272, 157] width 167 height 12
click at [365, 158] on icon "eye" at bounding box center [363, 155] width 8 height 5
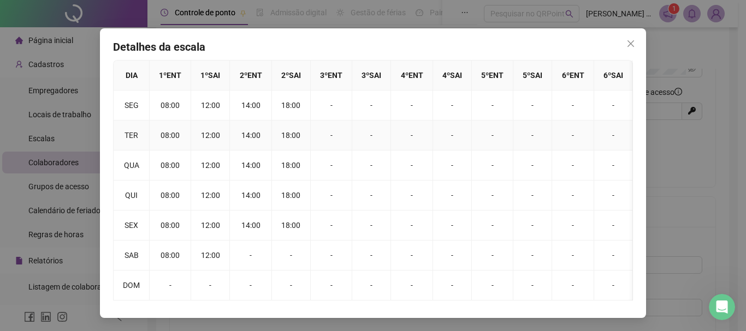
scroll to position [34, 0]
click at [627, 39] on icon "close" at bounding box center [630, 43] width 9 height 9
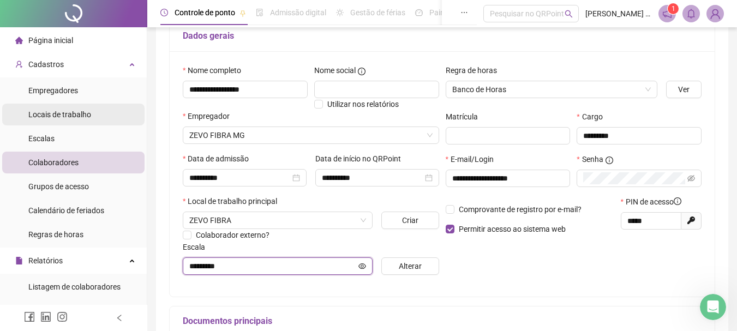
scroll to position [5, 0]
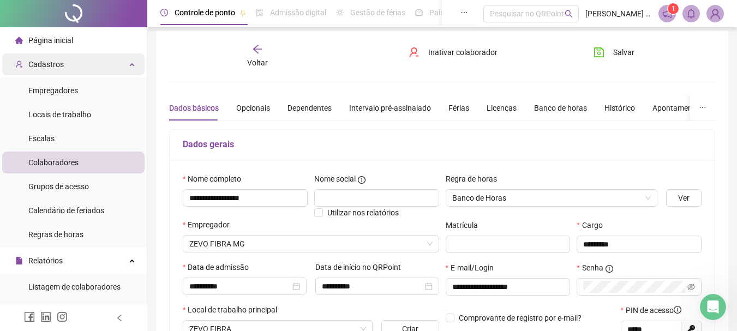
click at [55, 68] on span "Cadastros" at bounding box center [45, 64] width 35 height 9
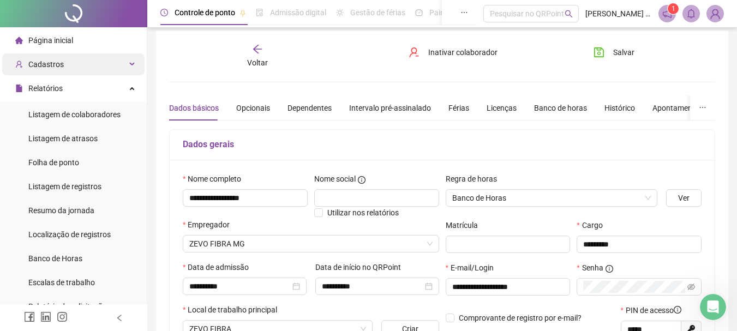
click at [66, 64] on div "Cadastros" at bounding box center [73, 64] width 142 height 22
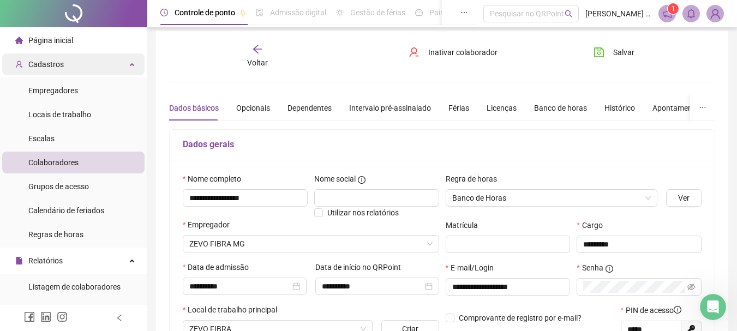
click at [66, 64] on div "Cadastros" at bounding box center [73, 64] width 142 height 22
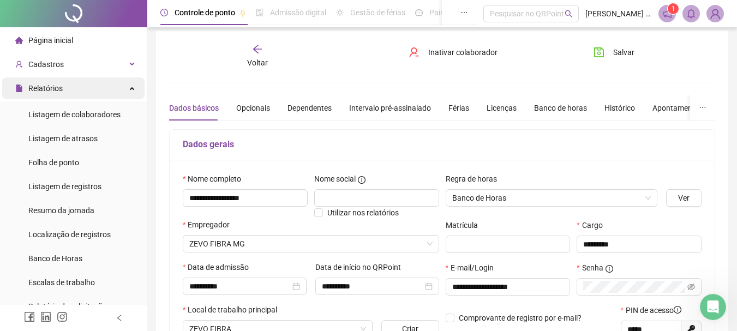
click at [68, 92] on div "Relatórios" at bounding box center [73, 89] width 142 height 22
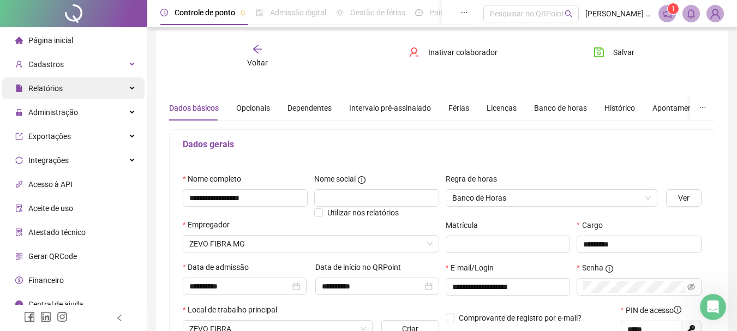
click at [68, 92] on div "Relatórios" at bounding box center [73, 89] width 142 height 22
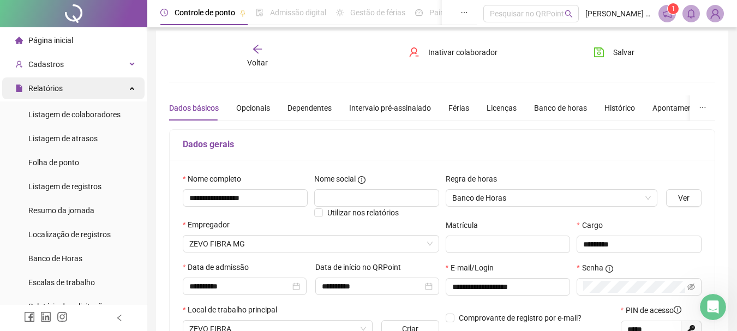
click at [68, 92] on div "Relatórios" at bounding box center [73, 89] width 142 height 22
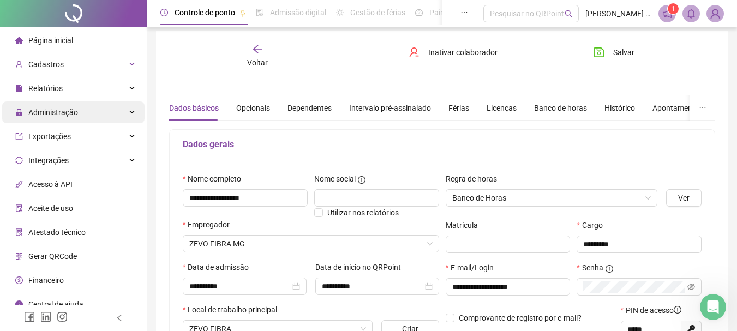
click at [56, 117] on span "Administração" at bounding box center [53, 112] width 50 height 9
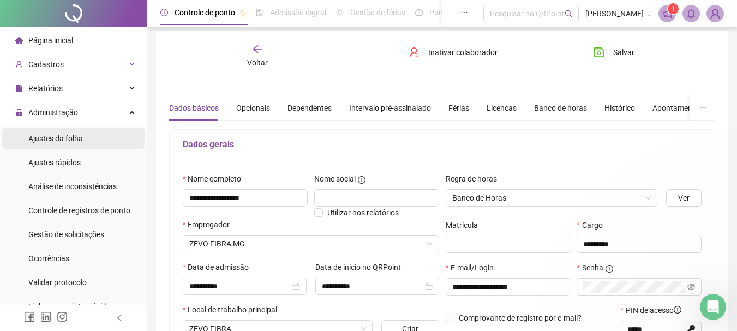
click at [56, 140] on span "Ajustes da folha" at bounding box center [55, 138] width 55 height 9
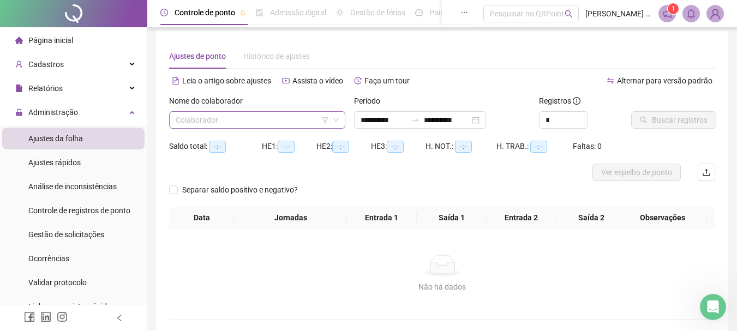
click at [215, 122] on input "search" at bounding box center [252, 120] width 153 height 16
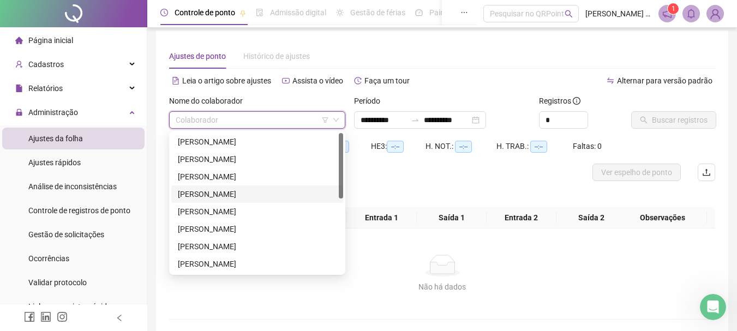
click at [198, 198] on div "[PERSON_NAME]" at bounding box center [257, 194] width 159 height 12
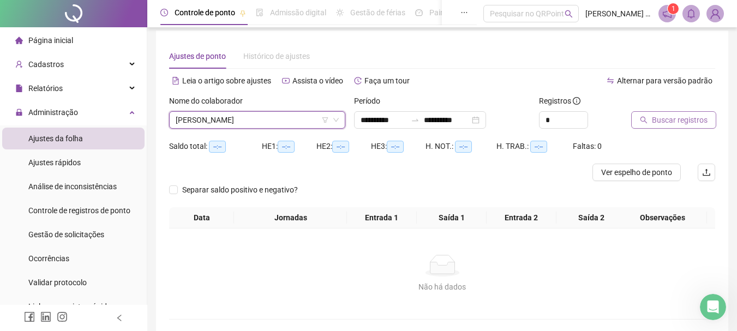
click at [674, 120] on span "Buscar registros" at bounding box center [680, 120] width 56 height 12
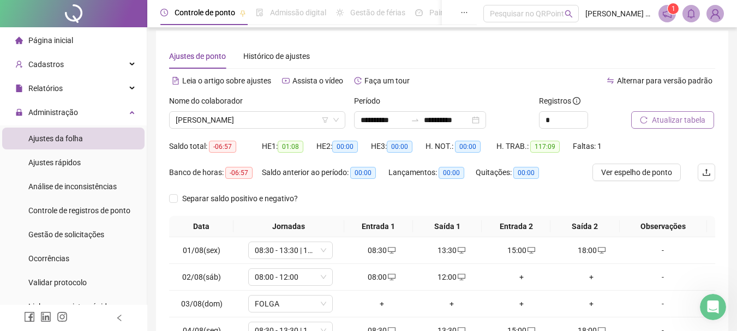
click at [694, 122] on span "Atualizar tabela" at bounding box center [678, 120] width 53 height 12
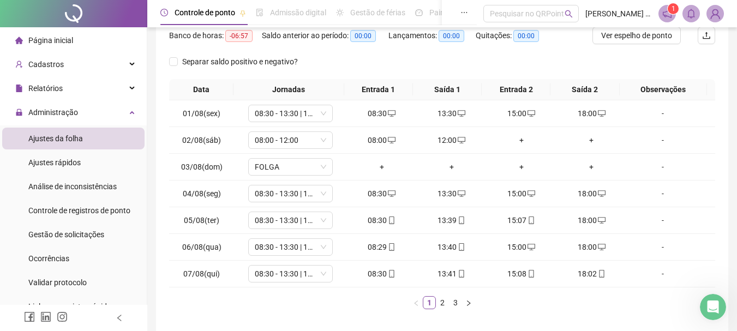
scroll to position [169, 0]
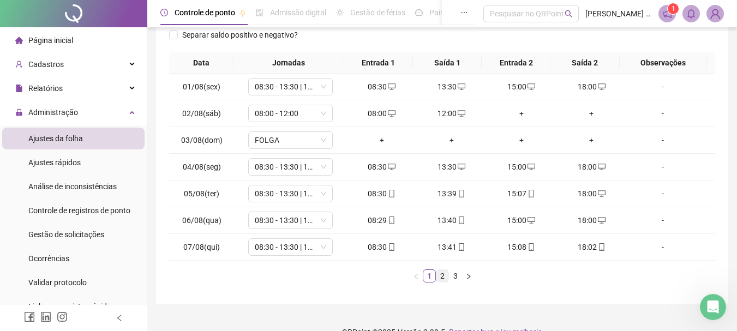
click at [444, 279] on link "2" at bounding box center [443, 276] width 12 height 12
click at [454, 277] on link "3" at bounding box center [456, 276] width 12 height 12
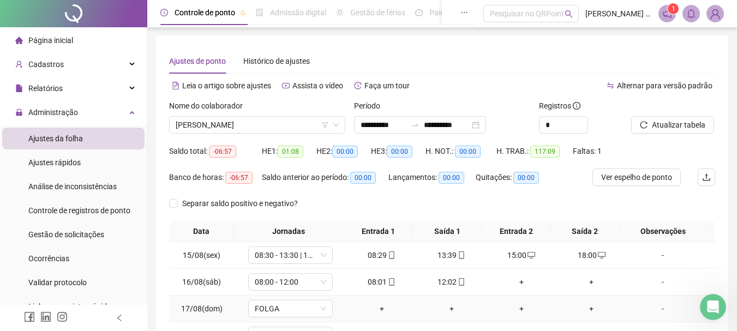
scroll to position [0, 0]
click at [470, 128] on input "**********" at bounding box center [447, 126] width 46 height 12
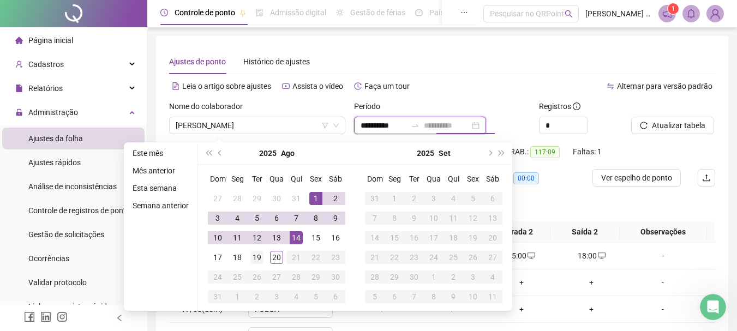
type input "**********"
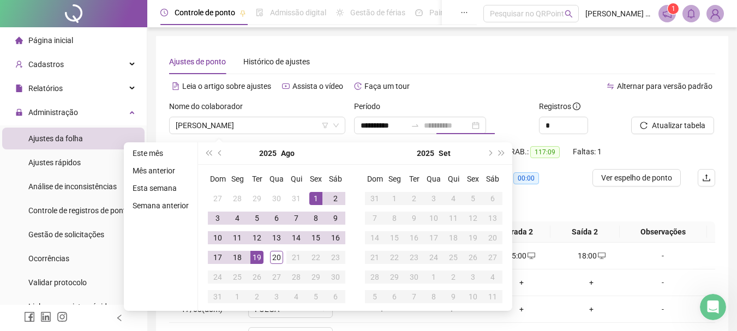
click at [257, 258] on div "19" at bounding box center [257, 257] width 13 height 13
type input "**********"
click at [318, 195] on div "1" at bounding box center [315, 198] width 13 height 13
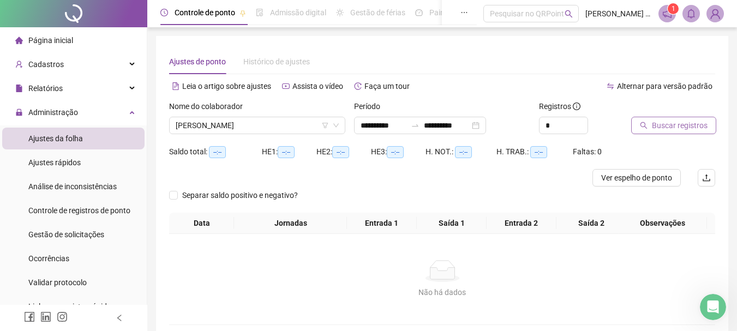
click at [655, 125] on span "Buscar registros" at bounding box center [680, 126] width 56 height 12
